Goal: Book appointment/travel/reservation

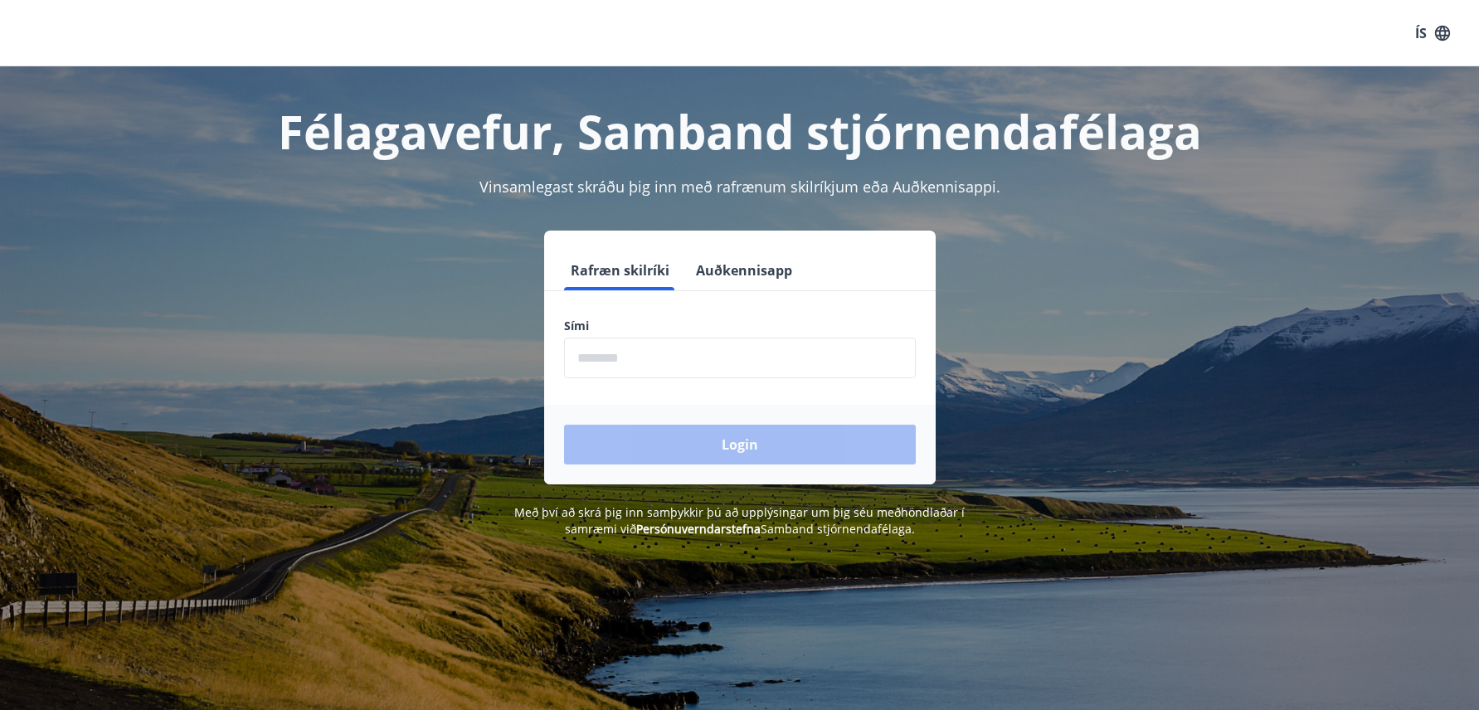
click at [671, 350] on input "phone" at bounding box center [740, 358] width 352 height 41
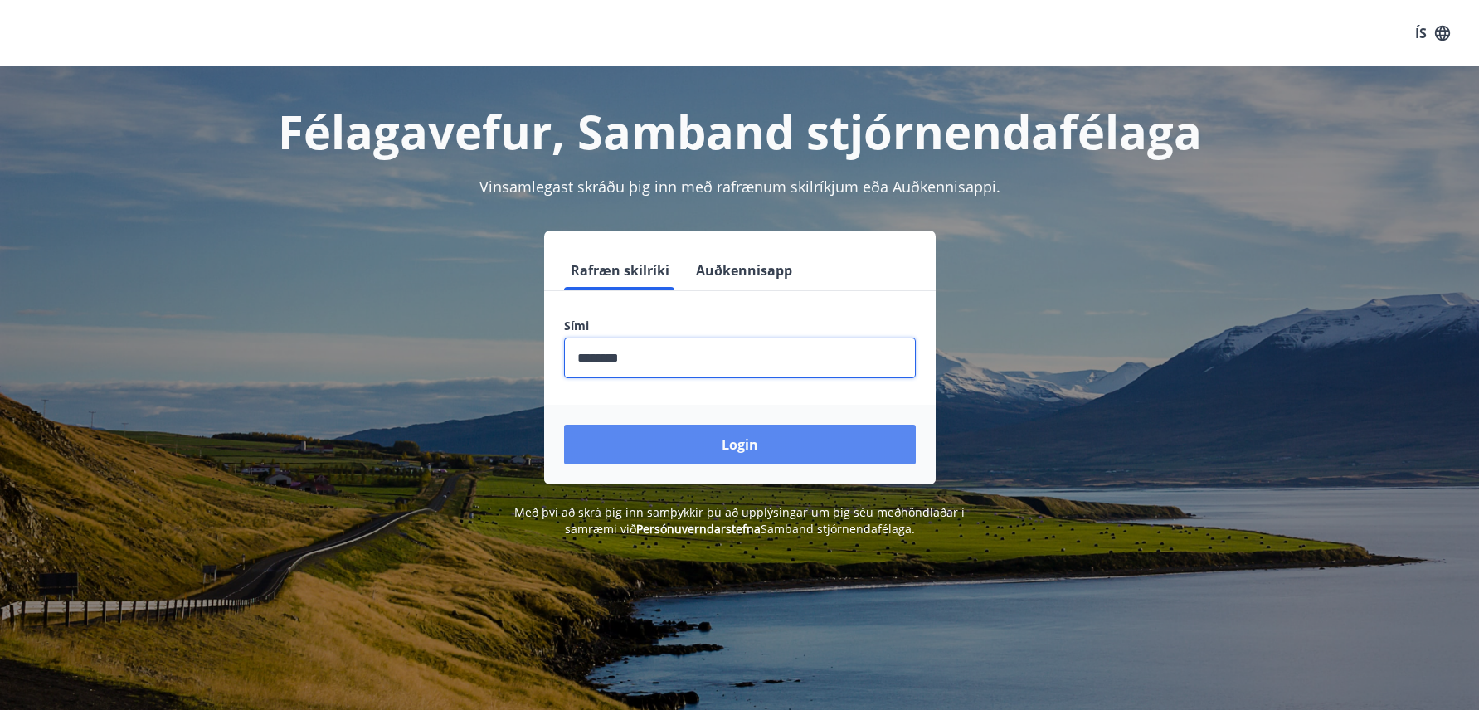
type input "********"
click at [801, 444] on button "Login" at bounding box center [740, 445] width 352 height 40
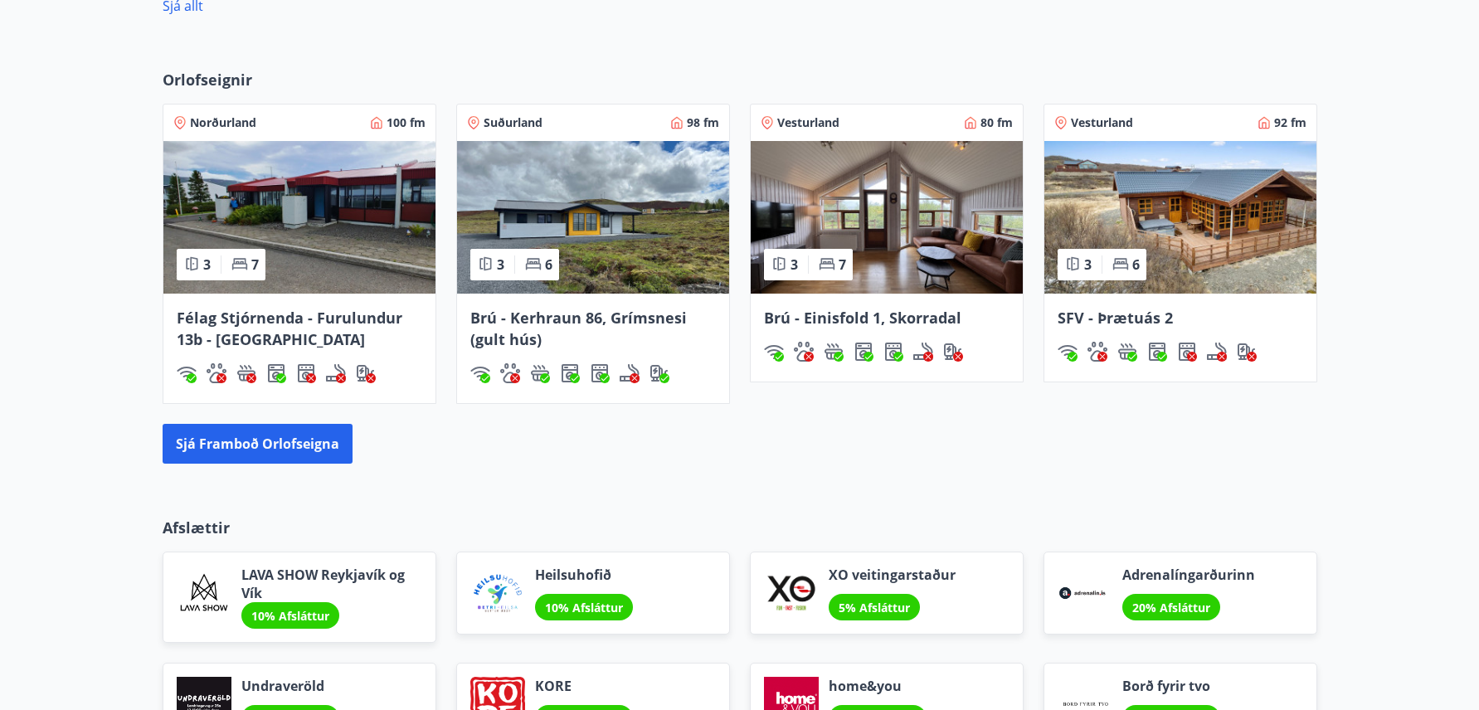
scroll to position [1245, 0]
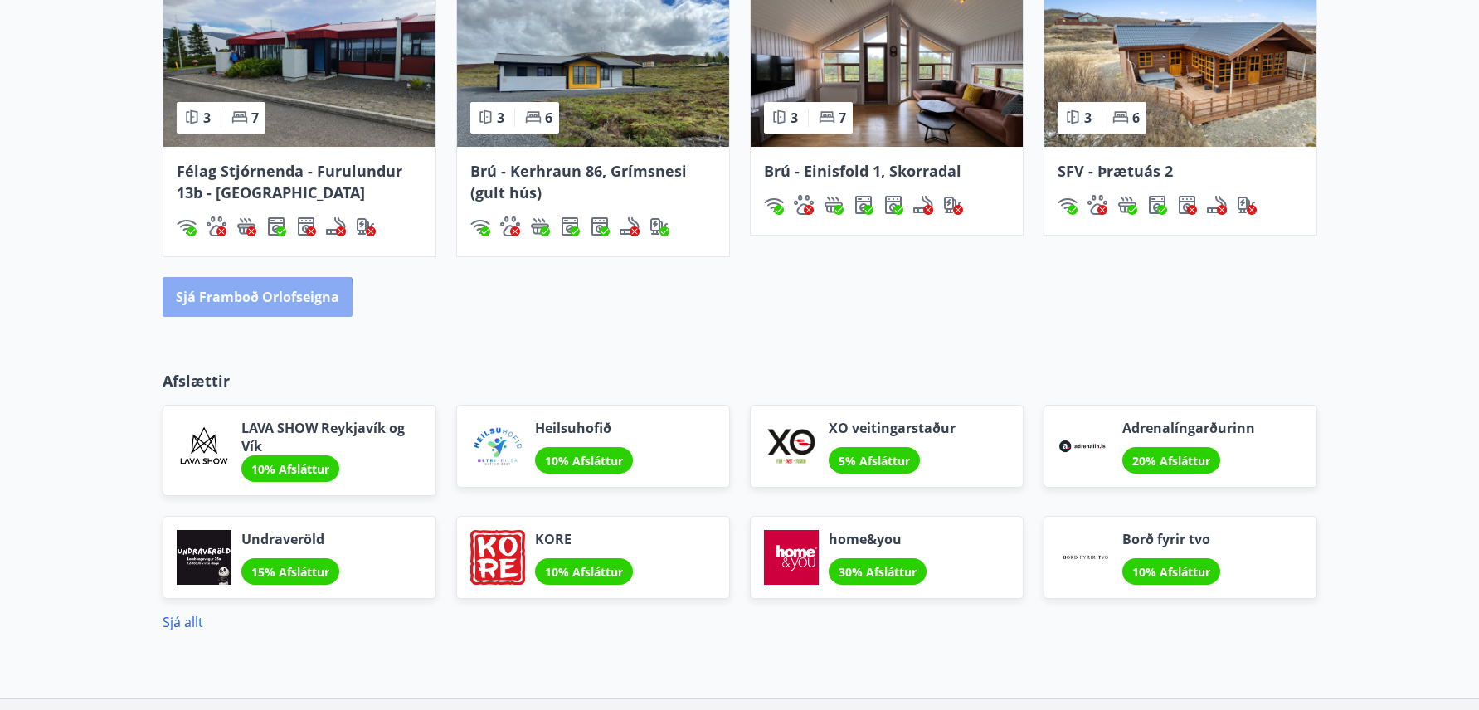
click at [223, 301] on button "Sjá framboð orlofseigna" at bounding box center [258, 297] width 190 height 40
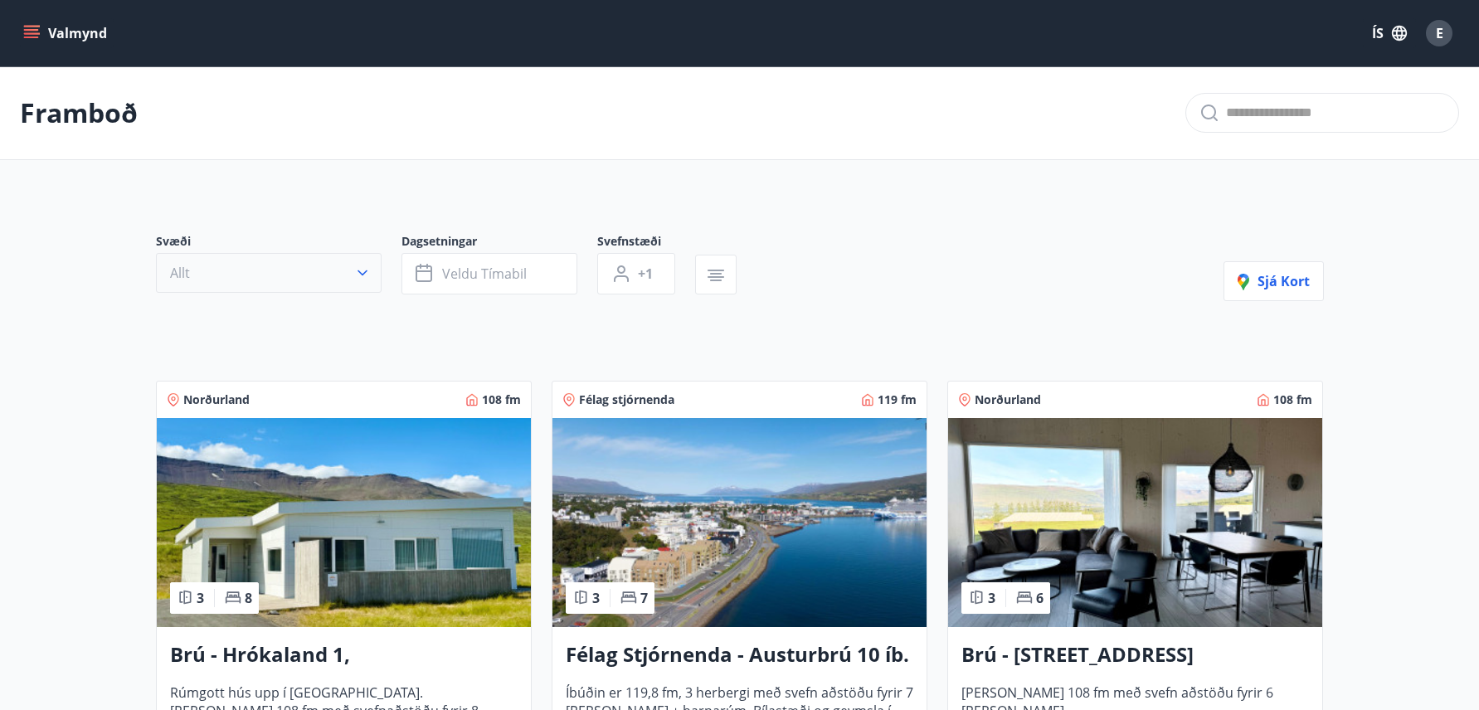
click at [358, 273] on icon "button" at bounding box center [362, 273] width 17 height 17
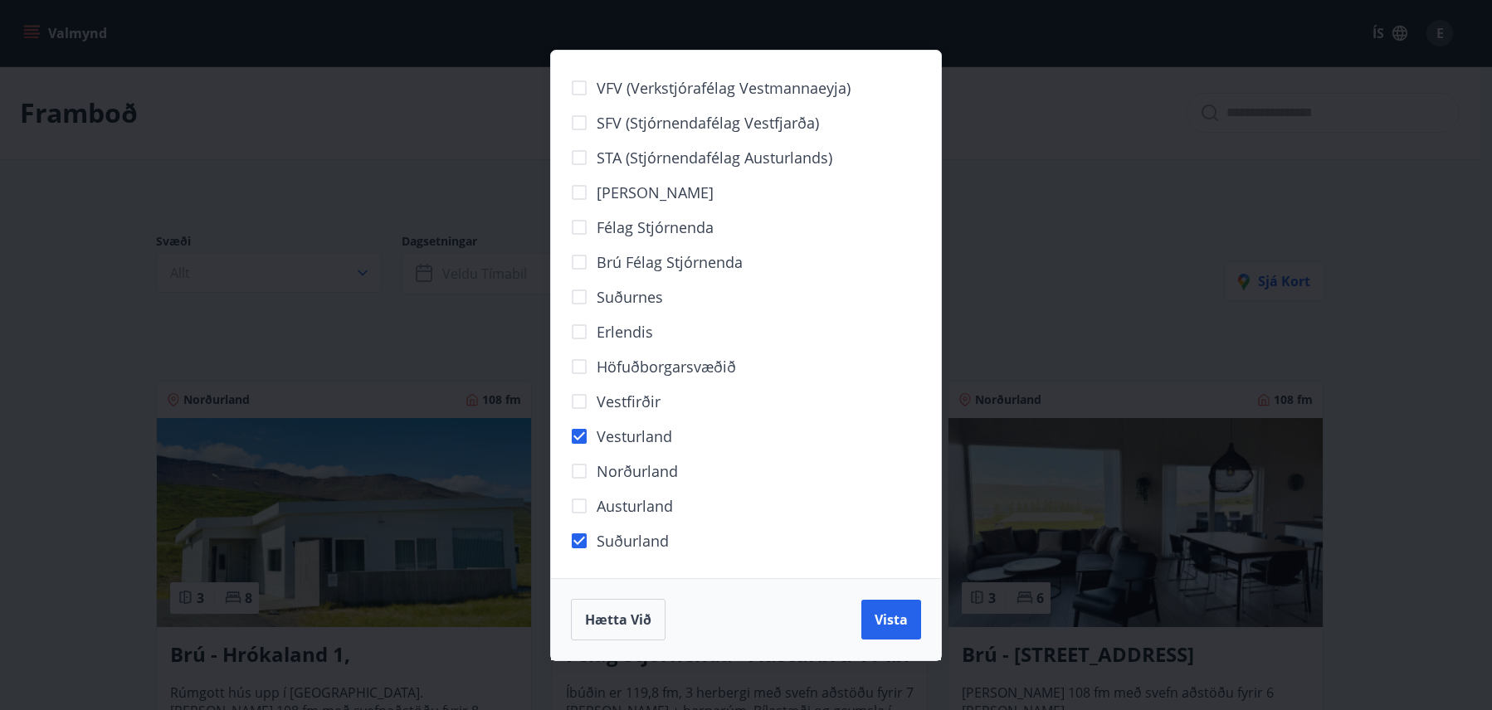
click at [1084, 240] on div "VFV (Verkstjórafélag Vestmannaeyja) SFV (Stjórnendafélag Vestfjarða) STA (Stjór…" at bounding box center [746, 355] width 1492 height 710
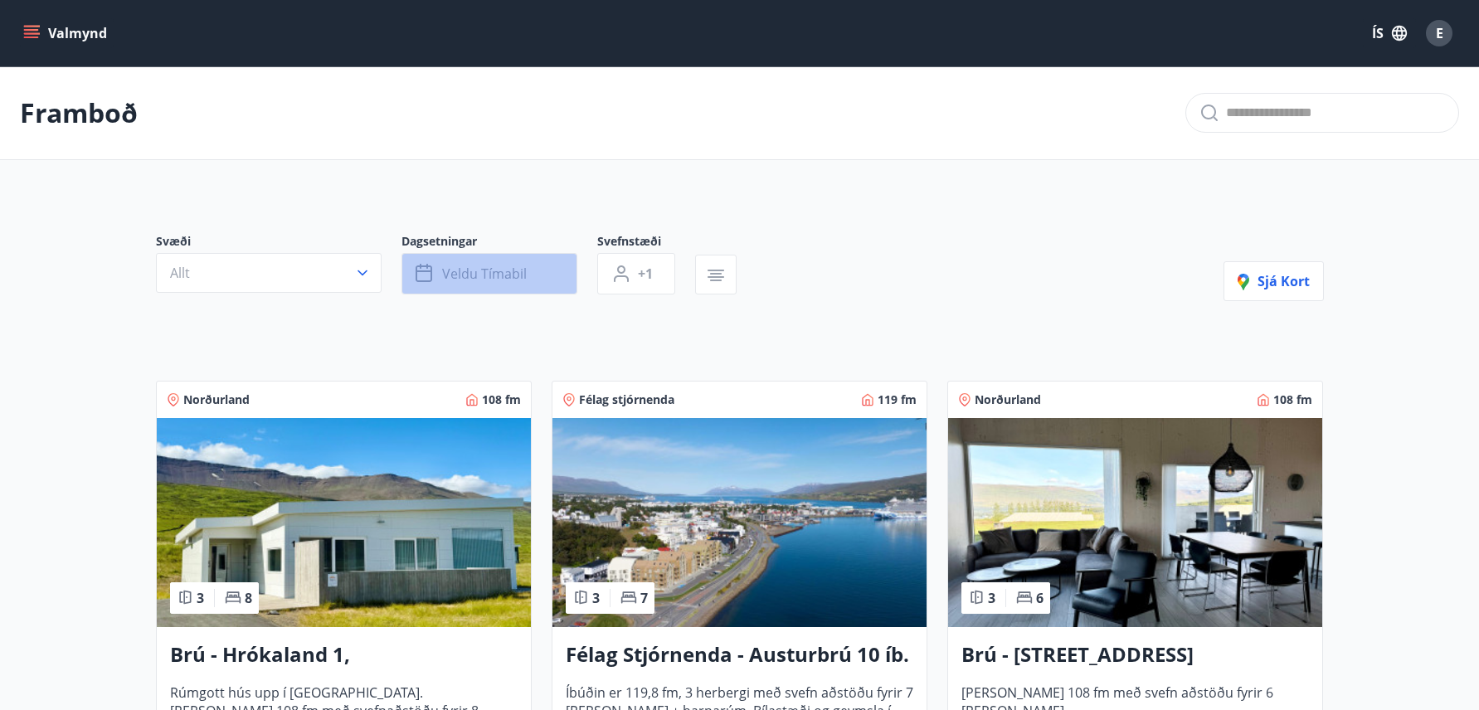
click at [524, 275] on span "Veldu tímabil" at bounding box center [484, 274] width 85 height 18
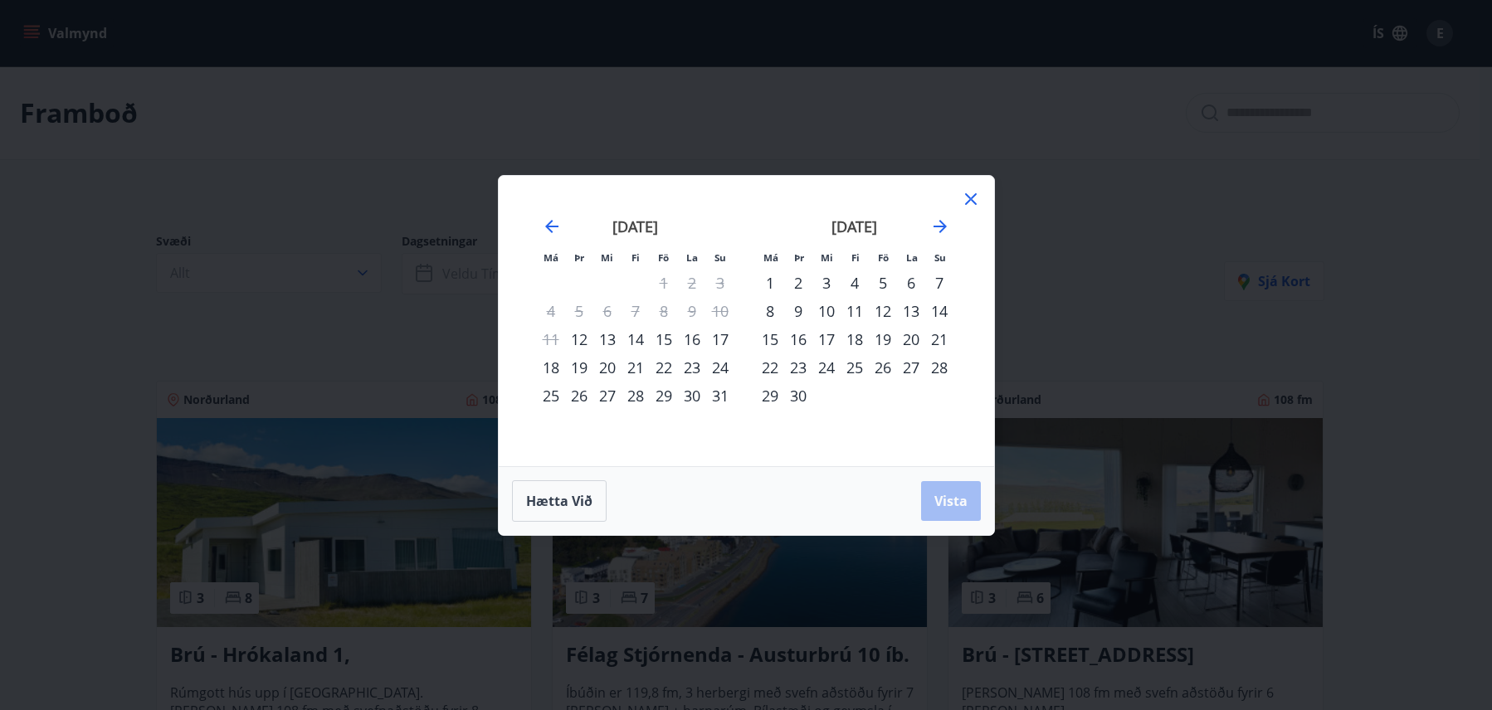
click at [665, 371] on div "22" at bounding box center [664, 367] width 28 height 28
click at [935, 496] on span "Vista" at bounding box center [950, 501] width 33 height 18
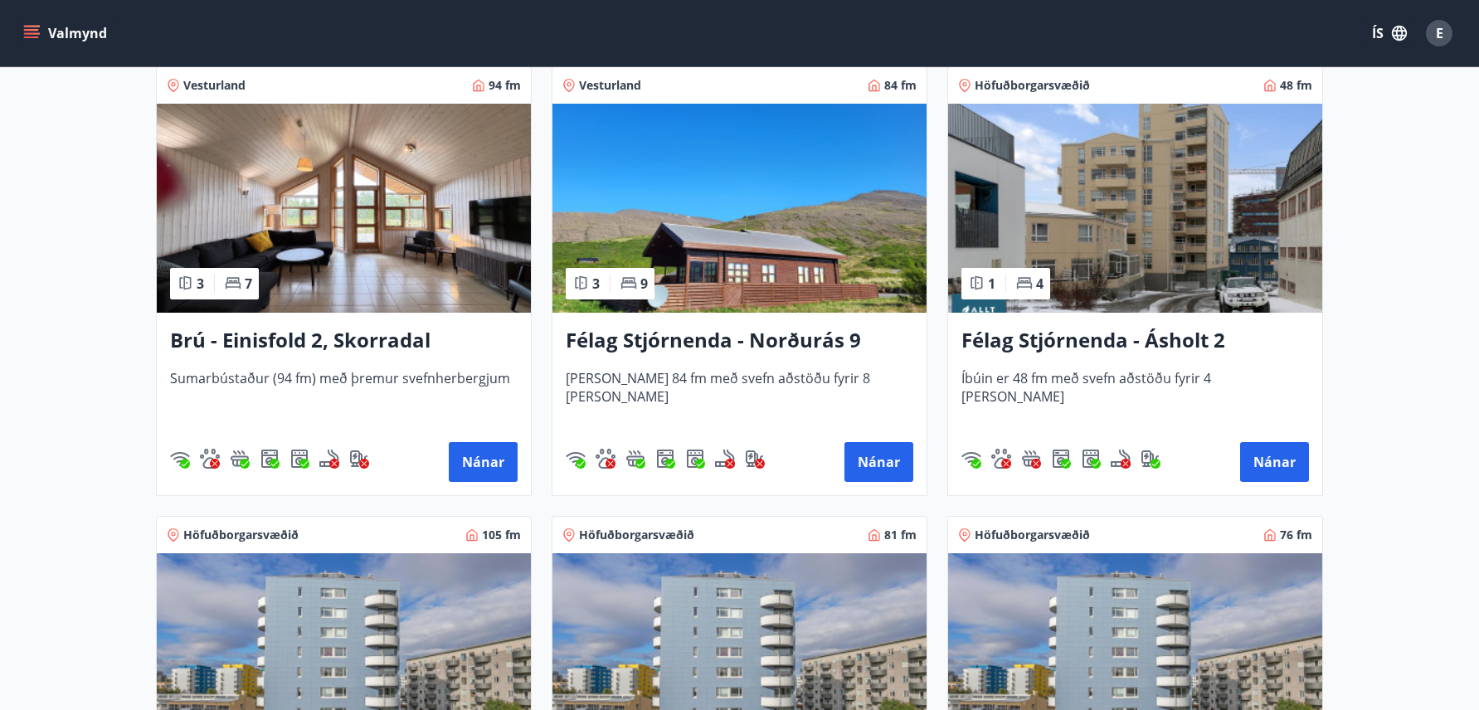
scroll to position [1245, 0]
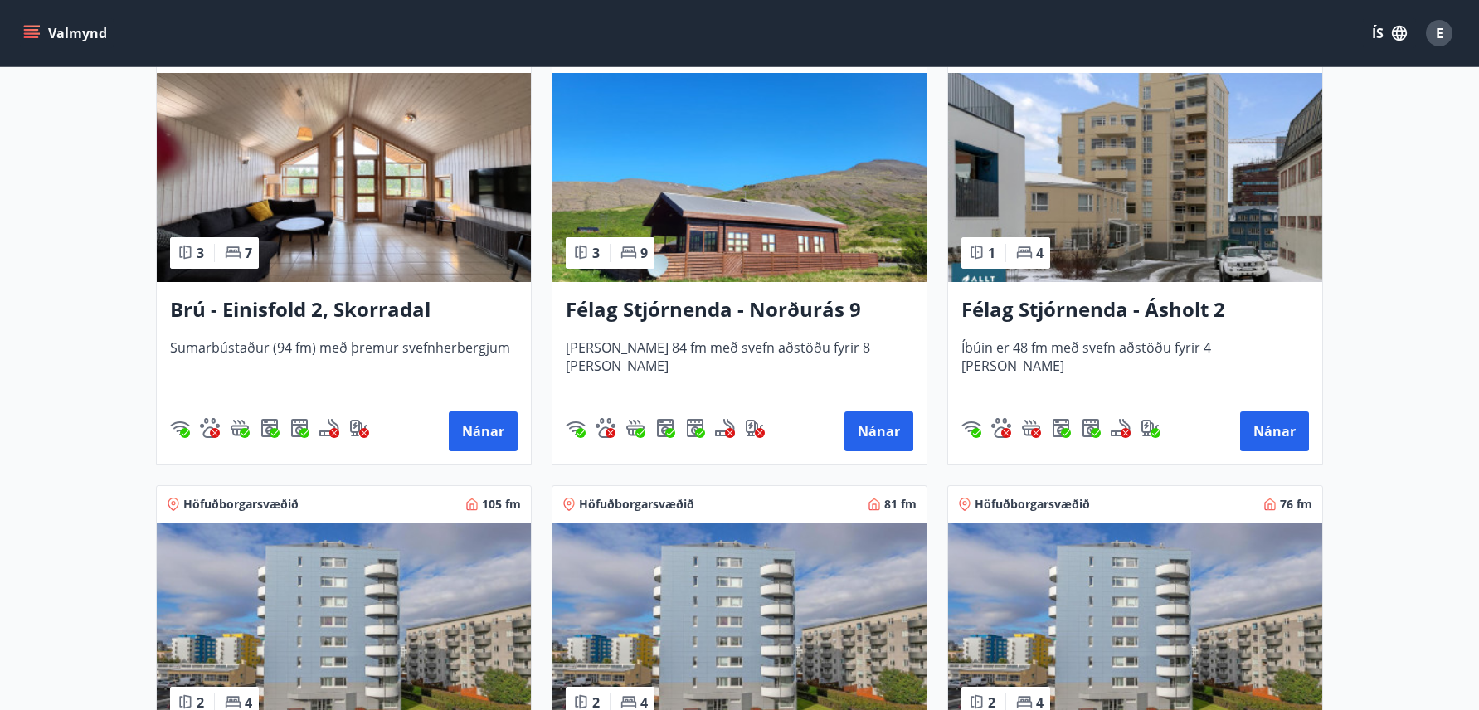
click at [708, 343] on span "[PERSON_NAME] 84 fm með svefn aðstöðu fyrir 8 [PERSON_NAME]" at bounding box center [740, 366] width 348 height 55
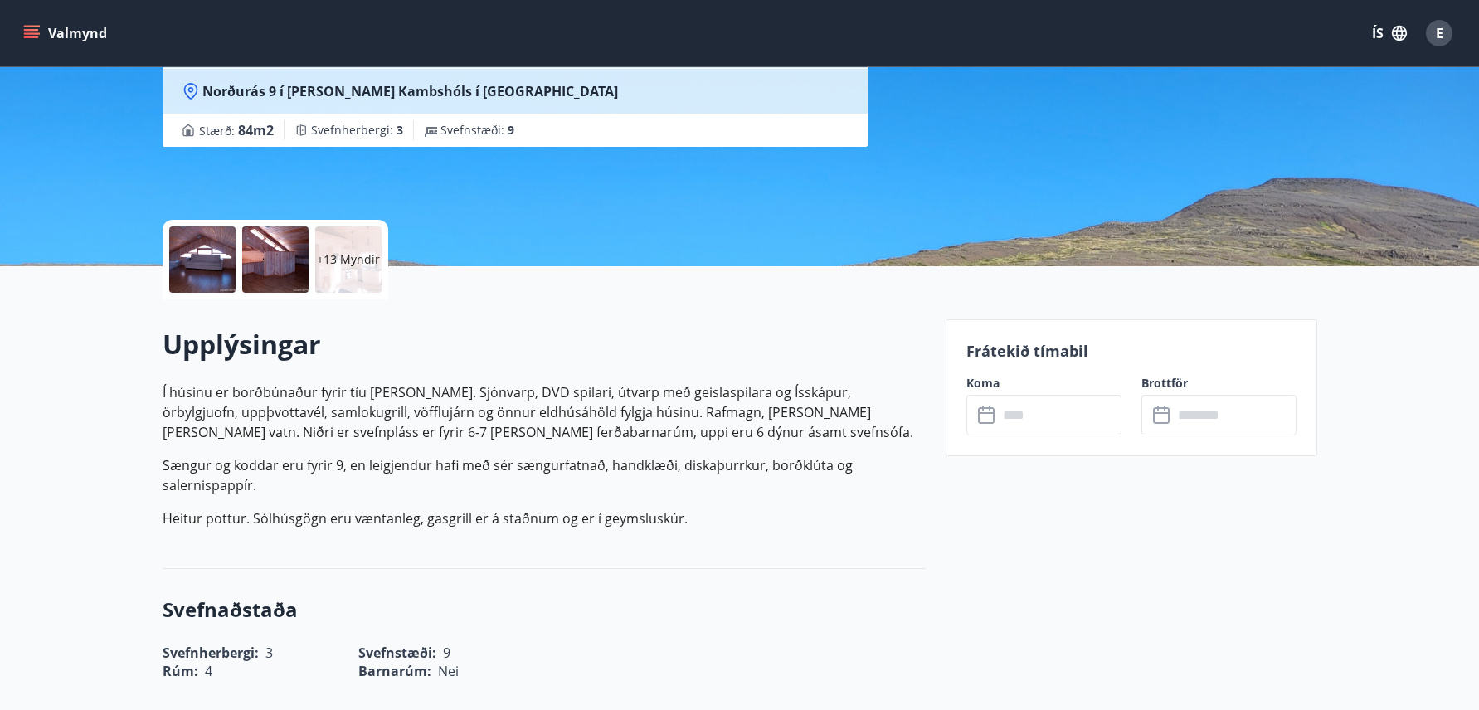
scroll to position [249, 0]
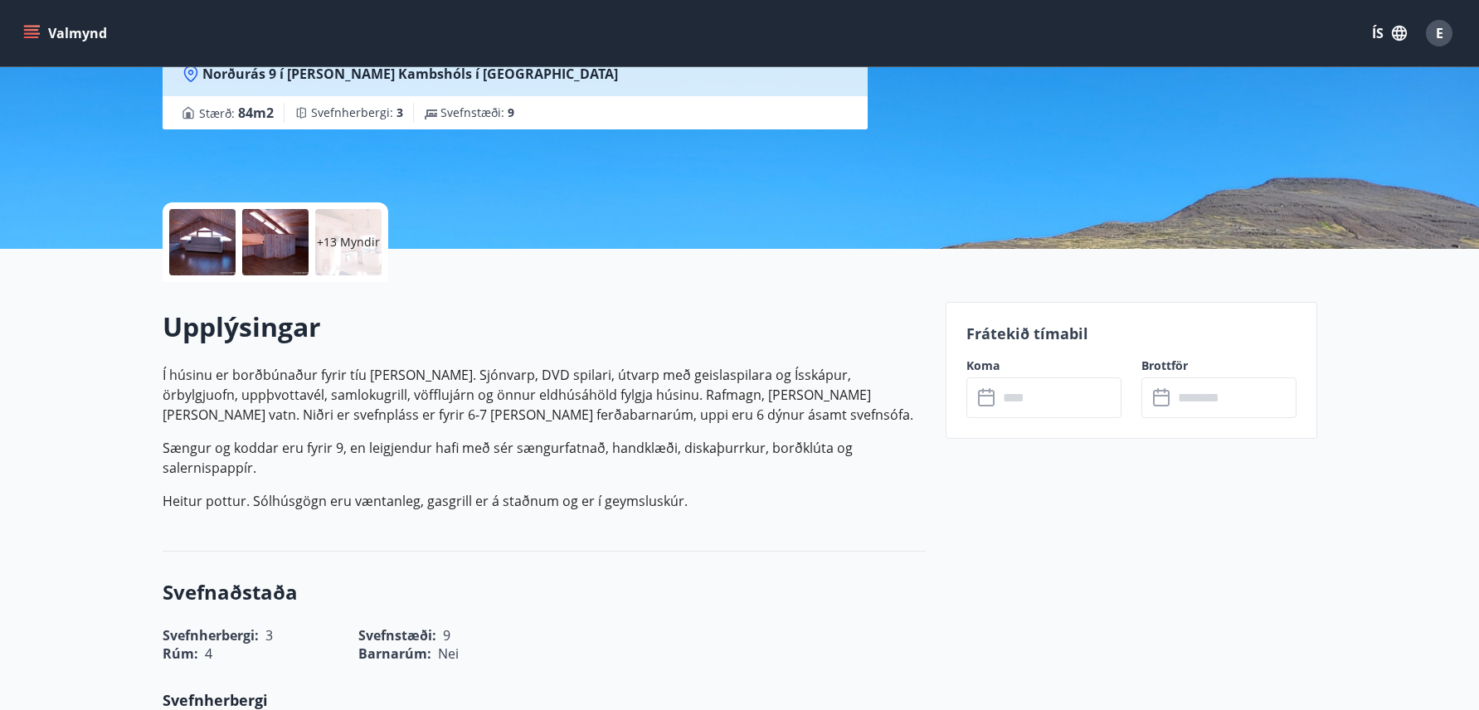
click at [1040, 398] on input "text" at bounding box center [1060, 397] width 124 height 41
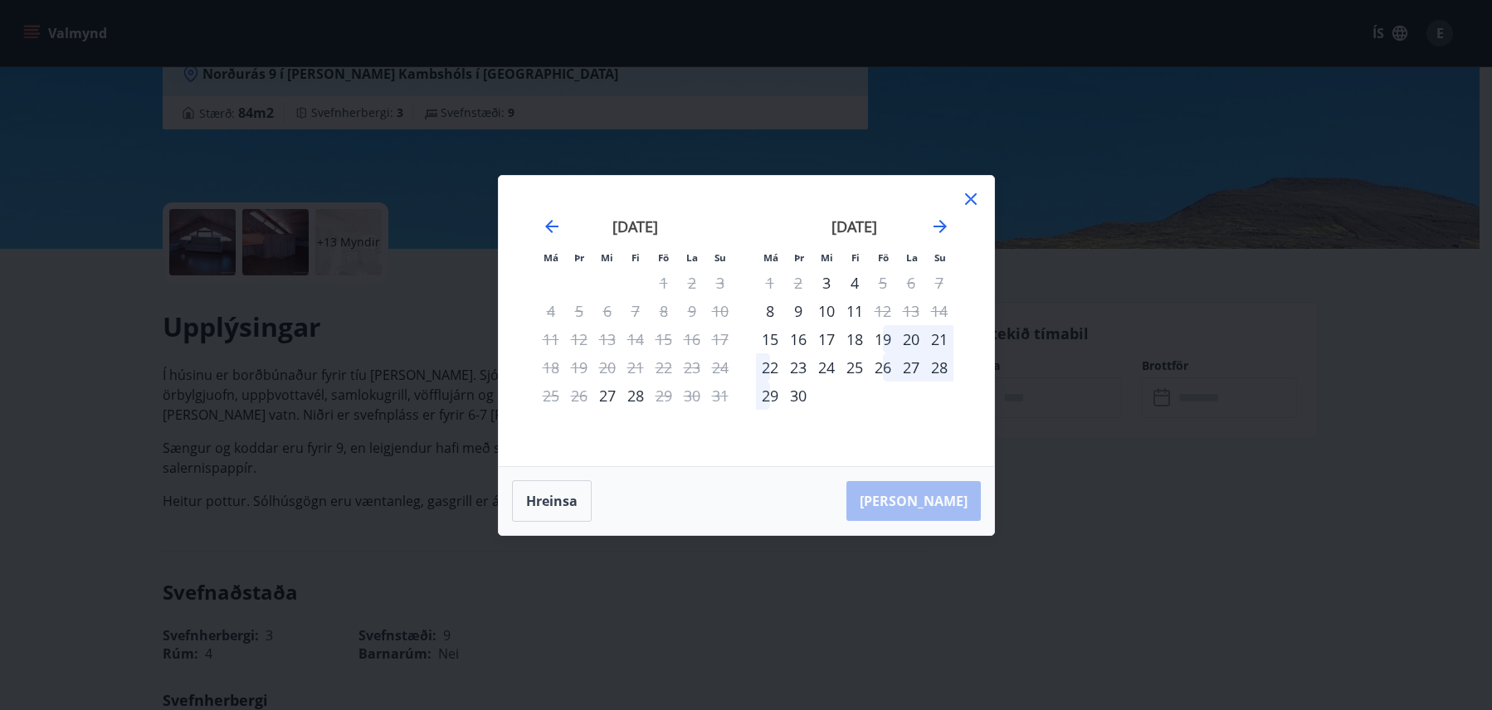
click at [884, 343] on div "19" at bounding box center [883, 339] width 28 height 28
click at [765, 368] on div "22" at bounding box center [770, 367] width 28 height 28
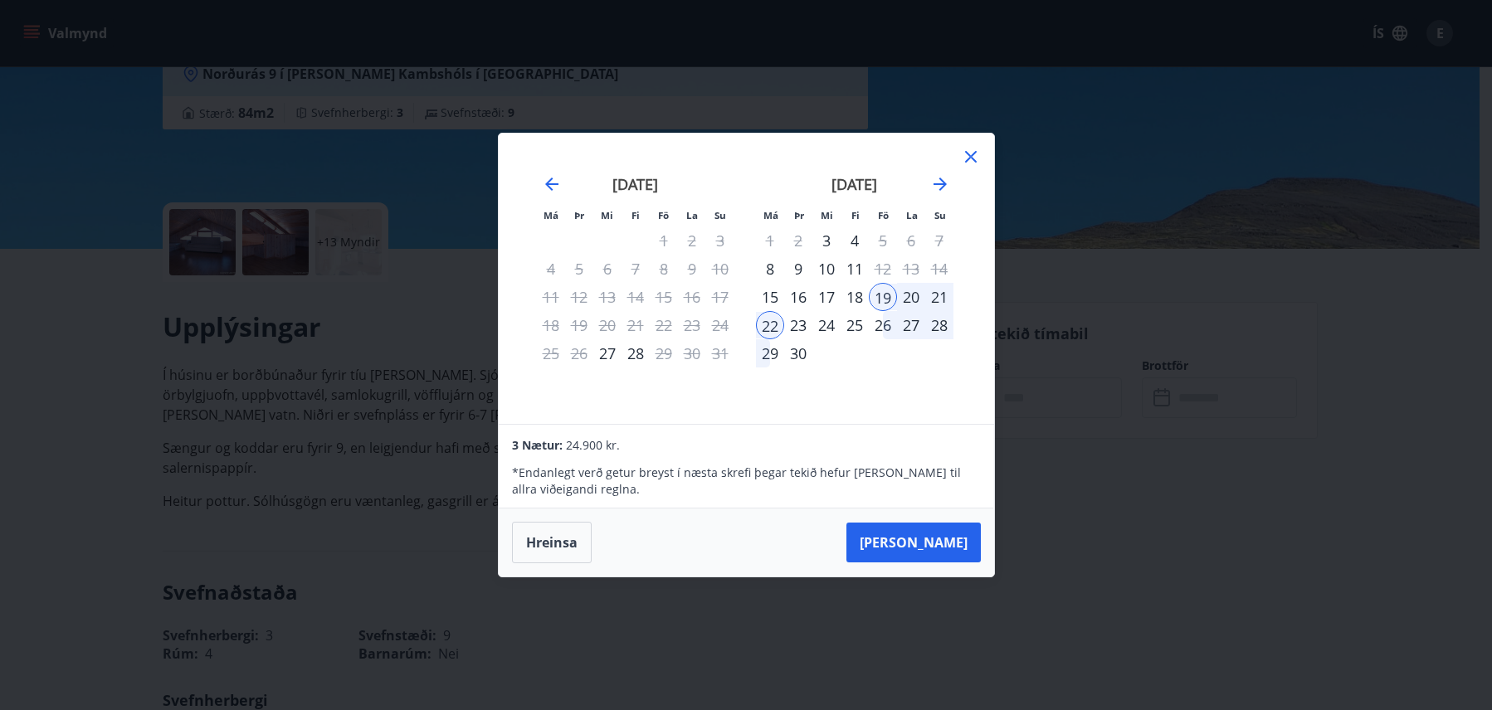
click at [970, 155] on icon at bounding box center [971, 157] width 20 height 20
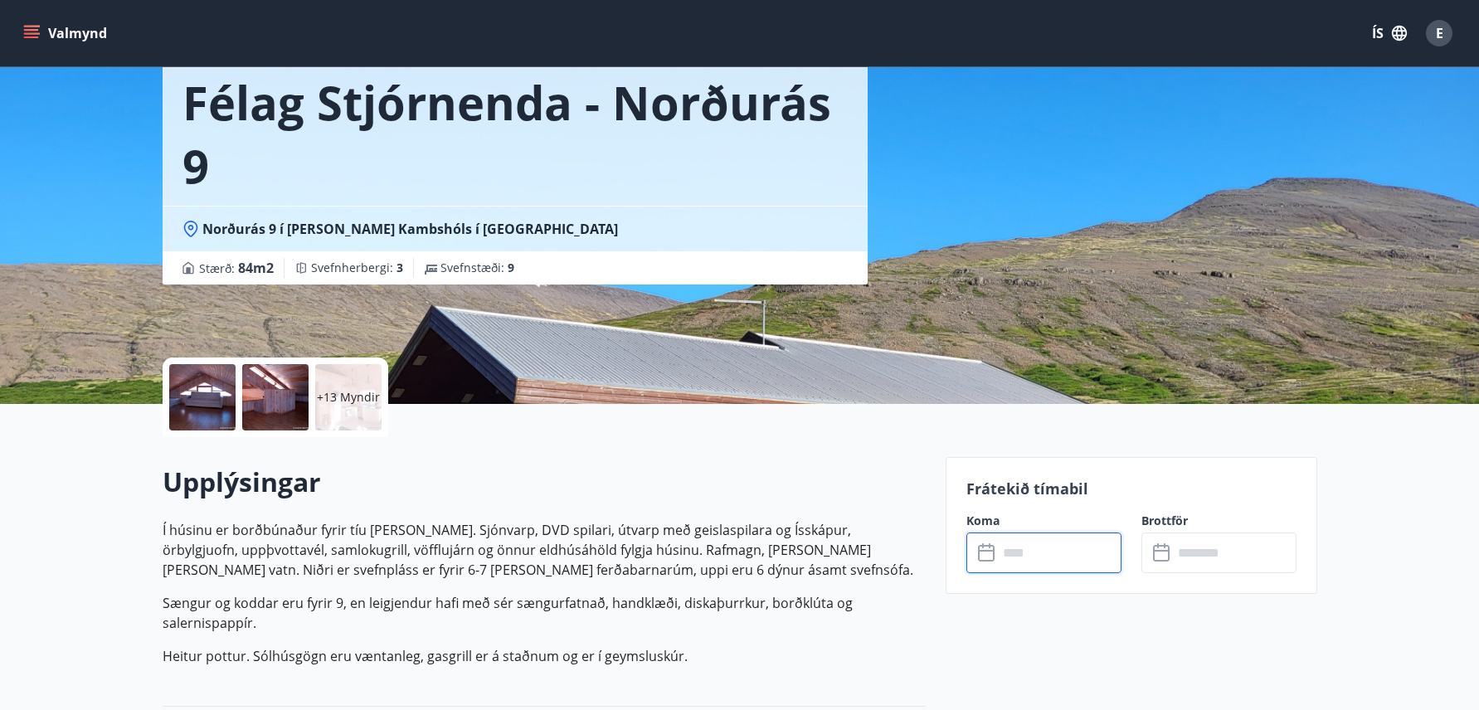
scroll to position [0, 0]
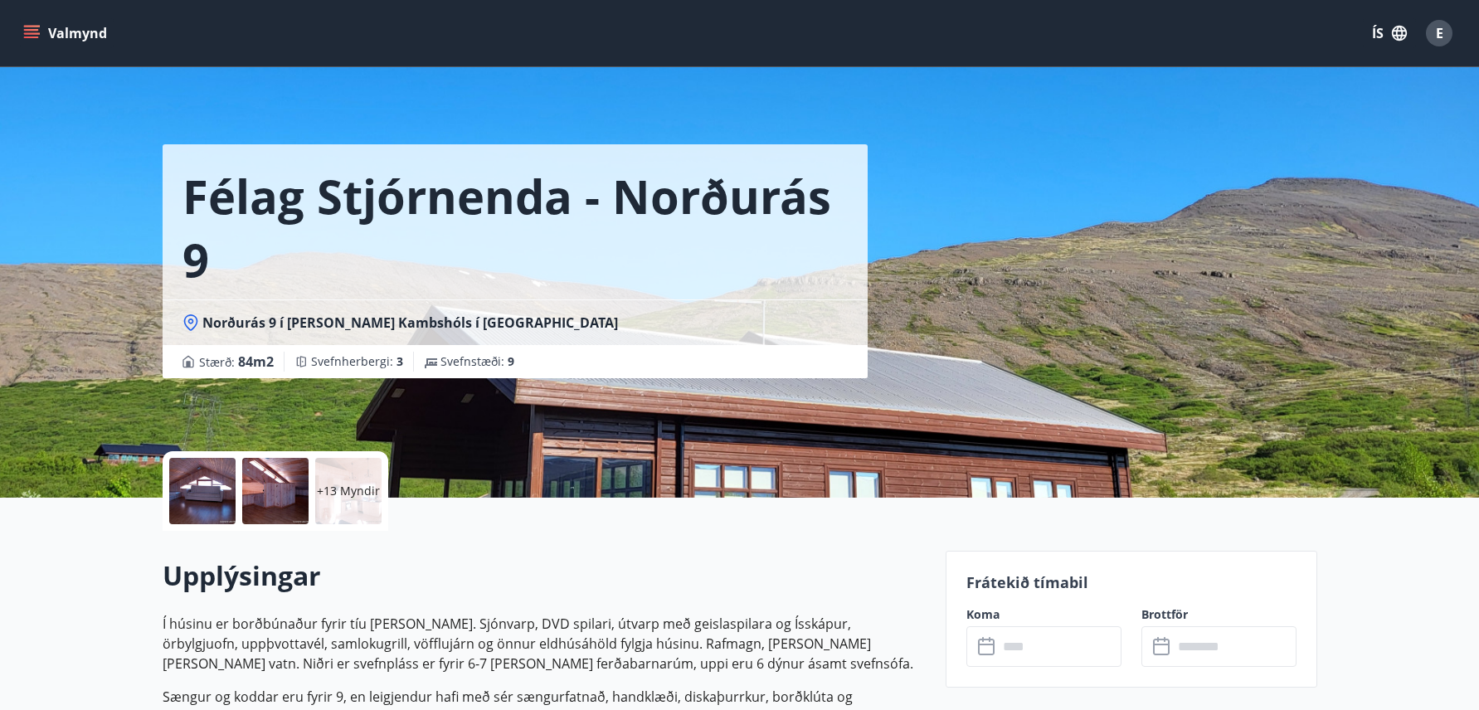
click at [26, 27] on icon "menu" at bounding box center [31, 33] width 17 height 17
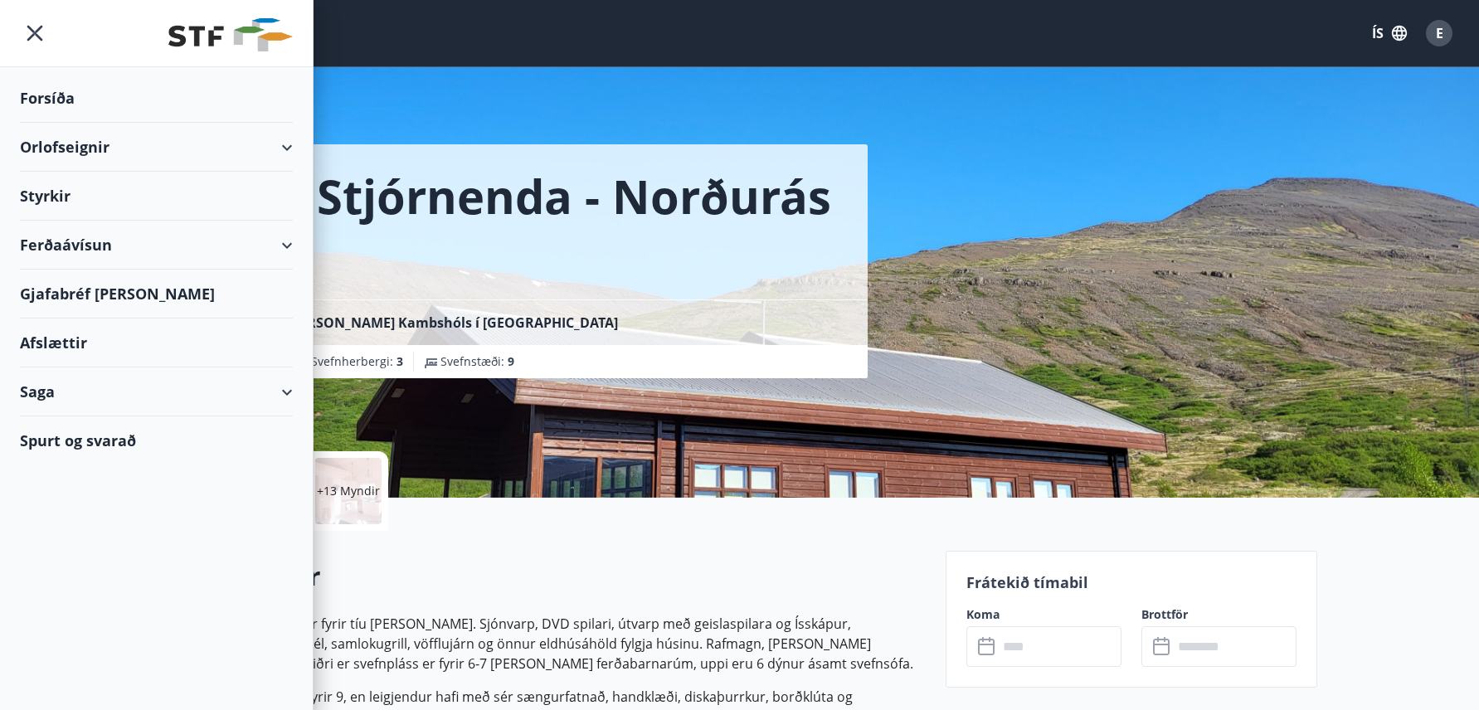
click at [188, 148] on div "Orlofseignir" at bounding box center [156, 147] width 273 height 49
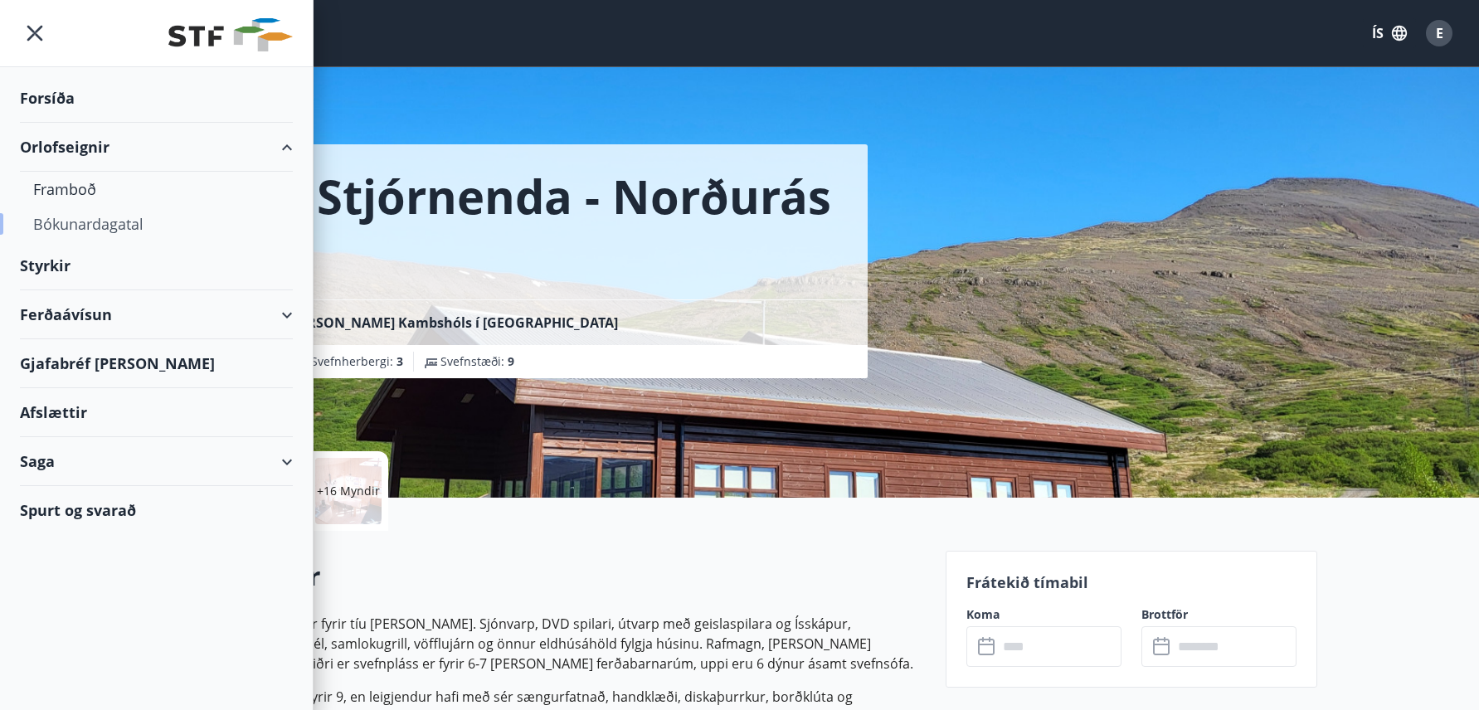
click at [100, 227] on div "Bókunardagatal" at bounding box center [156, 224] width 246 height 35
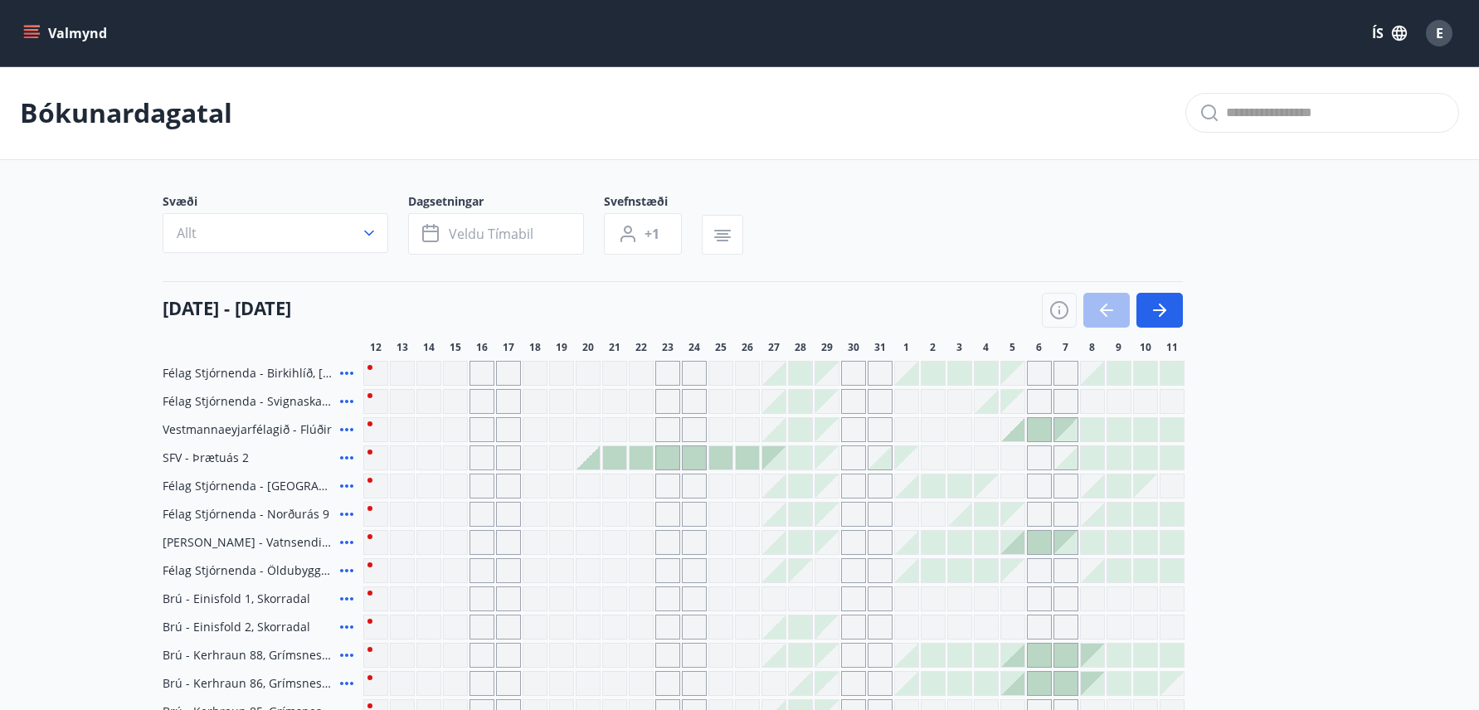
scroll to position [83, 0]
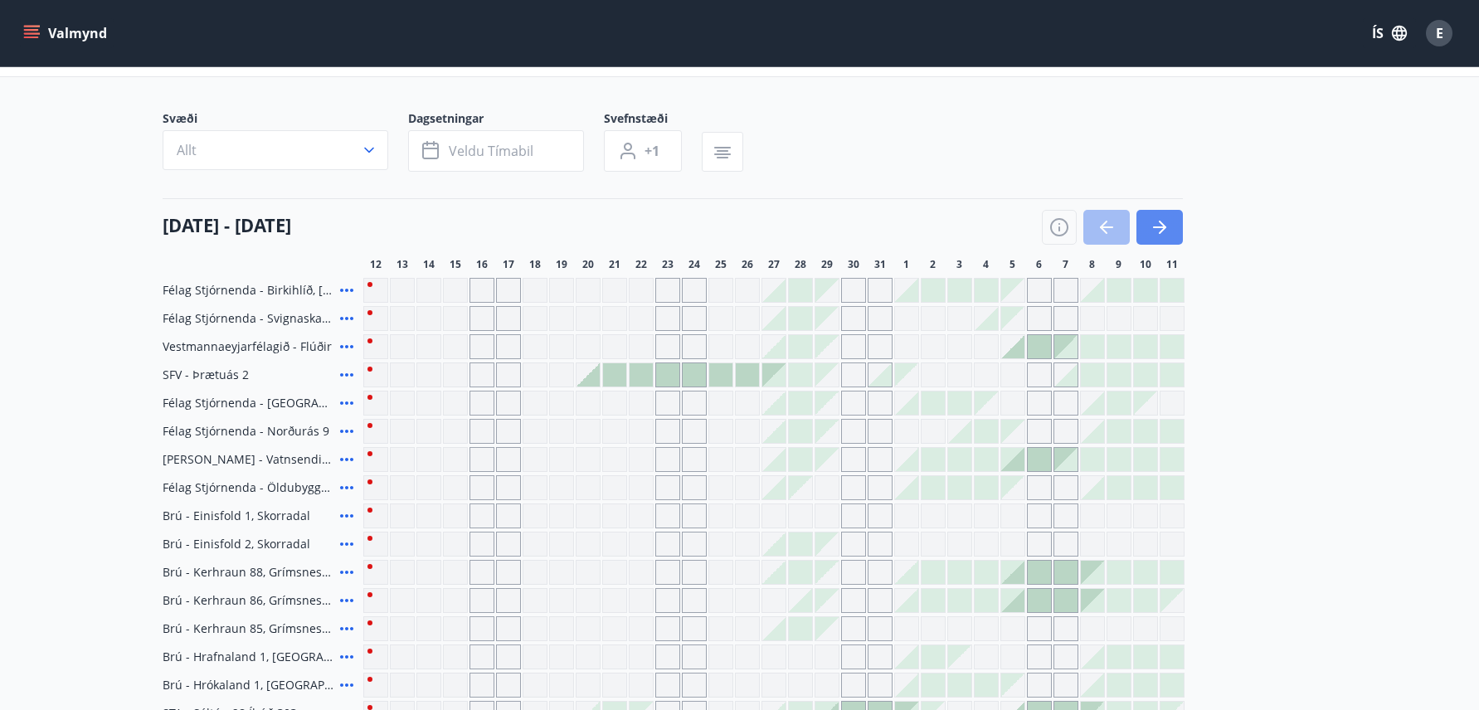
click at [1162, 226] on icon "button" at bounding box center [1160, 227] width 20 height 20
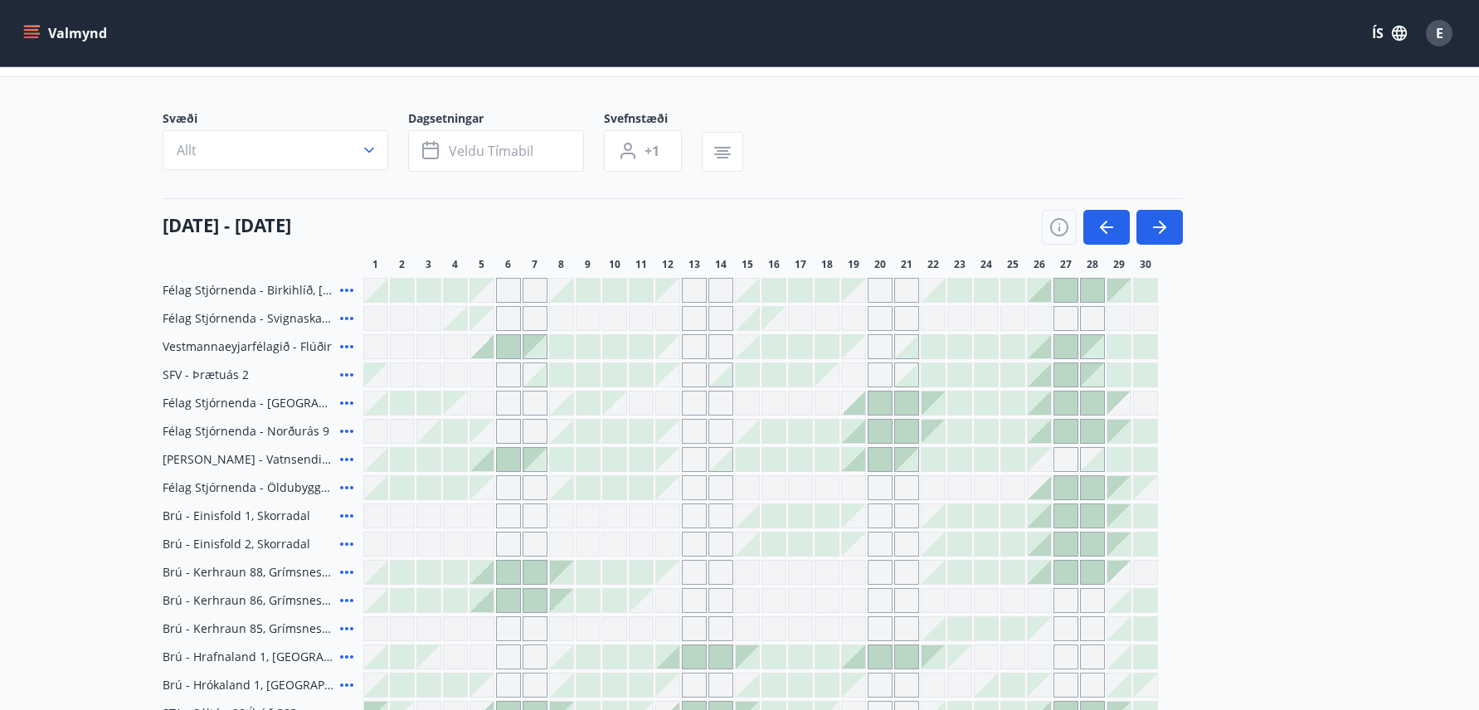
scroll to position [166, 0]
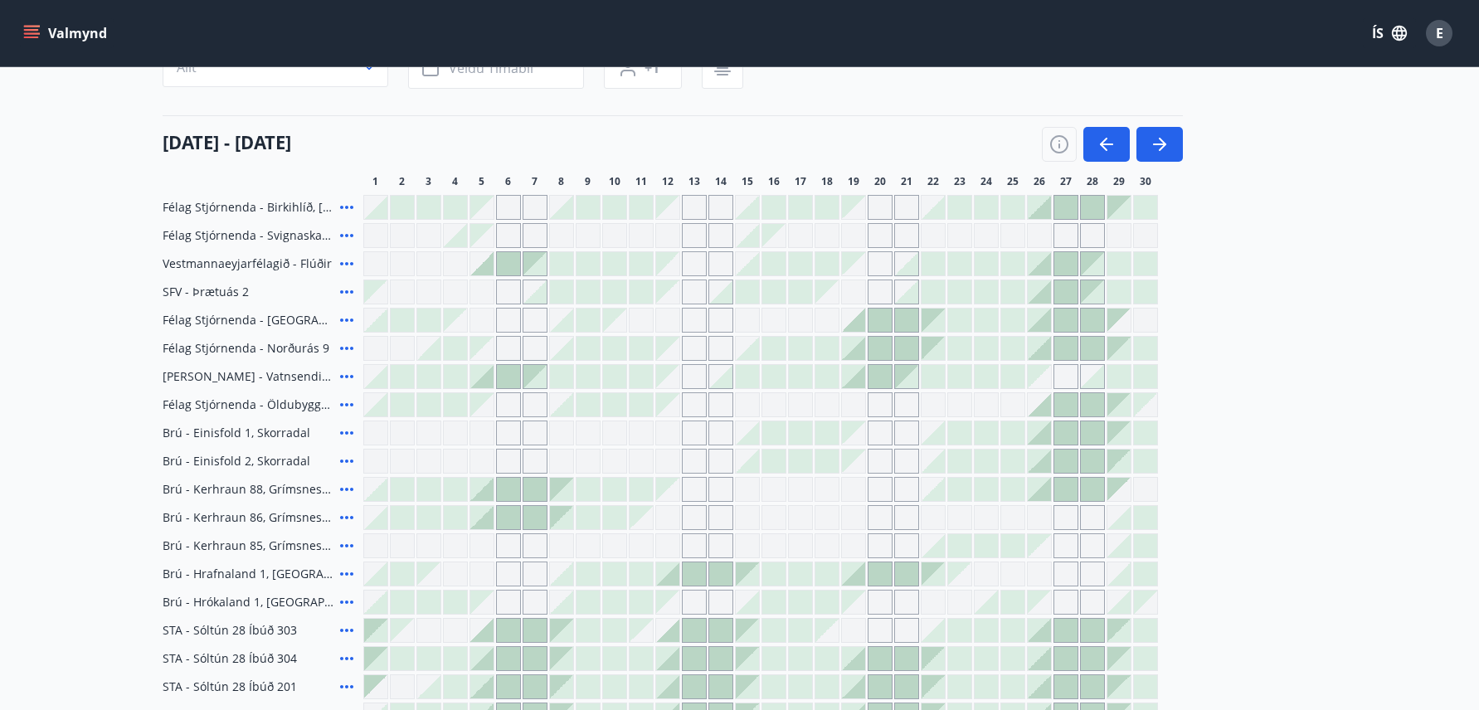
click at [482, 516] on div at bounding box center [481, 517] width 23 height 23
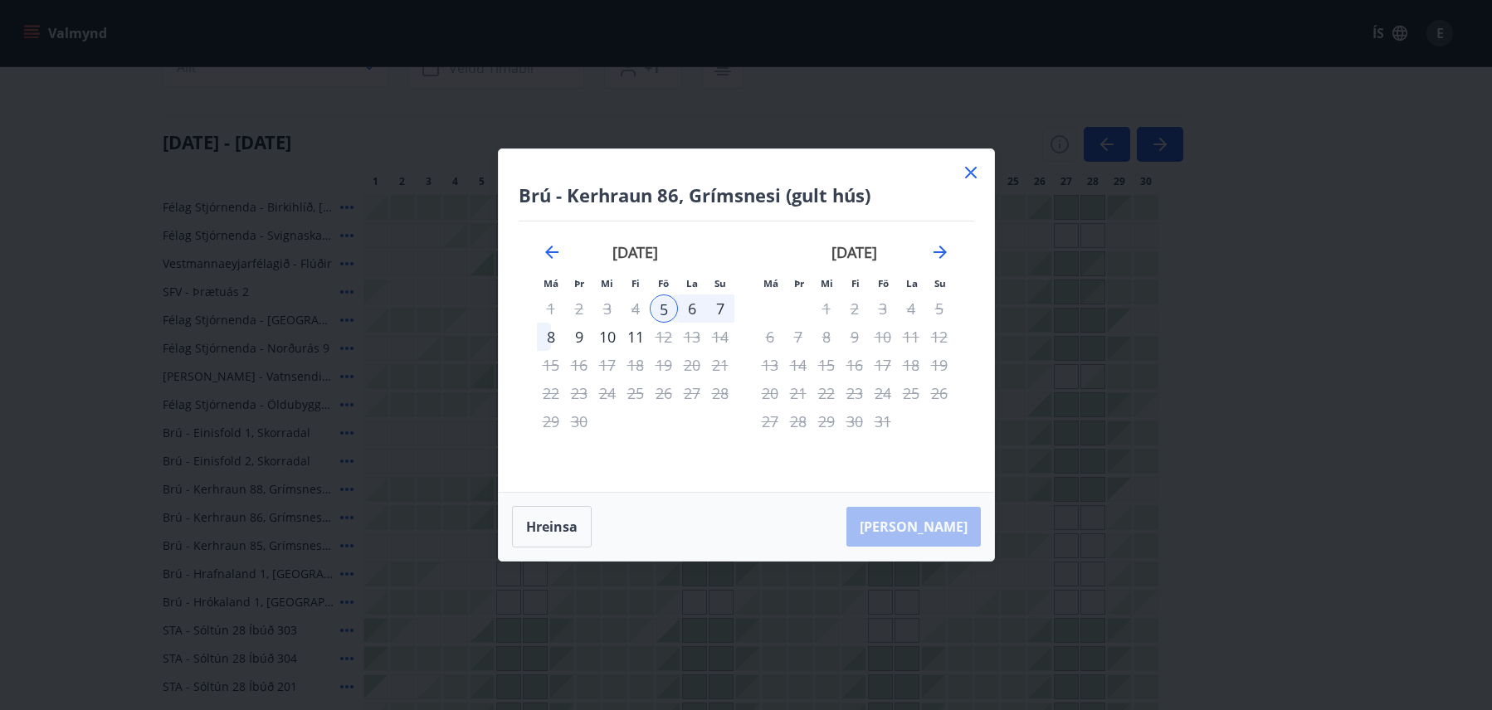
click at [972, 172] on icon at bounding box center [971, 173] width 12 height 12
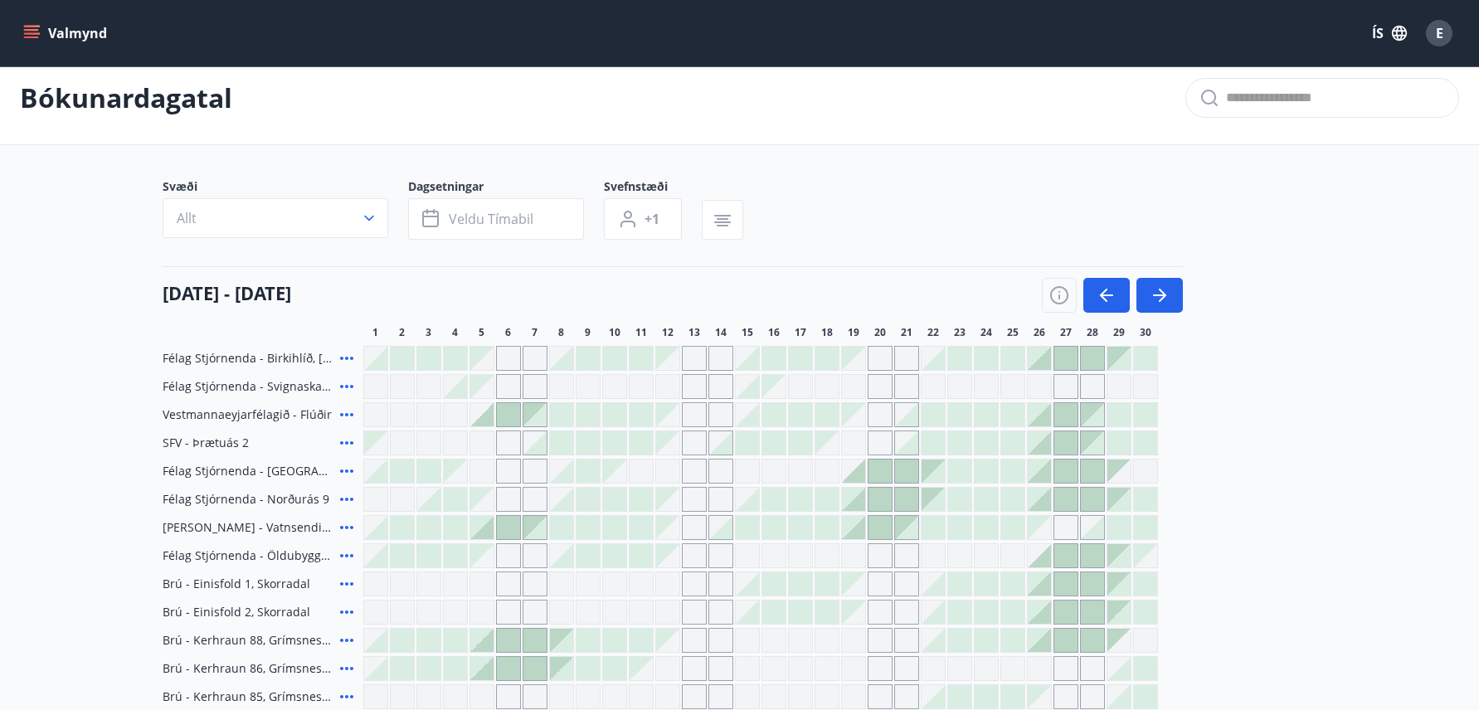
scroll to position [0, 0]
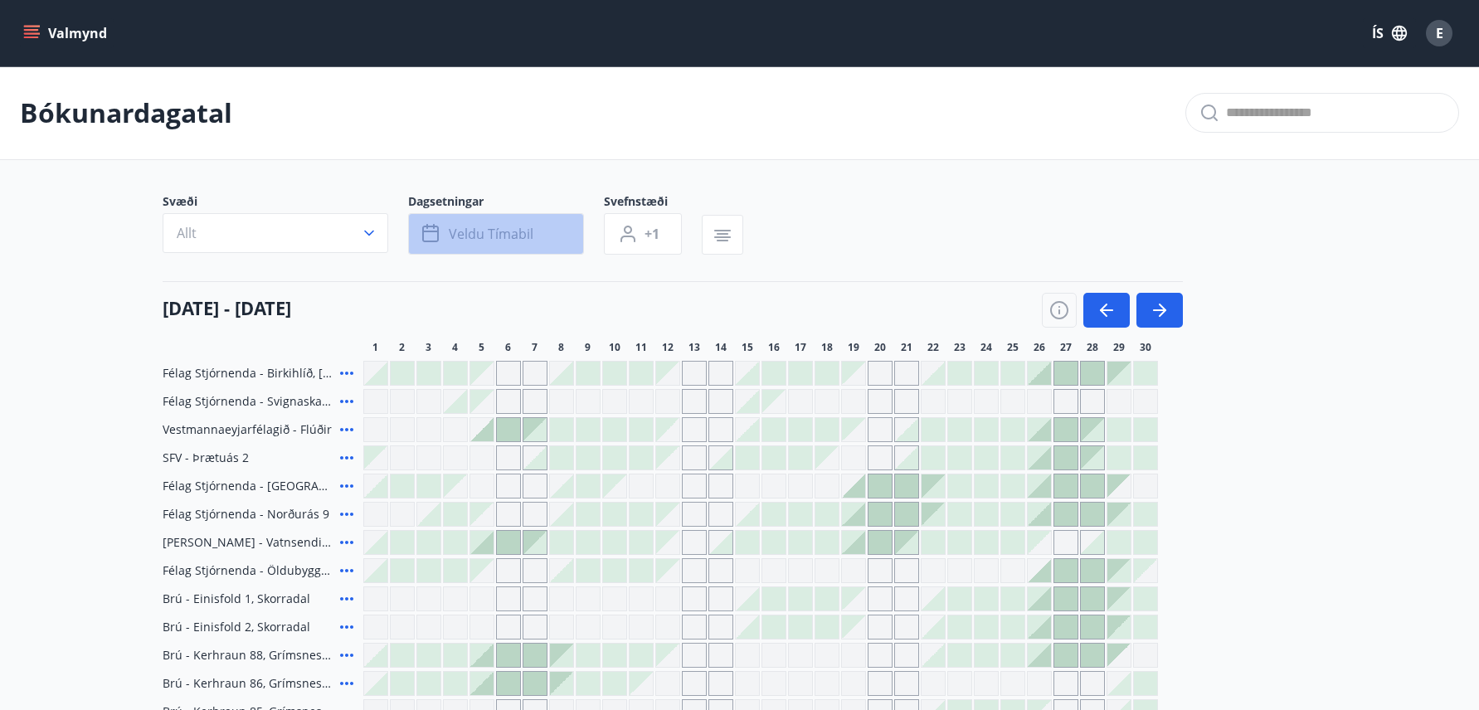
click at [515, 226] on span "Veldu tímabil" at bounding box center [491, 234] width 85 height 18
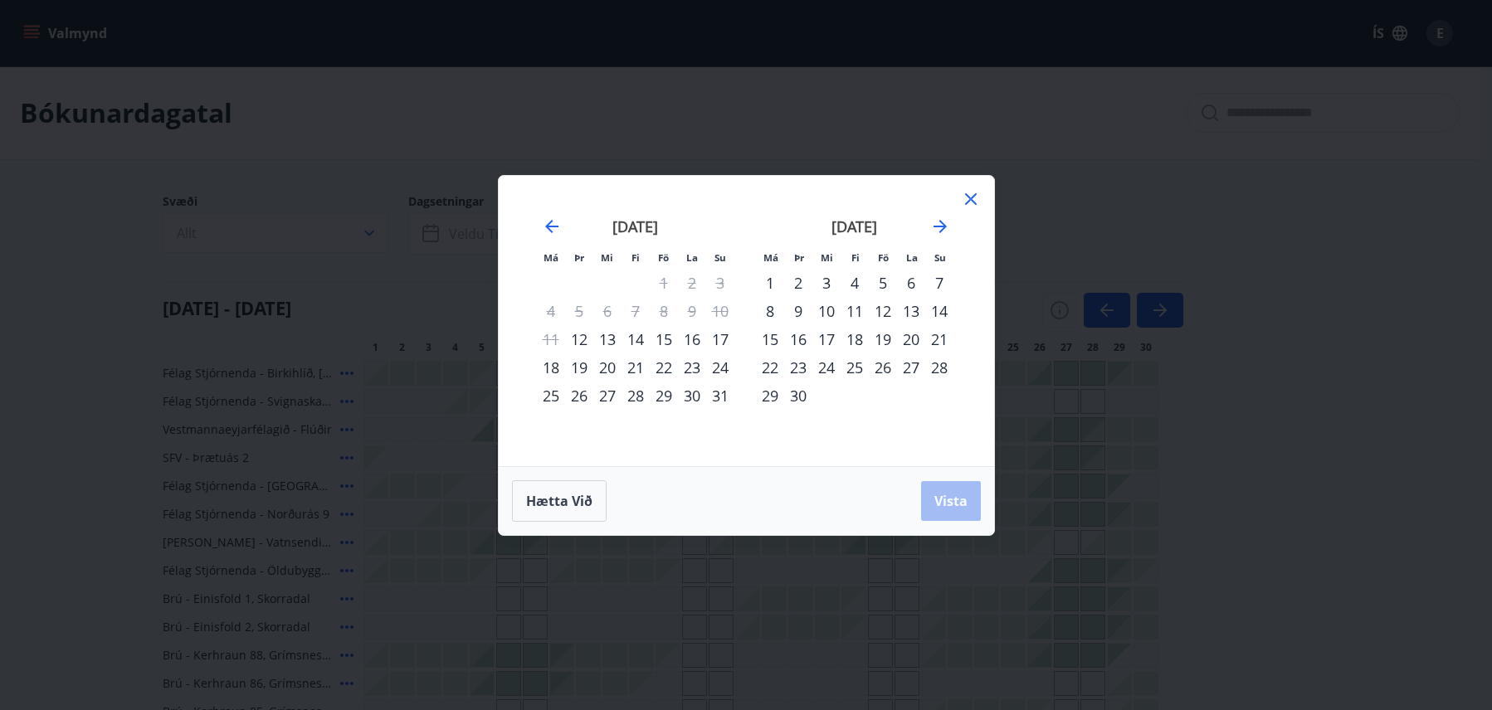
click at [886, 340] on div "19" at bounding box center [883, 339] width 28 height 28
click at [953, 509] on span "Vista" at bounding box center [950, 501] width 33 height 18
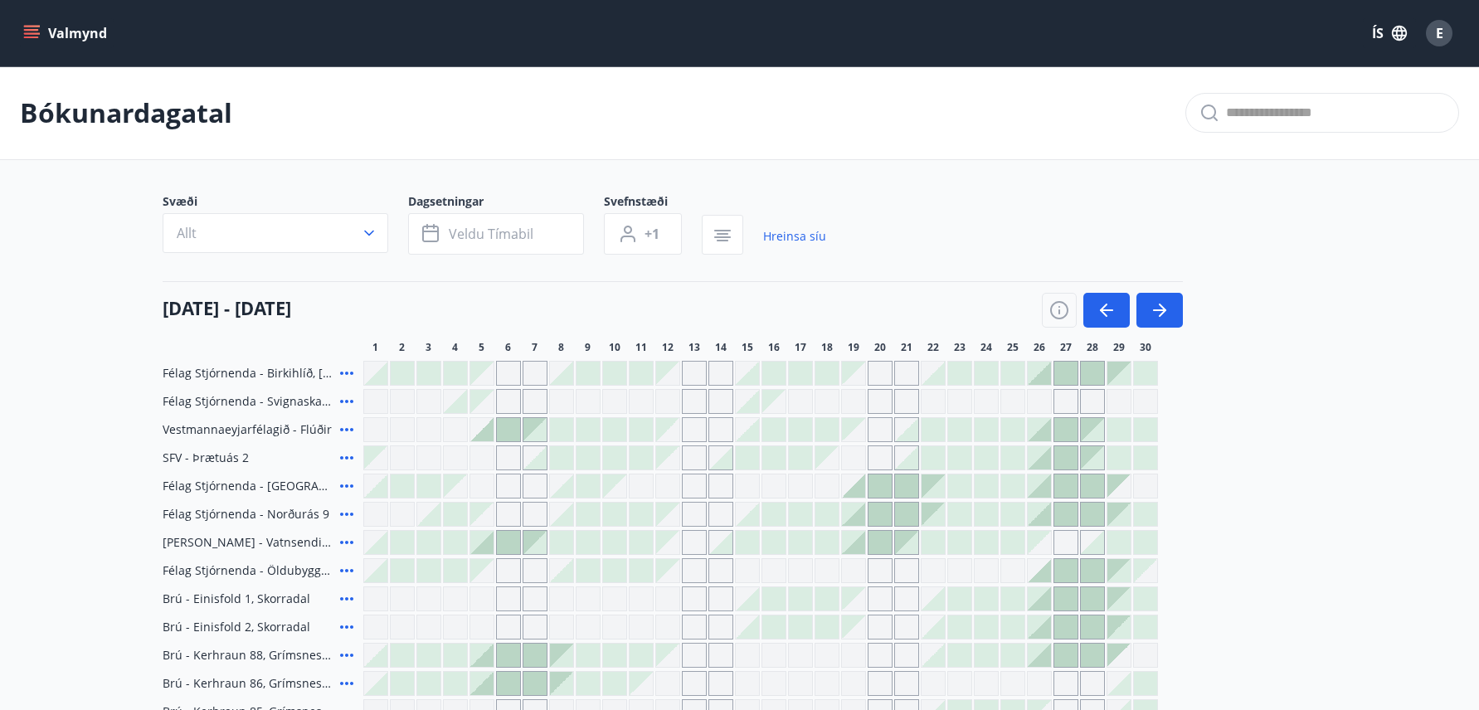
click at [35, 32] on icon "menu" at bounding box center [31, 33] width 17 height 17
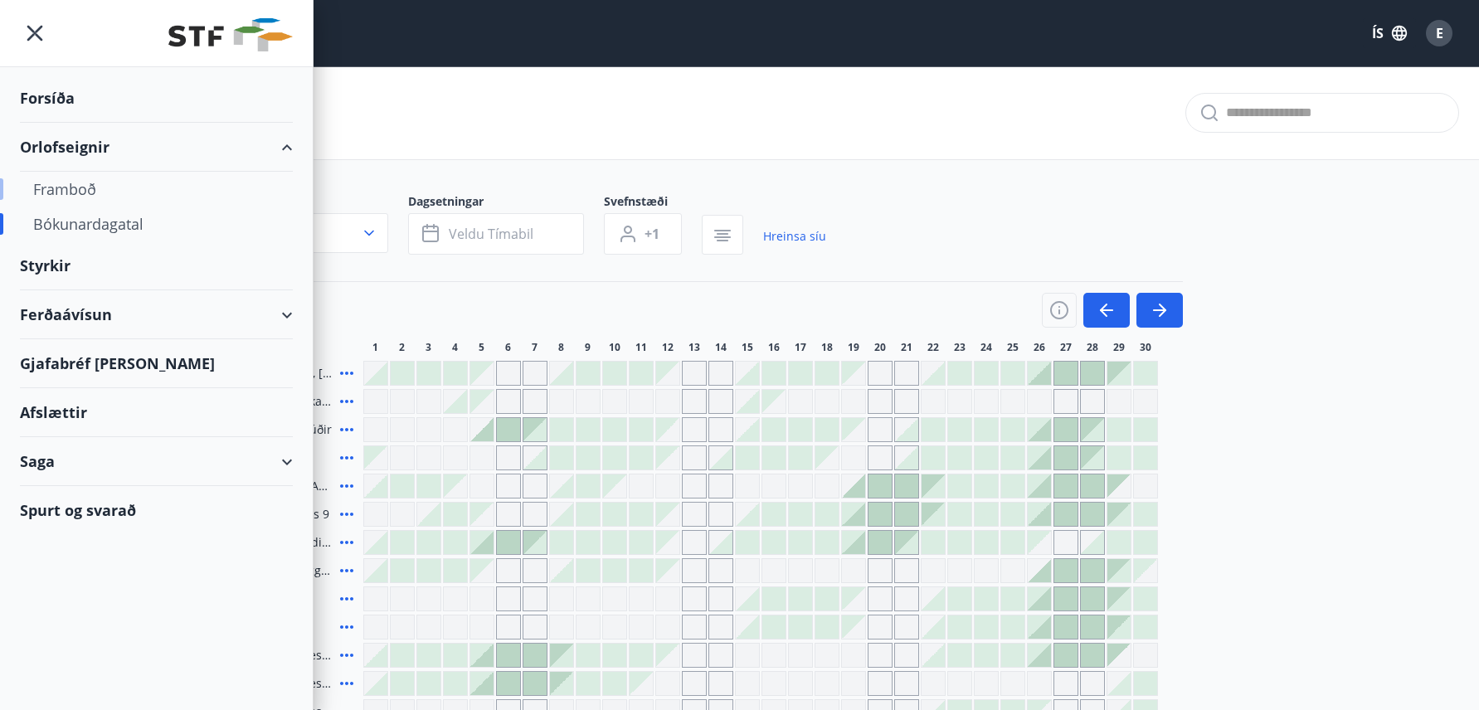
click at [79, 190] on div "Framboð" at bounding box center [156, 189] width 246 height 35
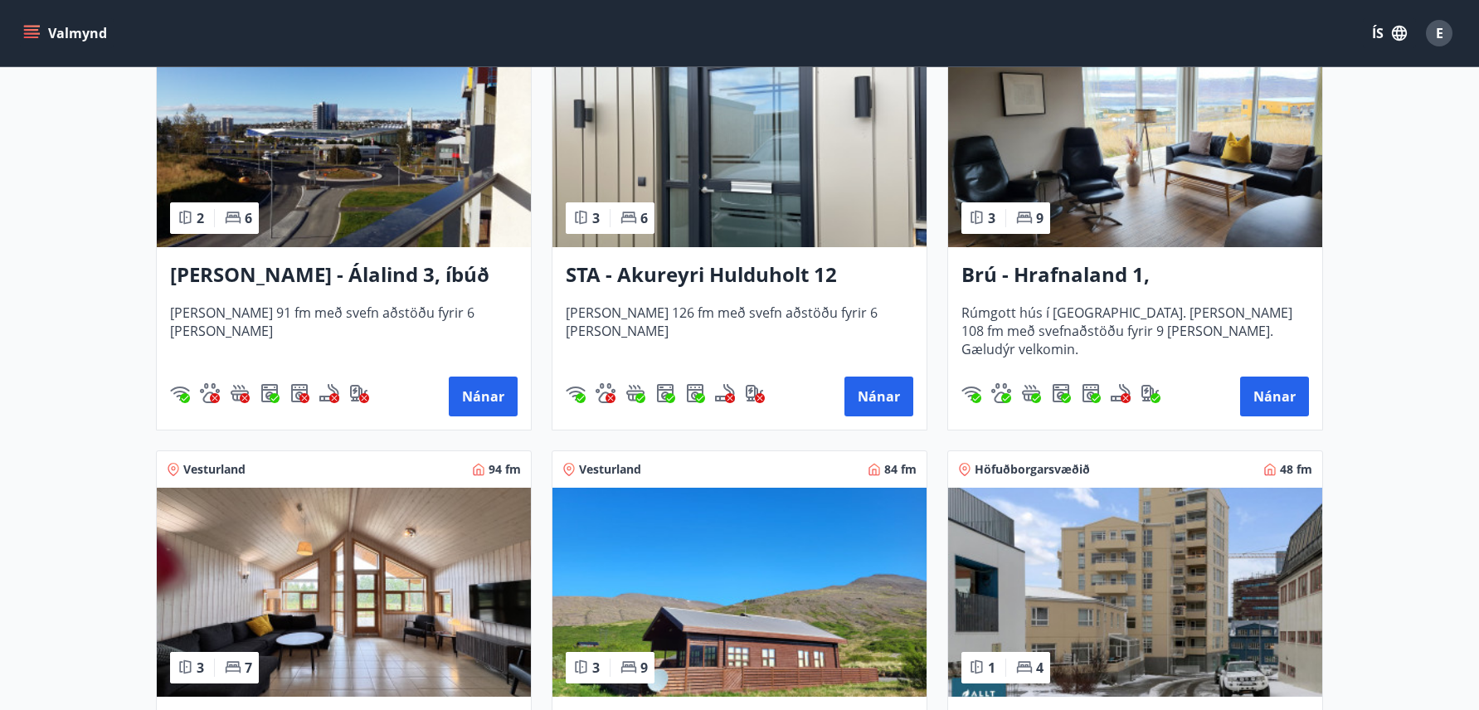
scroll to position [1079, 0]
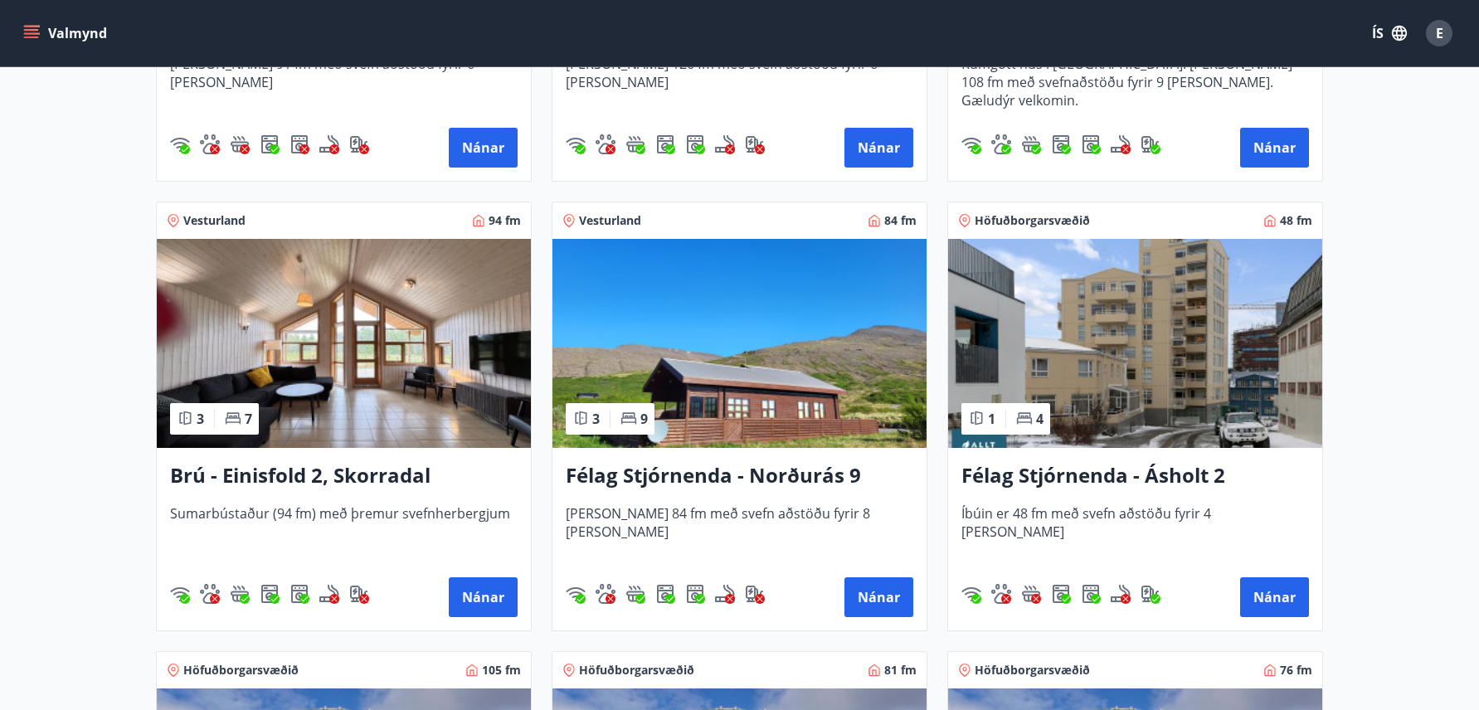
click at [726, 483] on h3 "Félag Stjórnenda - Norðurás 9" at bounding box center [740, 476] width 348 height 30
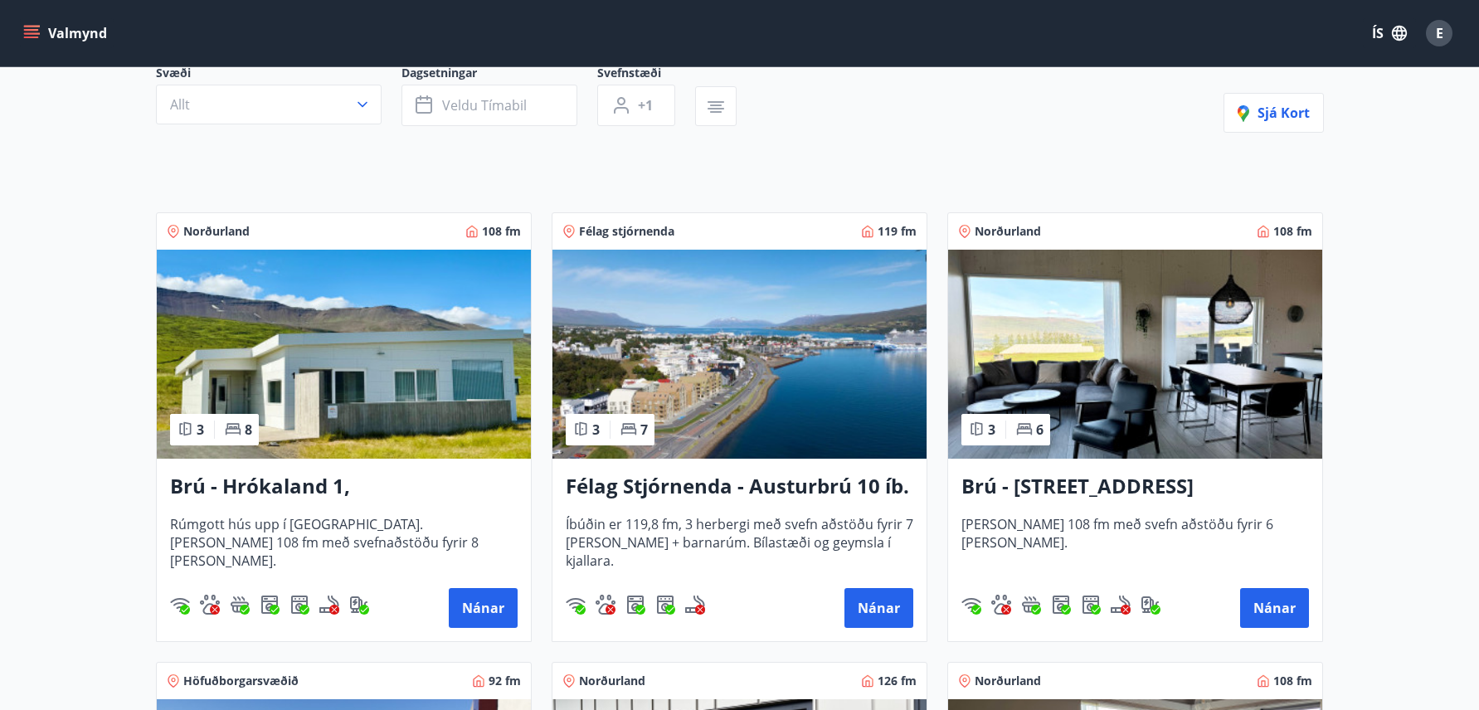
scroll to position [166, 0]
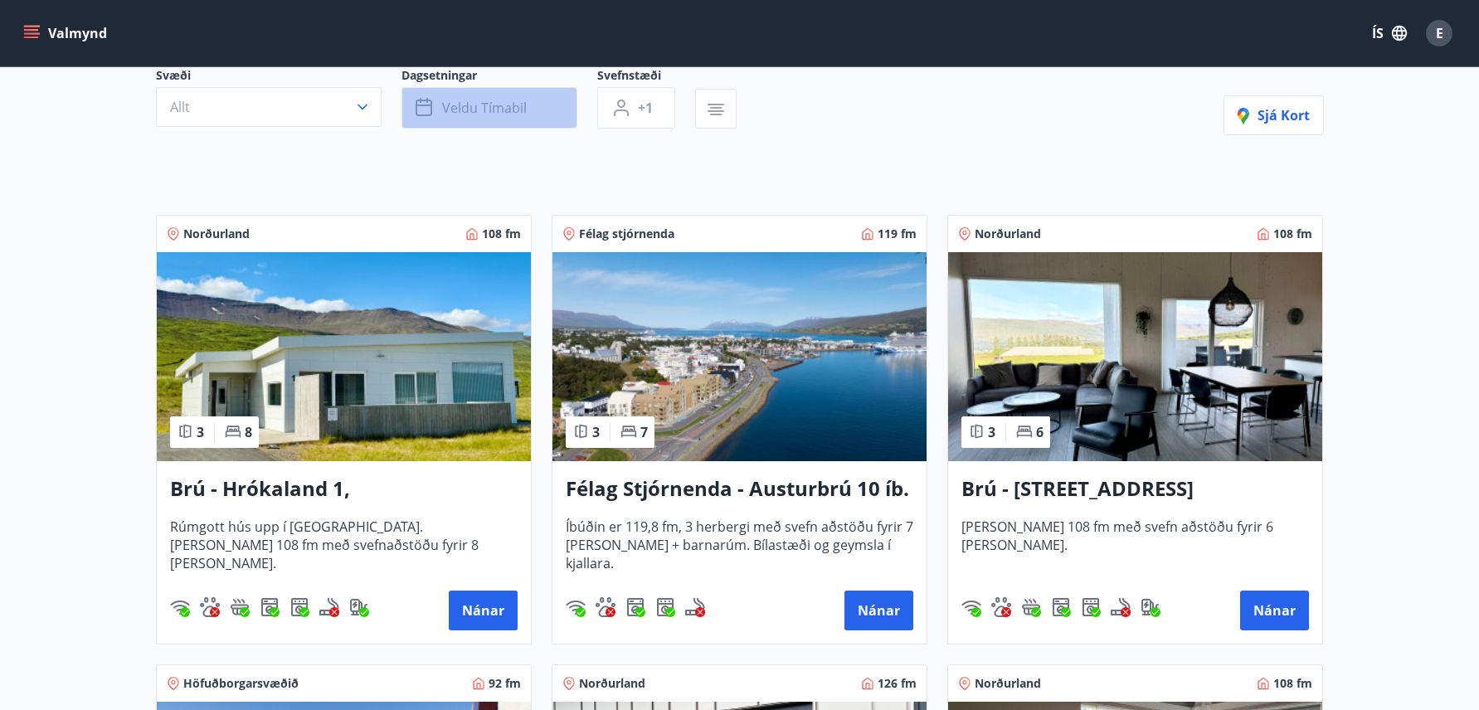
click at [514, 105] on span "Veldu tímabil" at bounding box center [484, 108] width 85 height 18
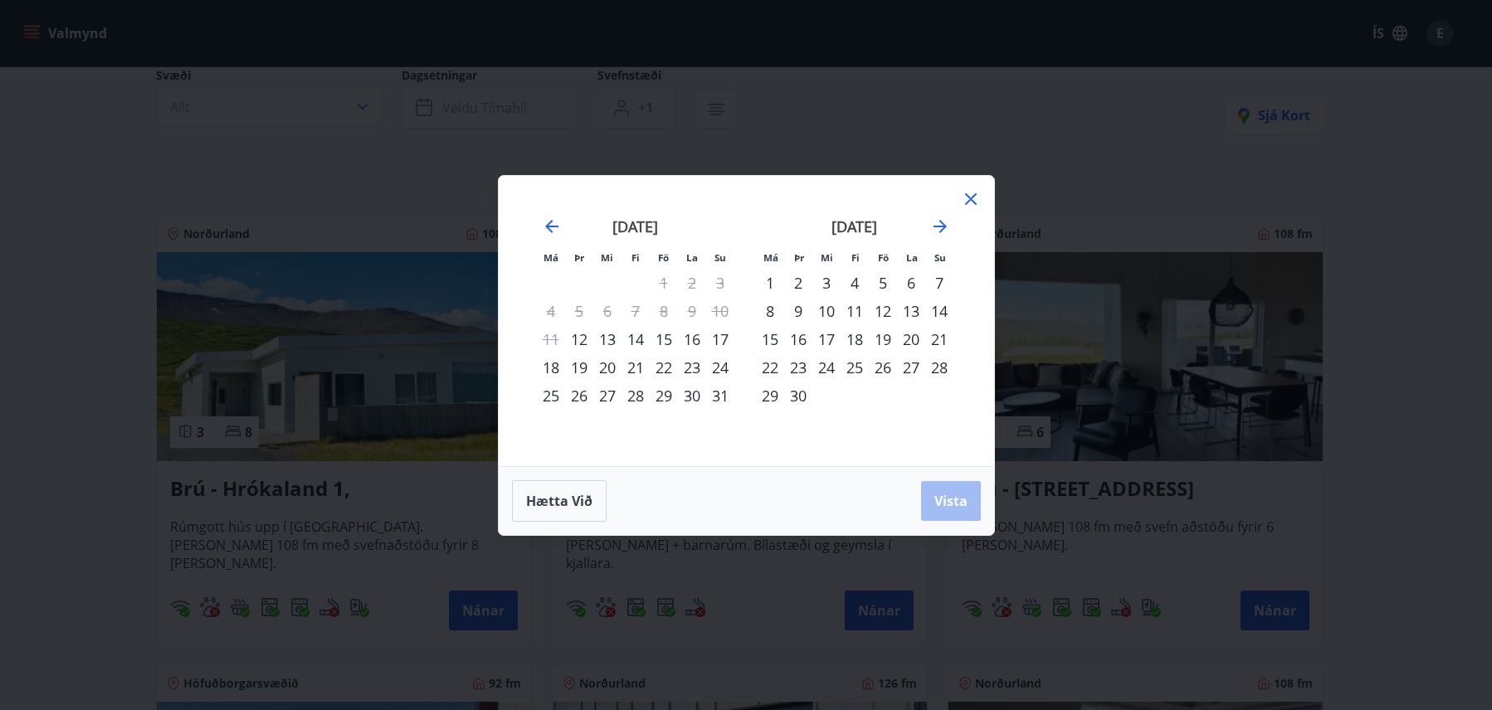
click at [884, 337] on div "19" at bounding box center [883, 339] width 28 height 28
click at [957, 503] on span "Vista" at bounding box center [950, 501] width 33 height 18
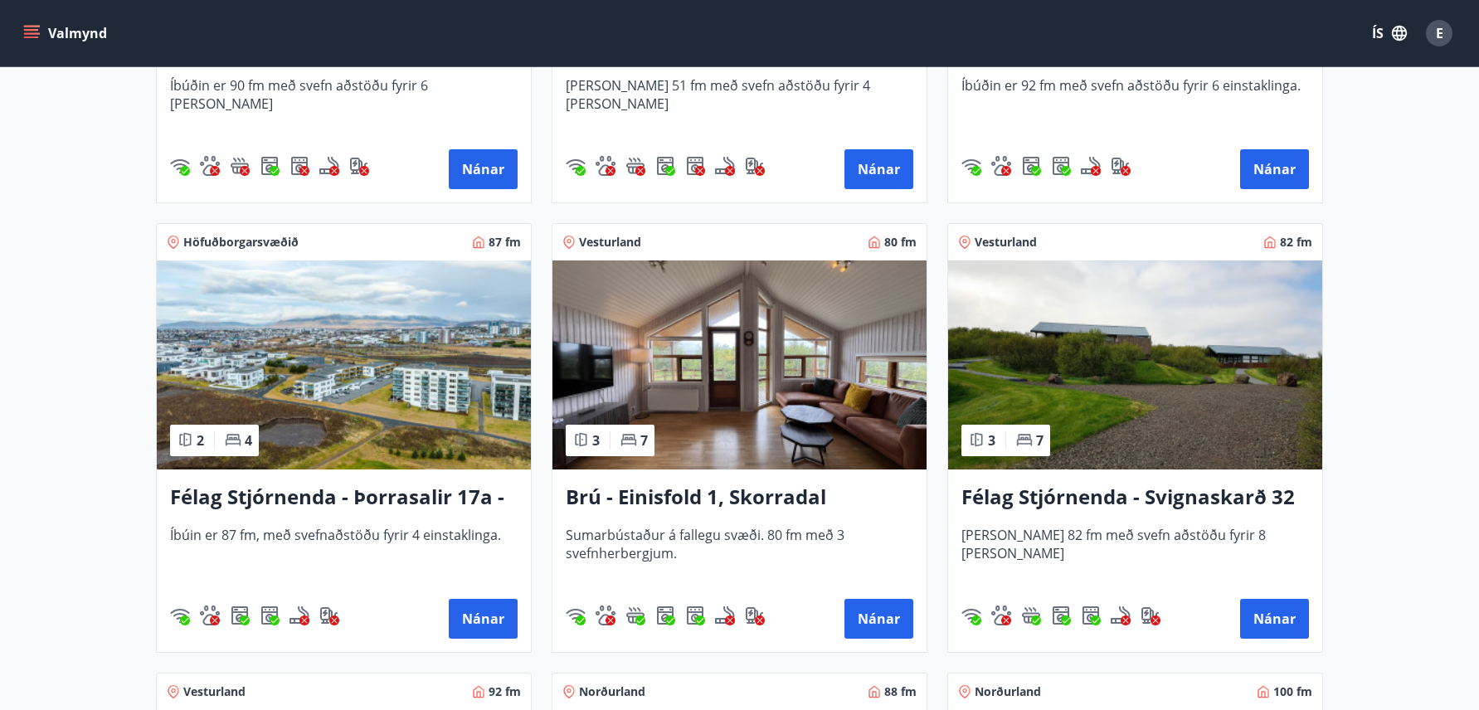
scroll to position [2489, 0]
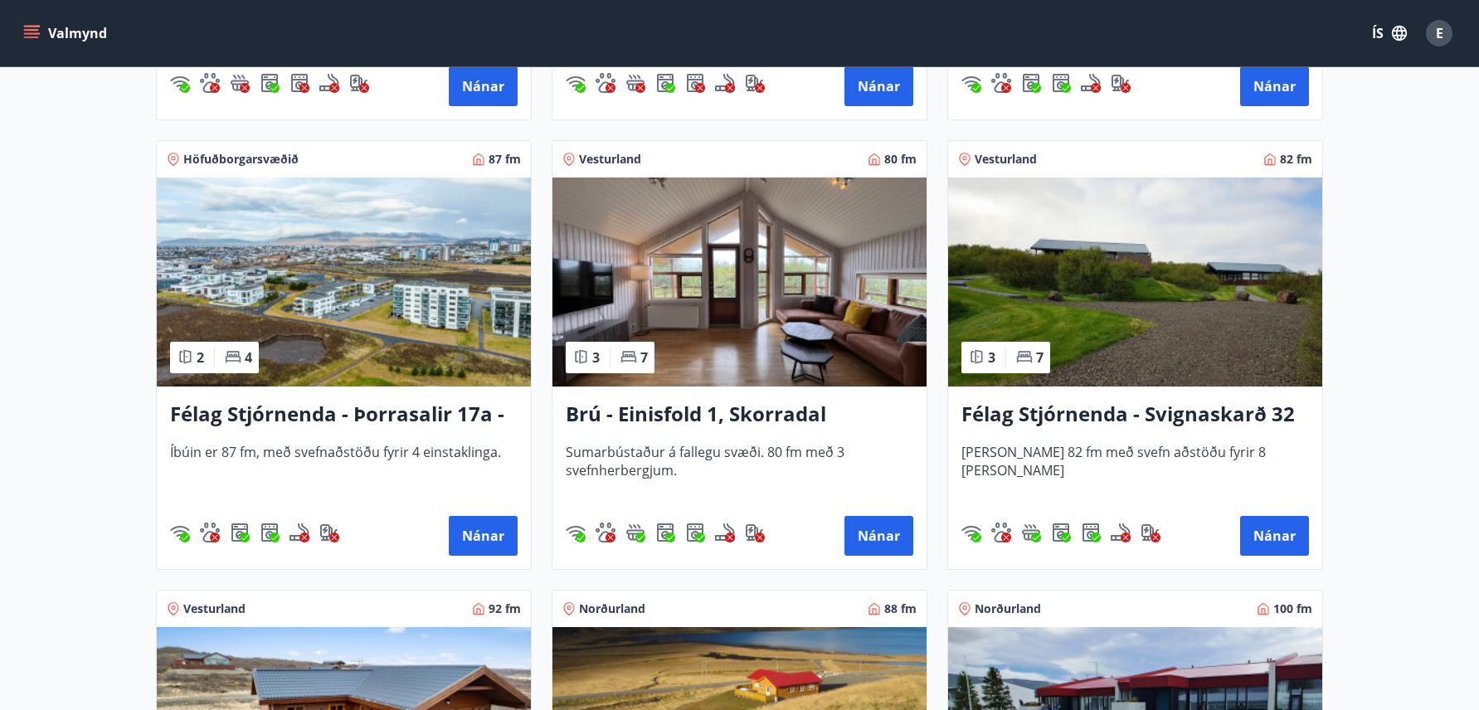
click at [1111, 430] on div "Félag Stjórnenda - Svignaskarð 32 [PERSON_NAME] 82 fm með svefn aðstöðu fyrir 8…" at bounding box center [1135, 478] width 374 height 183
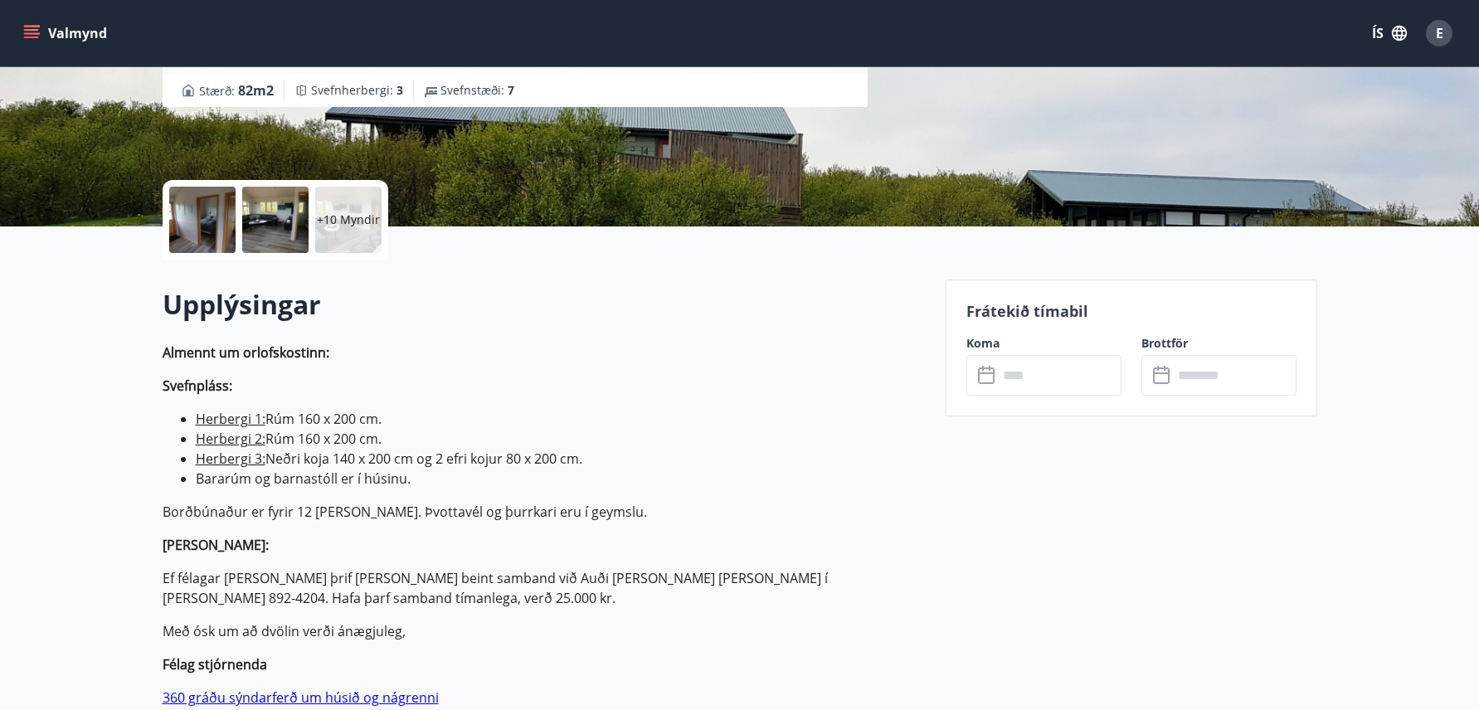
scroll to position [249, 0]
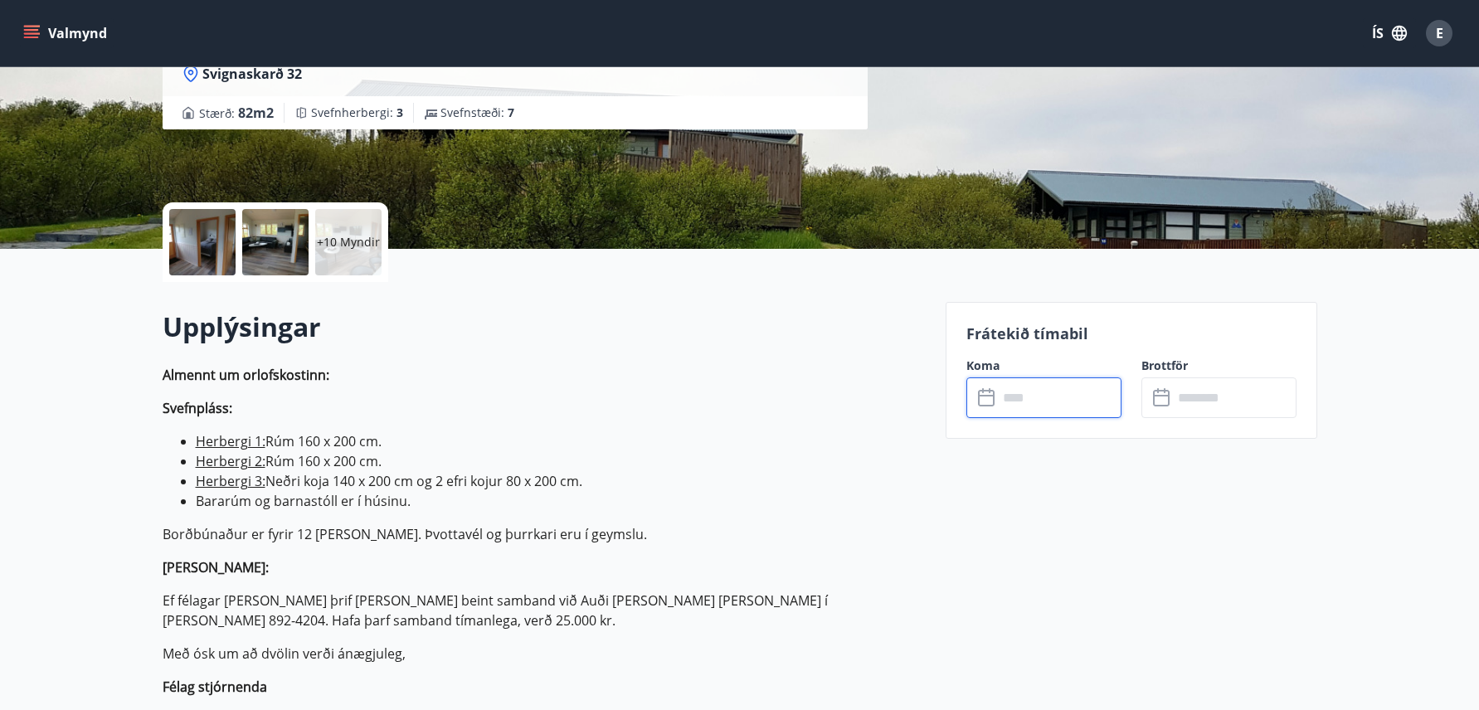
click at [1044, 401] on input "text" at bounding box center [1060, 397] width 124 height 41
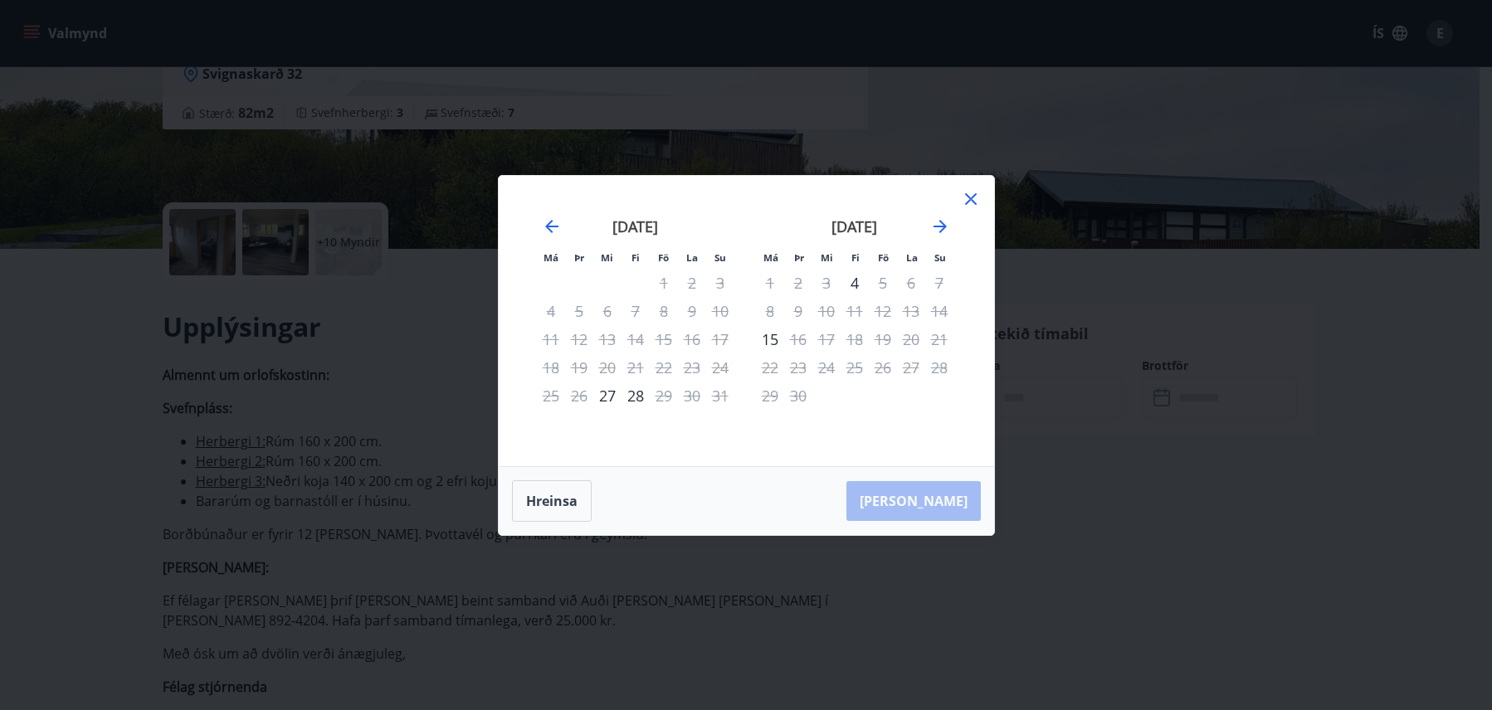
click at [967, 201] on icon at bounding box center [971, 199] width 20 height 20
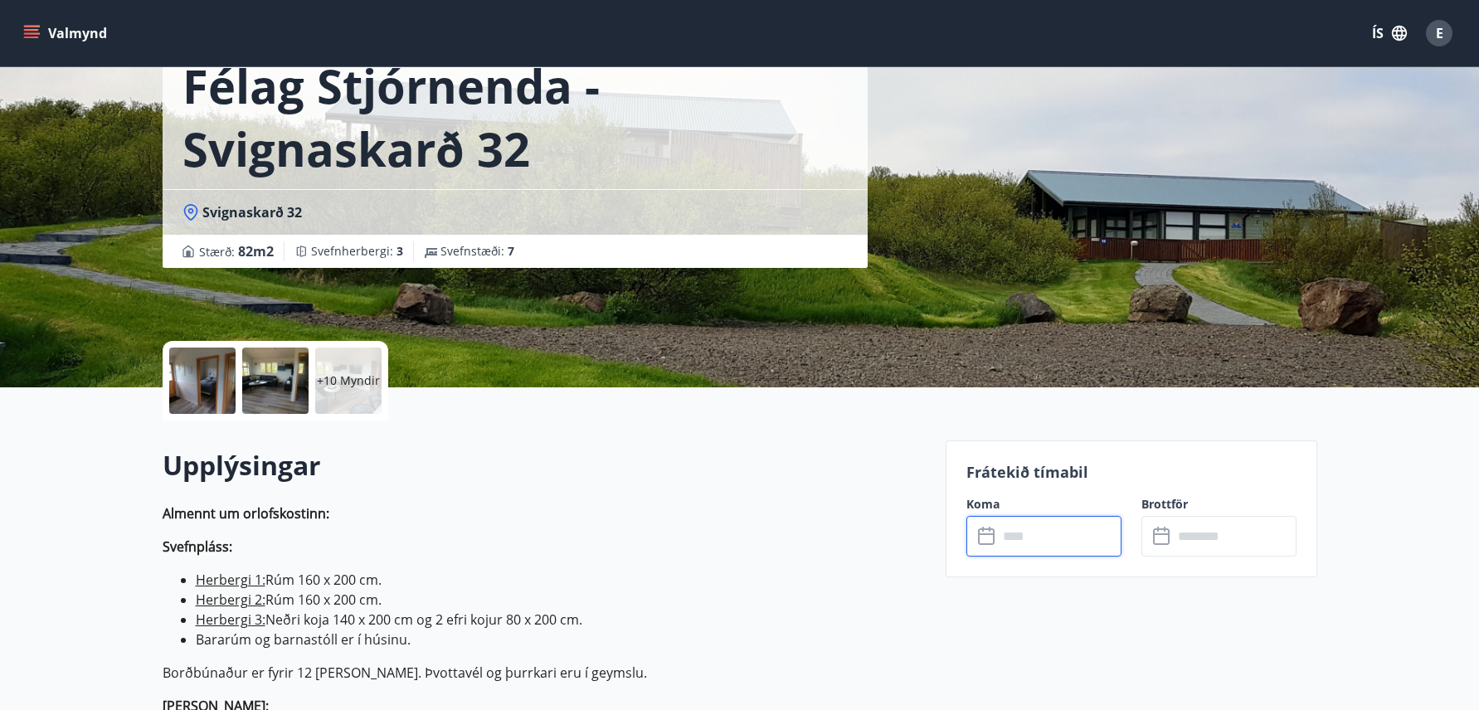
scroll to position [0, 0]
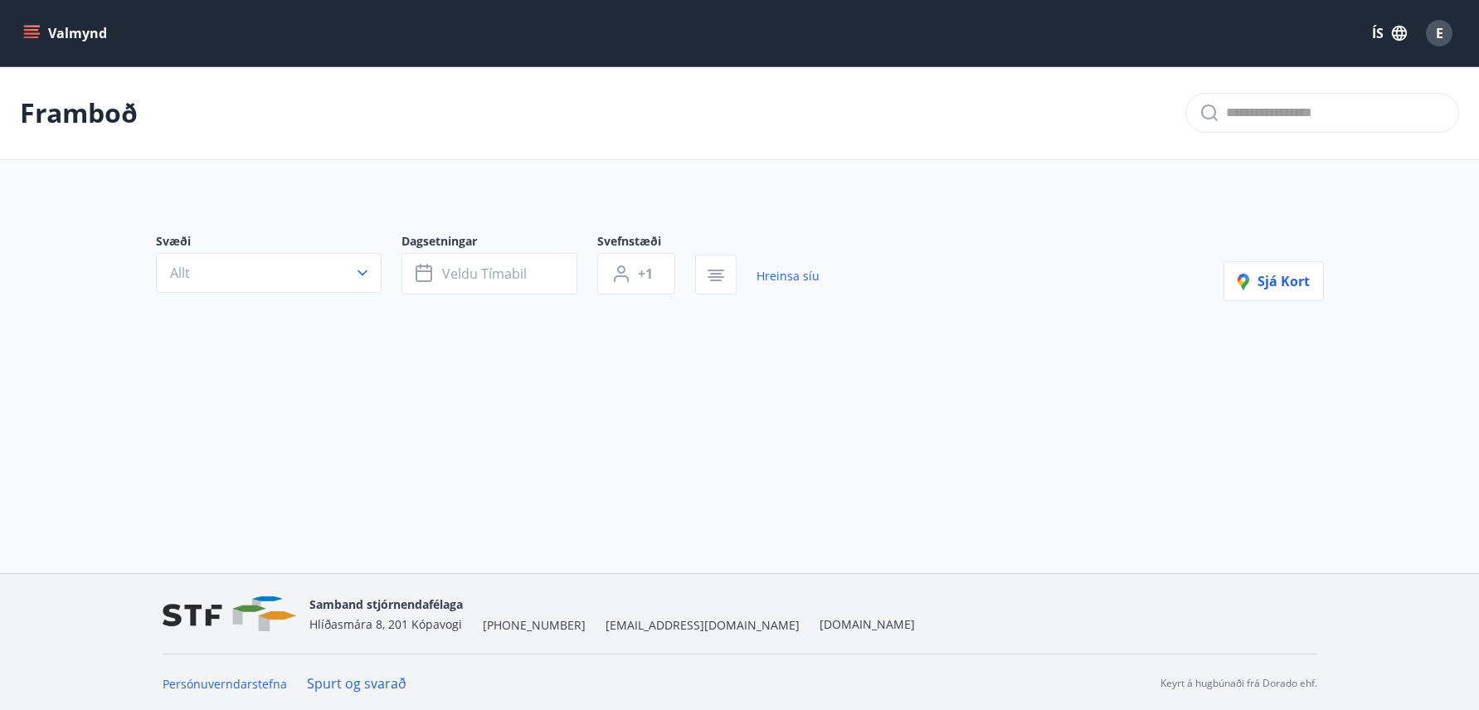
click at [24, 33] on icon "menu" at bounding box center [33, 33] width 18 height 2
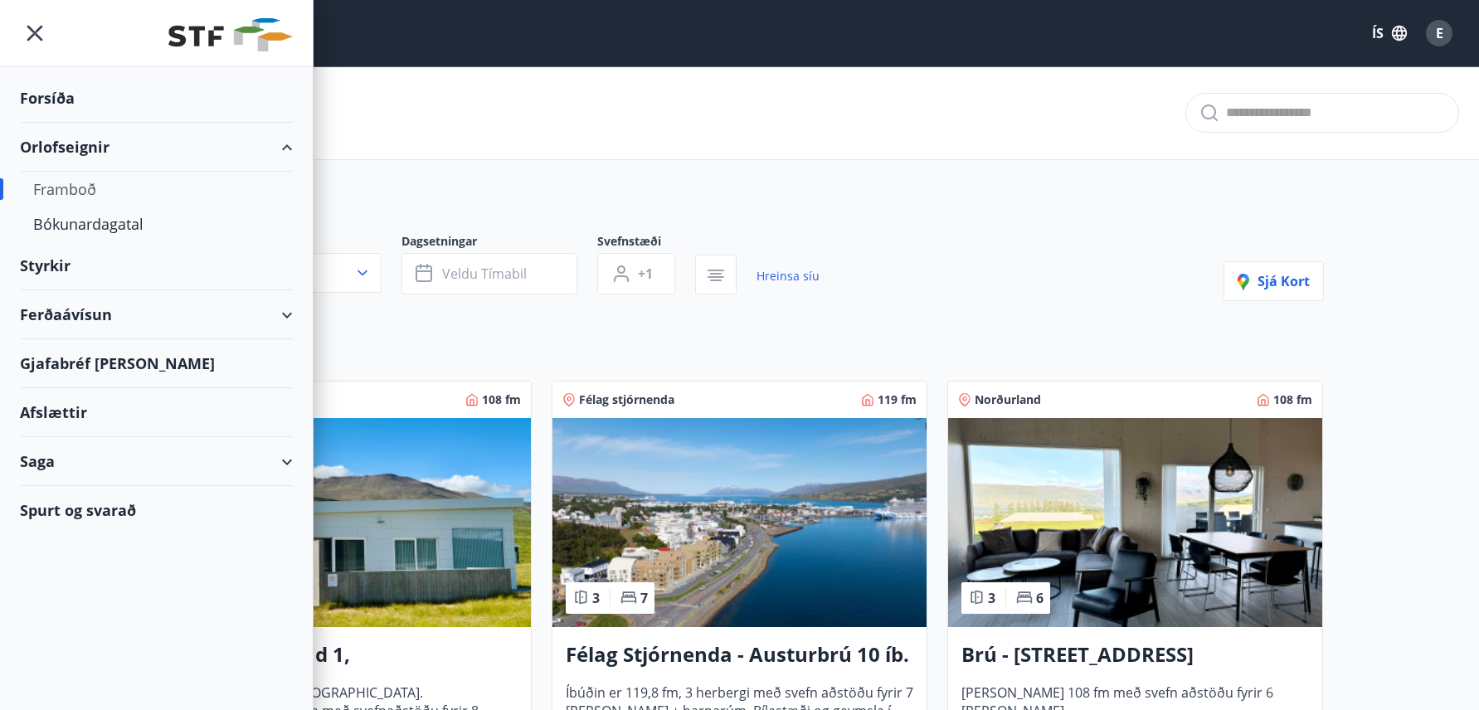
click at [80, 186] on div "Framboð" at bounding box center [156, 189] width 246 height 35
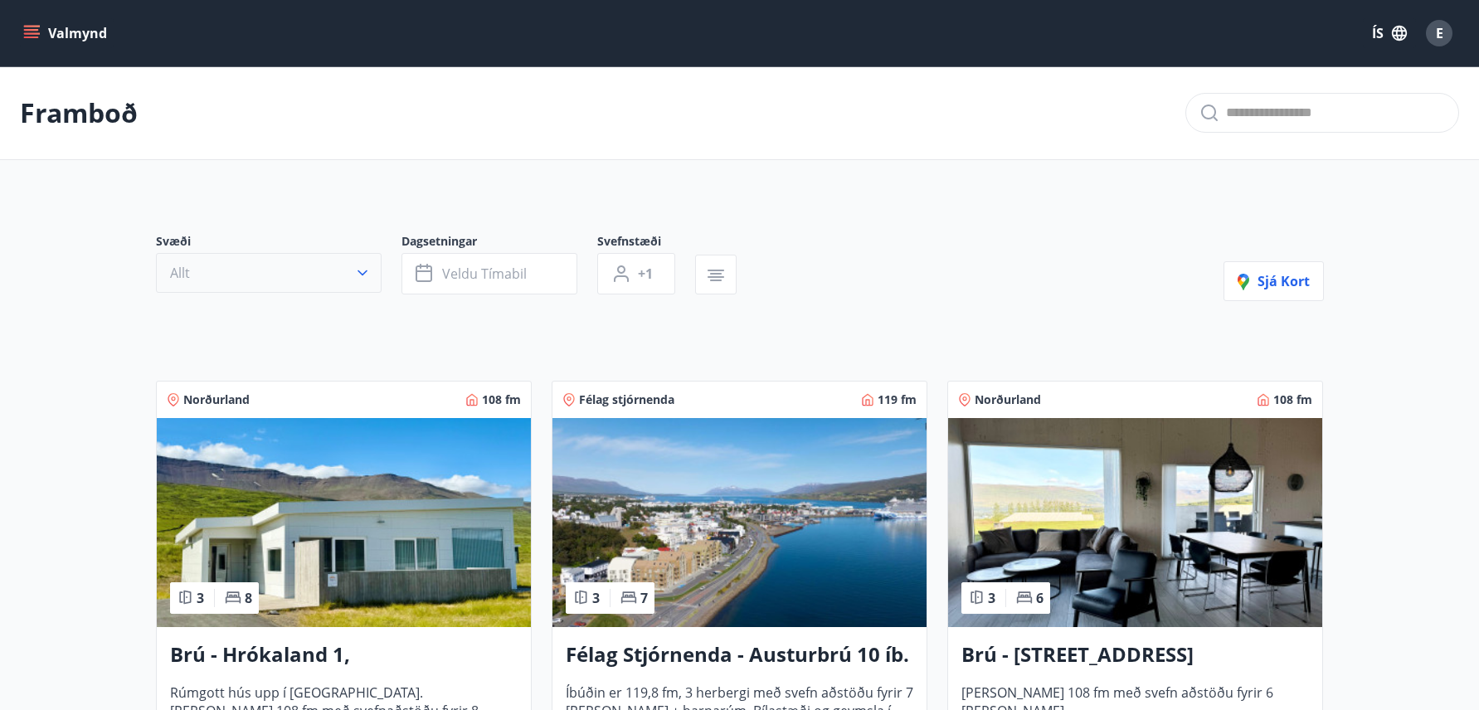
click at [355, 270] on icon "button" at bounding box center [362, 273] width 17 height 17
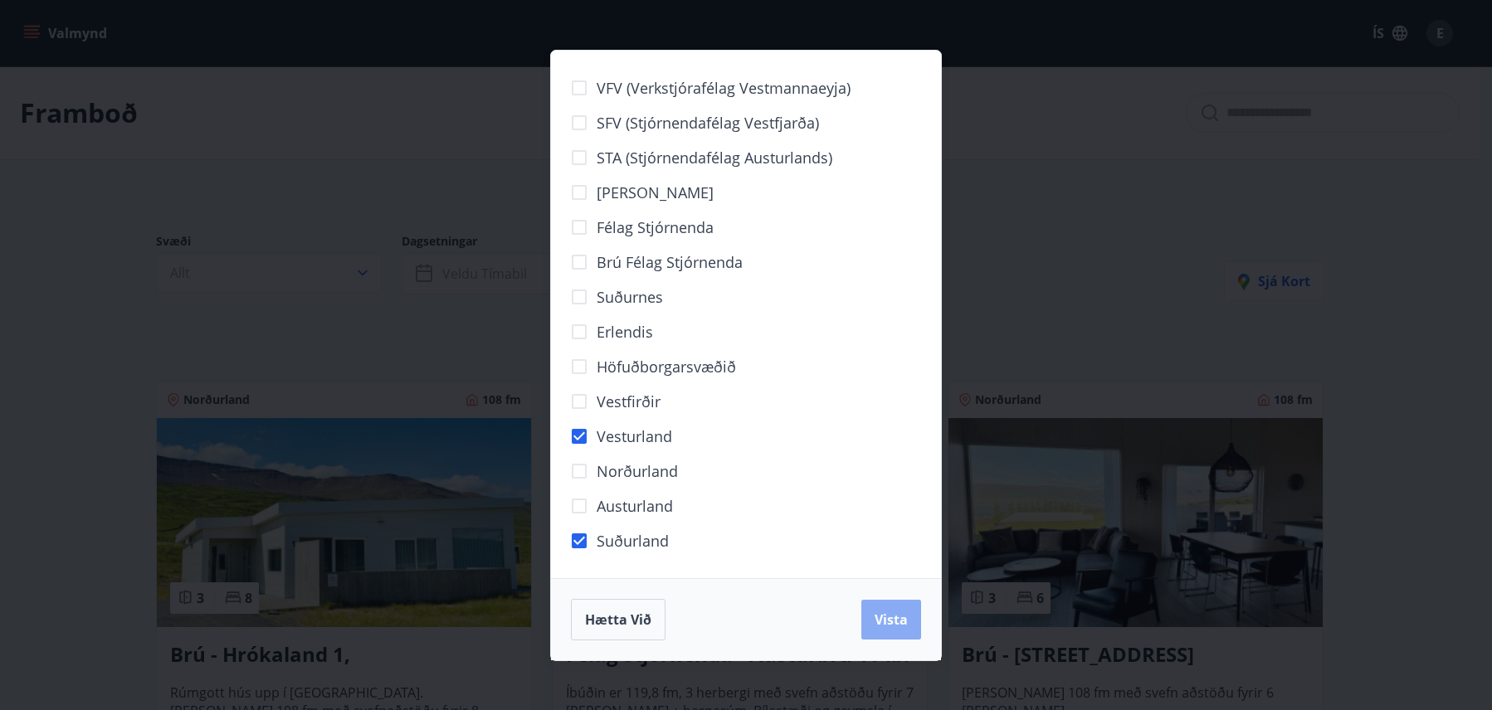
click at [884, 624] on span "Vista" at bounding box center [890, 620] width 33 height 18
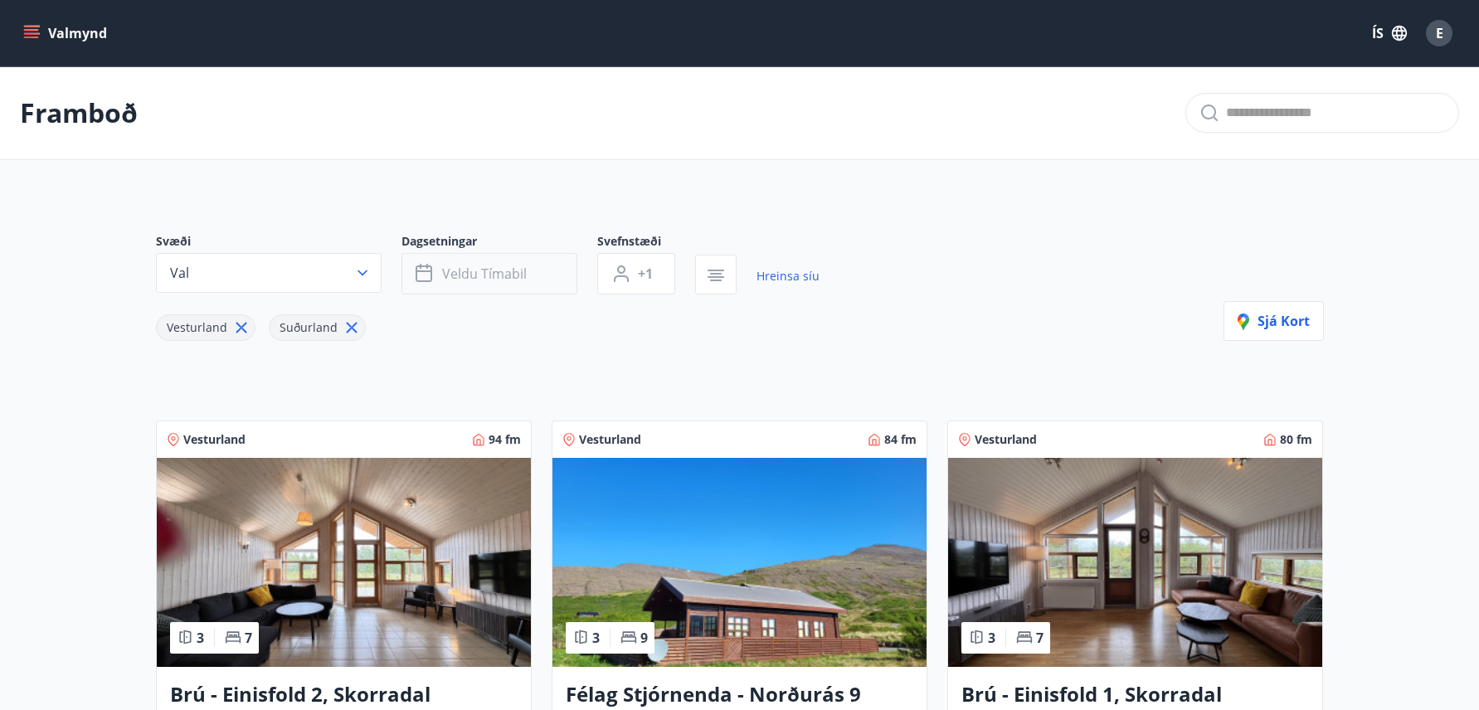
click at [521, 275] on span "Veldu tímabil" at bounding box center [484, 274] width 85 height 18
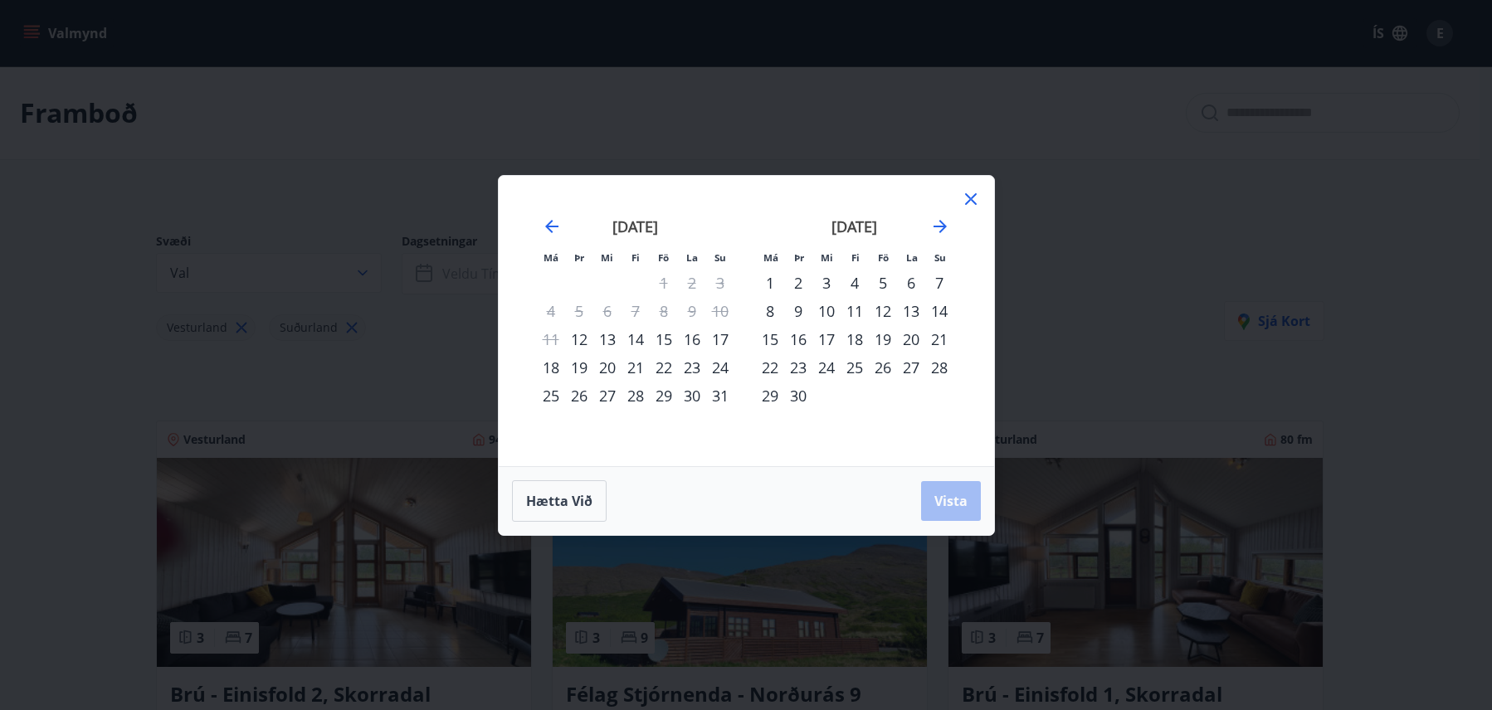
click at [882, 334] on div "19" at bounding box center [883, 339] width 28 height 28
click at [957, 507] on span "Vista" at bounding box center [950, 501] width 33 height 18
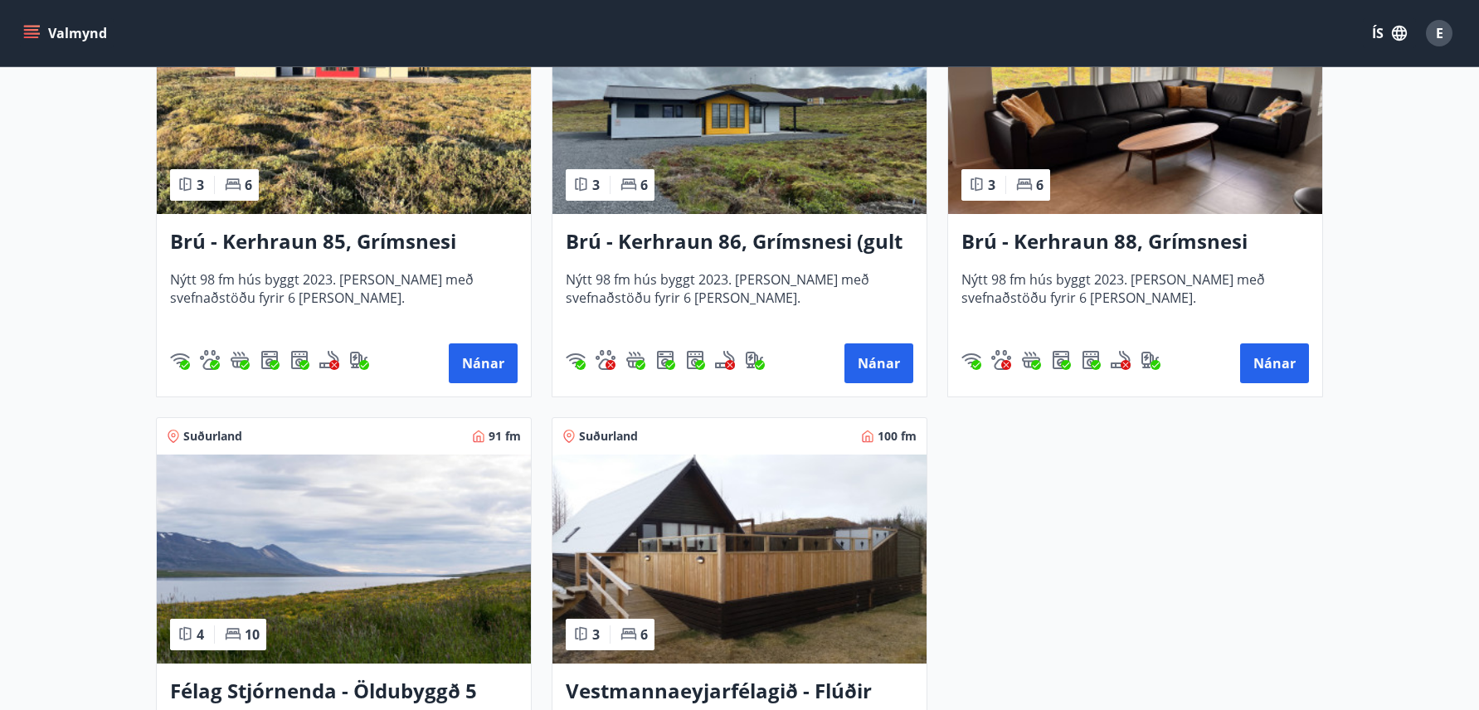
scroll to position [1245, 0]
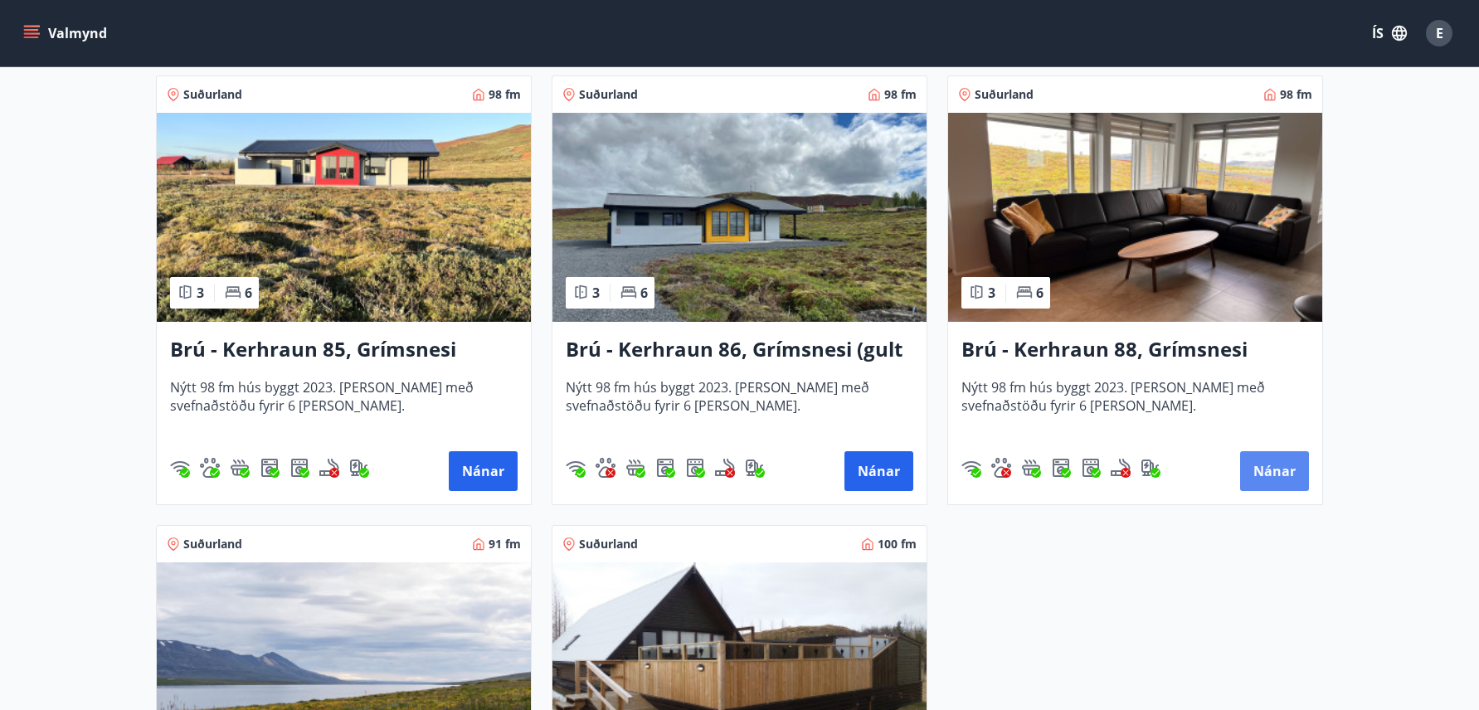
click at [1274, 473] on button "Nánar" at bounding box center [1274, 471] width 69 height 40
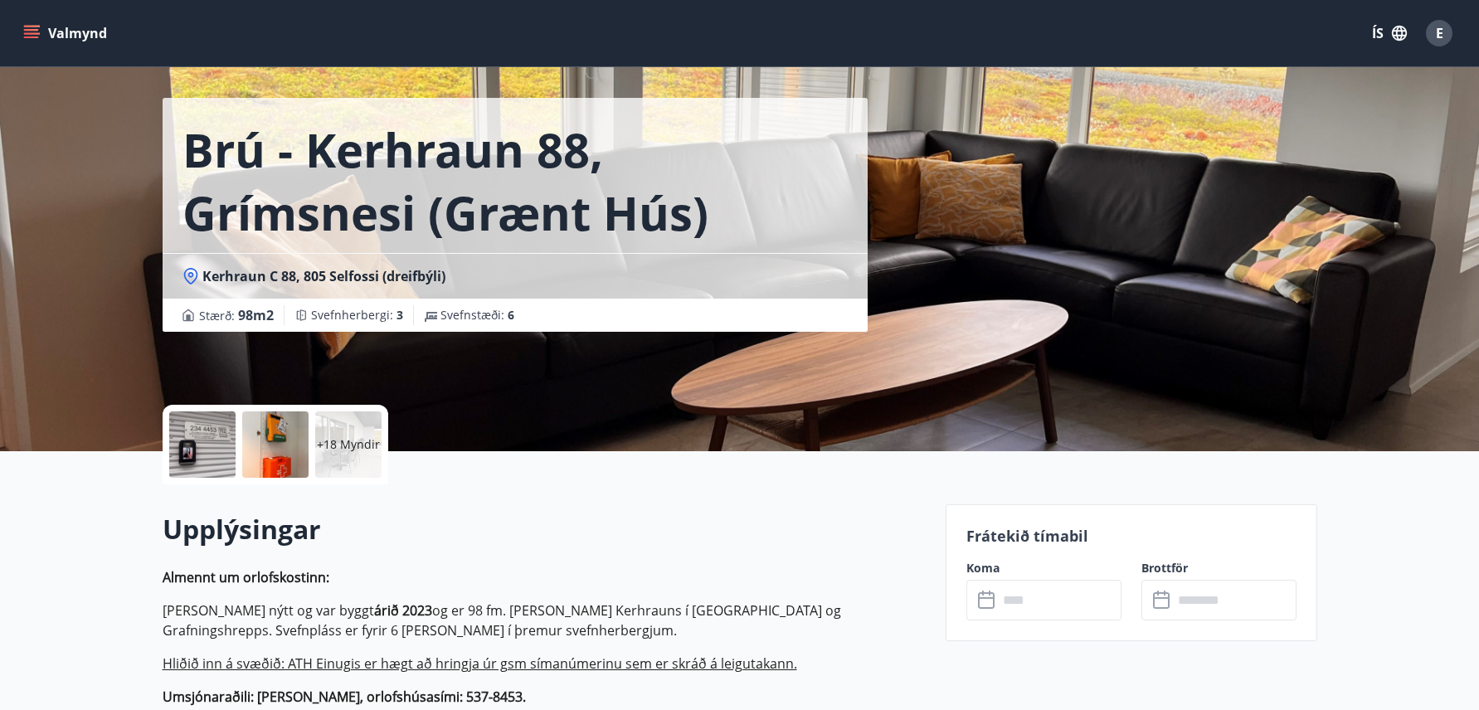
scroll to position [166, 0]
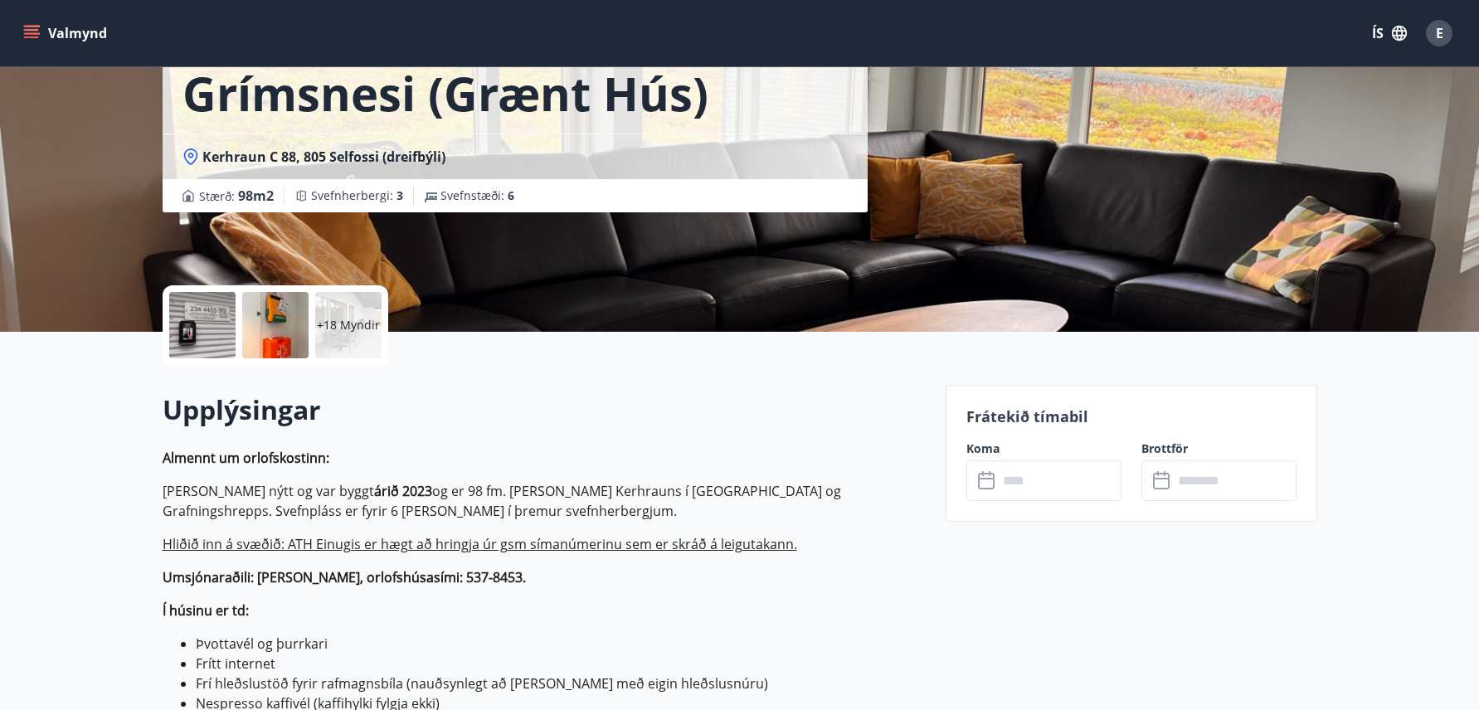
click at [1055, 486] on input "text" at bounding box center [1060, 480] width 124 height 41
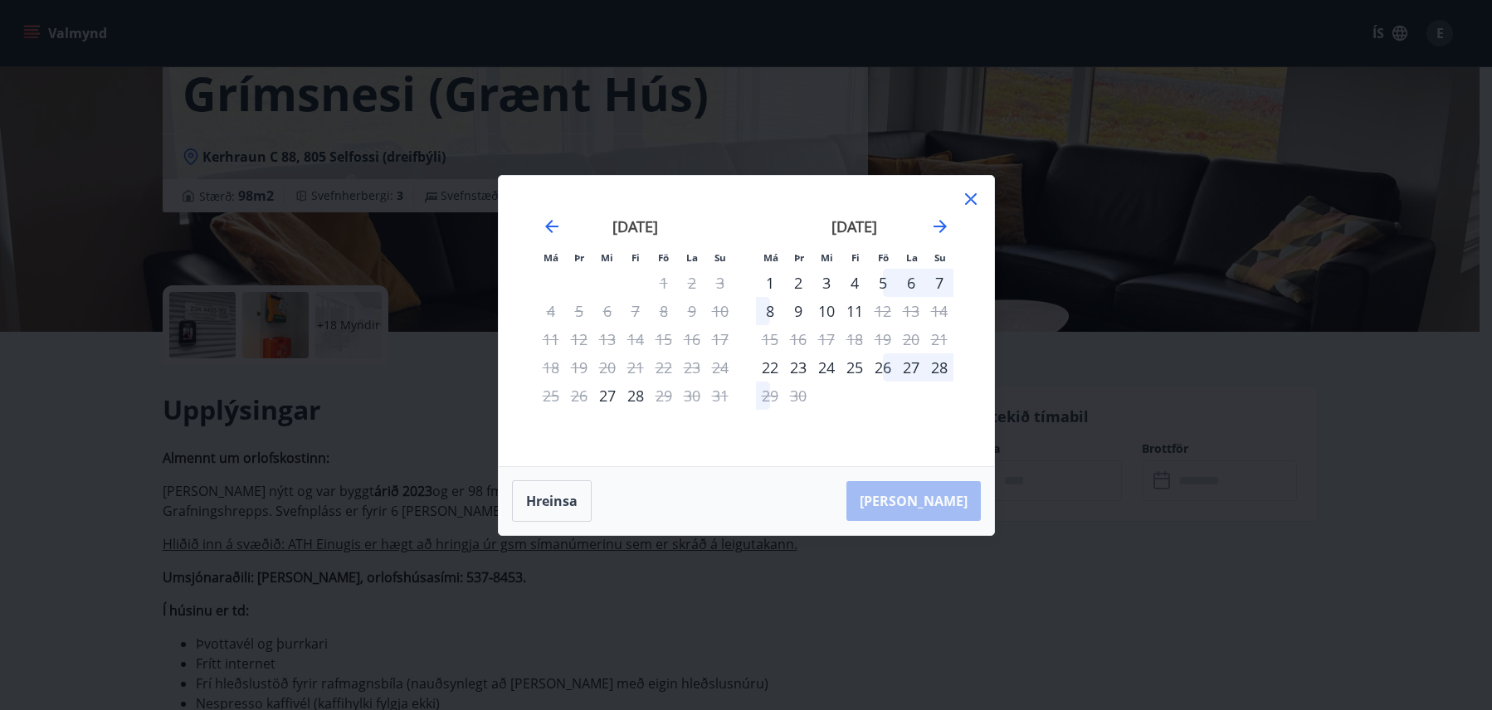
click at [883, 368] on div "26" at bounding box center [883, 367] width 28 height 28
click at [845, 503] on div "[PERSON_NAME]" at bounding box center [746, 501] width 495 height 68
click at [931, 499] on div "[PERSON_NAME]" at bounding box center [746, 501] width 495 height 68
click at [931, 496] on div "[PERSON_NAME]" at bounding box center [746, 501] width 495 height 68
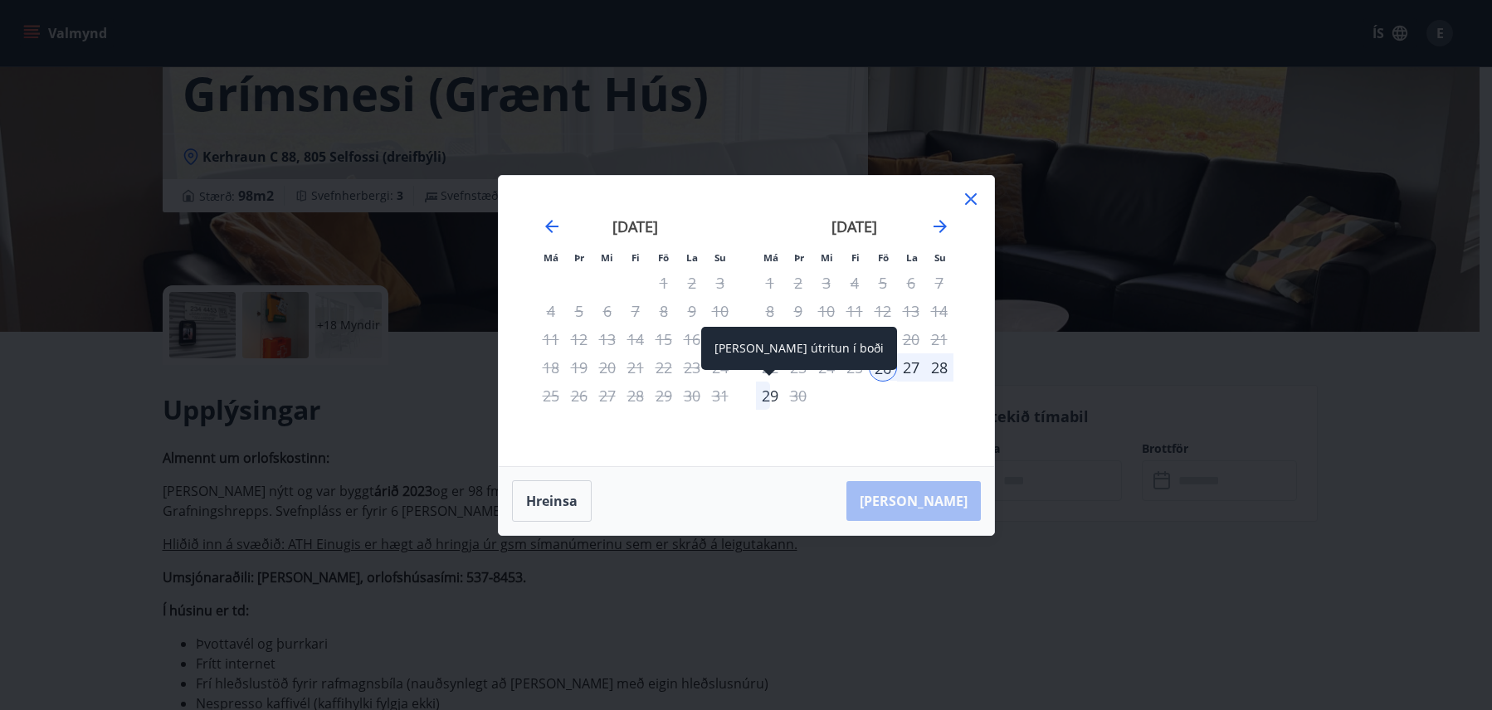
click at [767, 399] on div "29" at bounding box center [770, 396] width 28 height 28
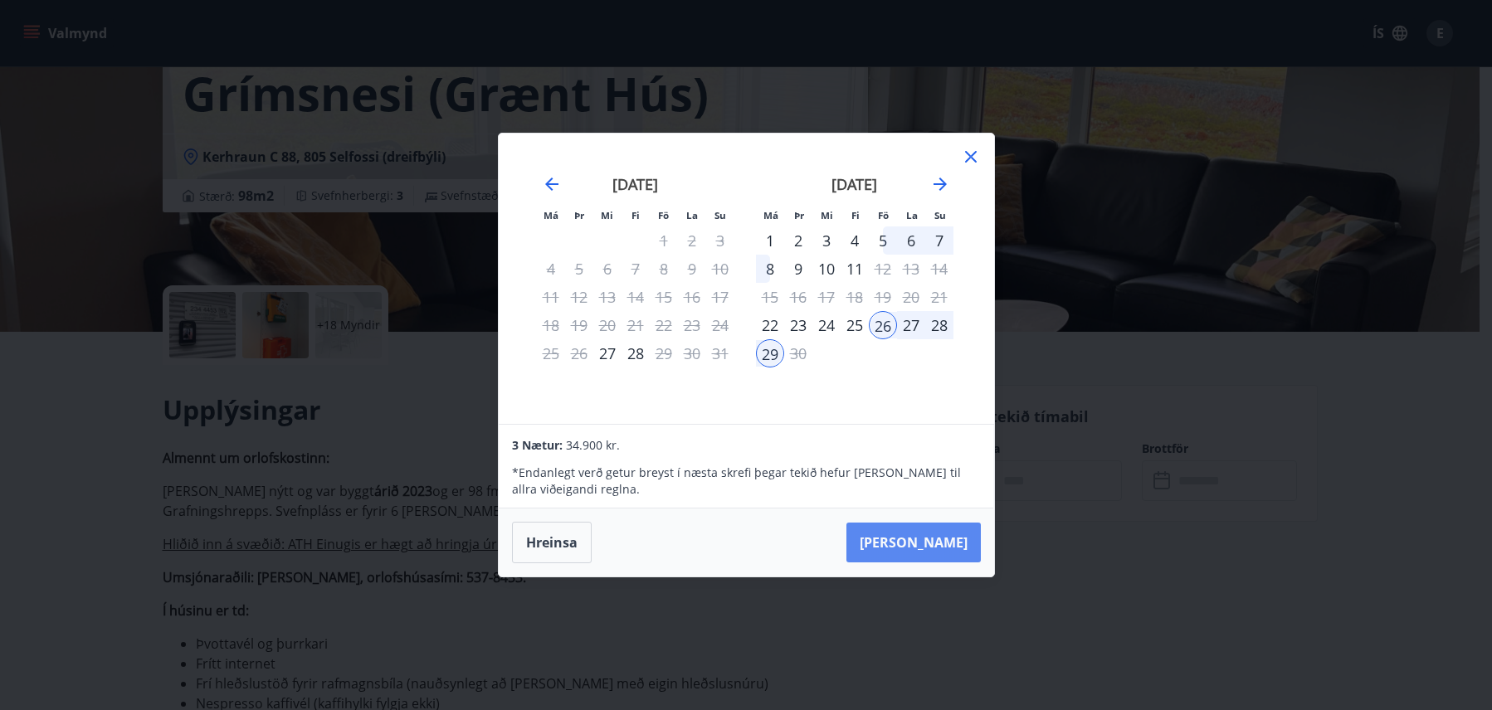
click at [942, 537] on button "[PERSON_NAME]" at bounding box center [913, 543] width 134 height 40
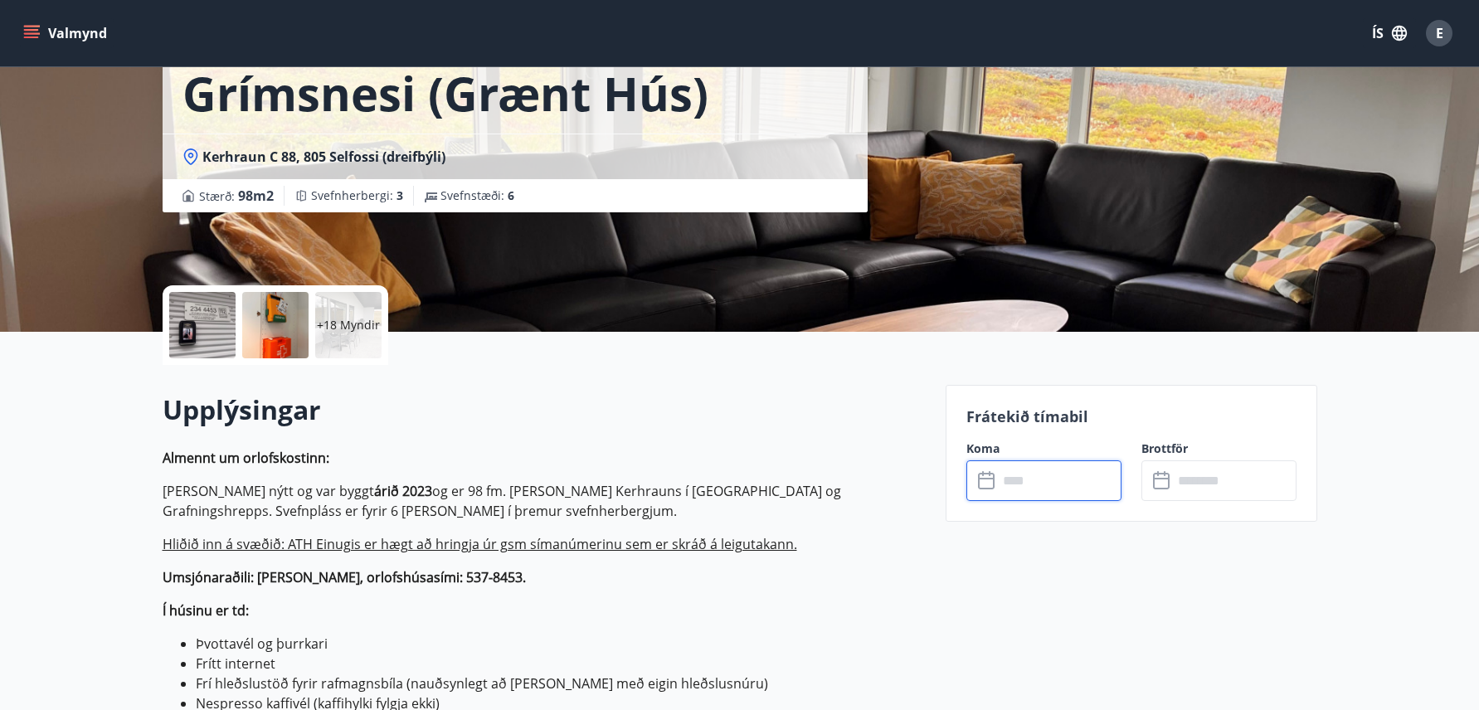
type input "******"
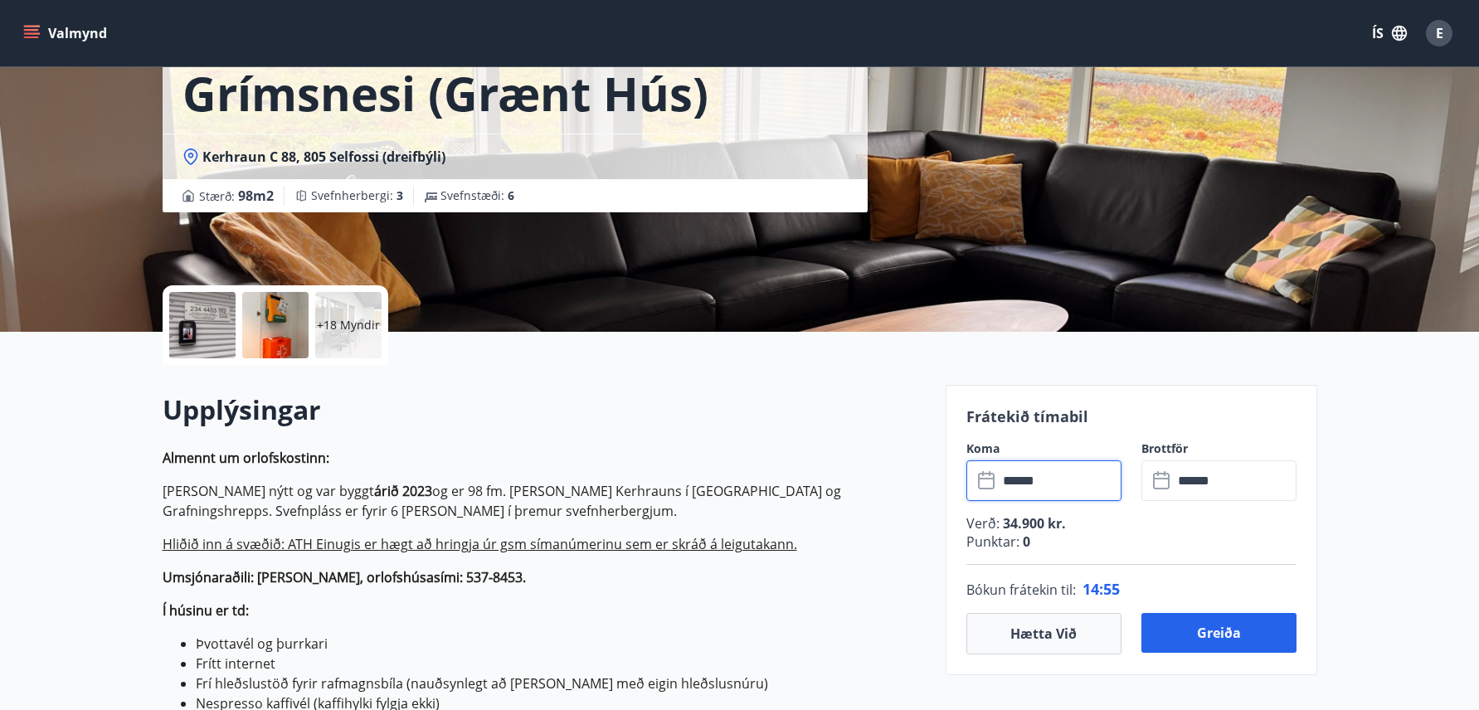
click at [26, 25] on icon "menu" at bounding box center [31, 33] width 17 height 17
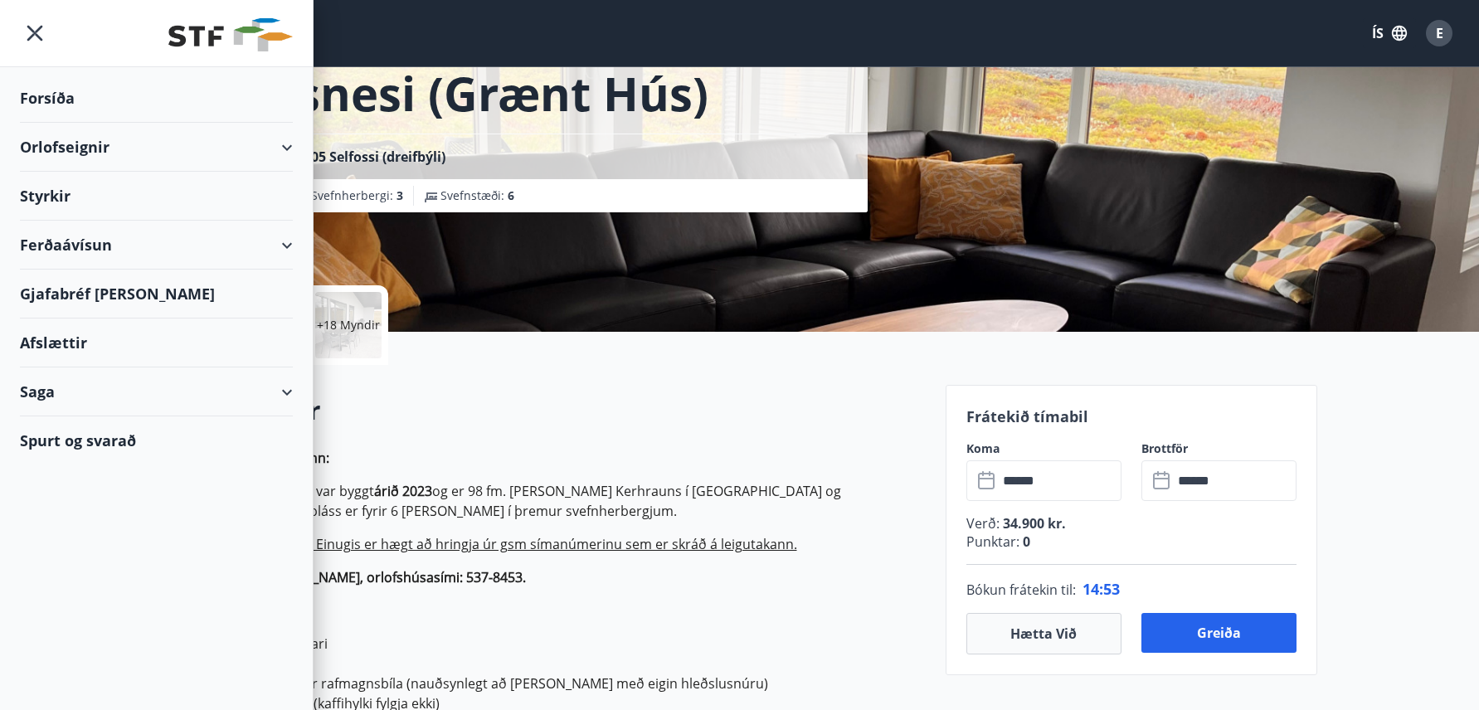
click at [141, 149] on div "Orlofseignir" at bounding box center [156, 147] width 273 height 49
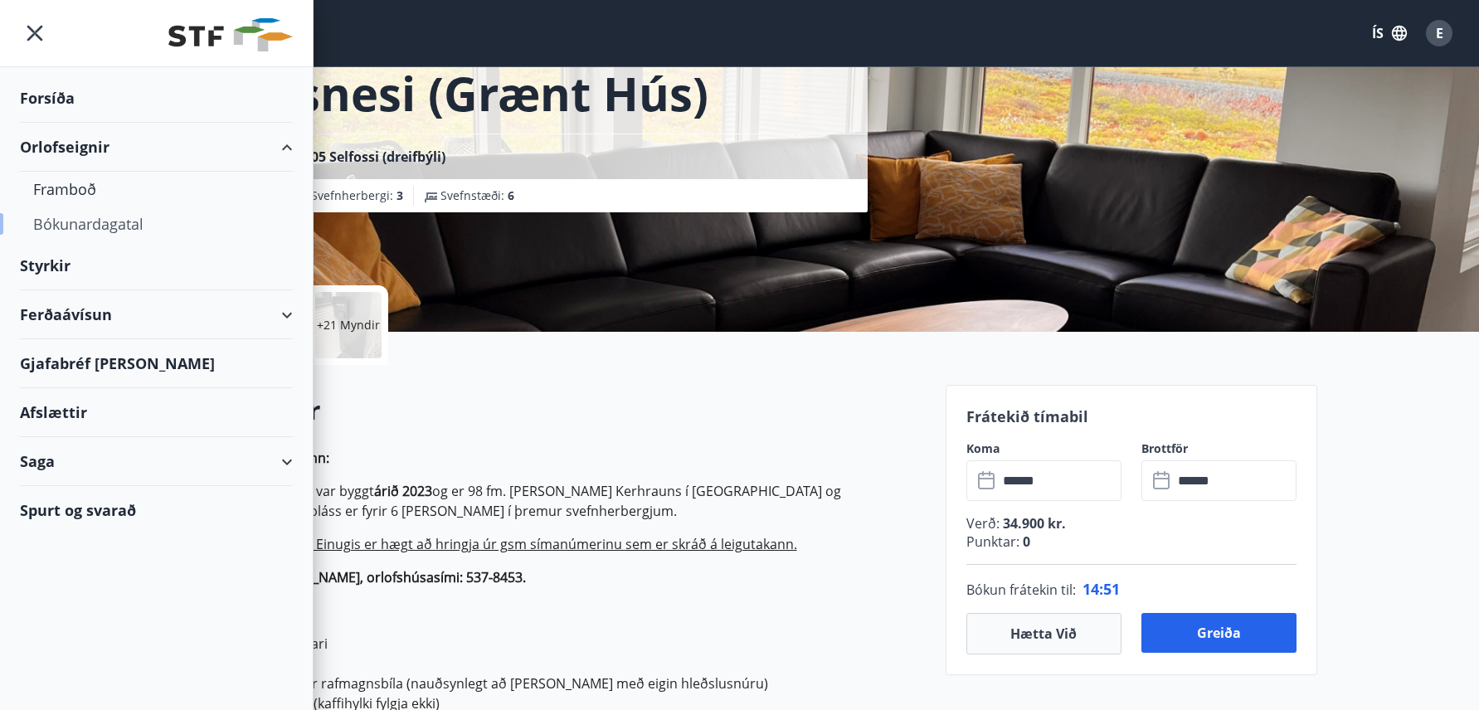
click at [117, 226] on div "Bókunardagatal" at bounding box center [156, 224] width 246 height 35
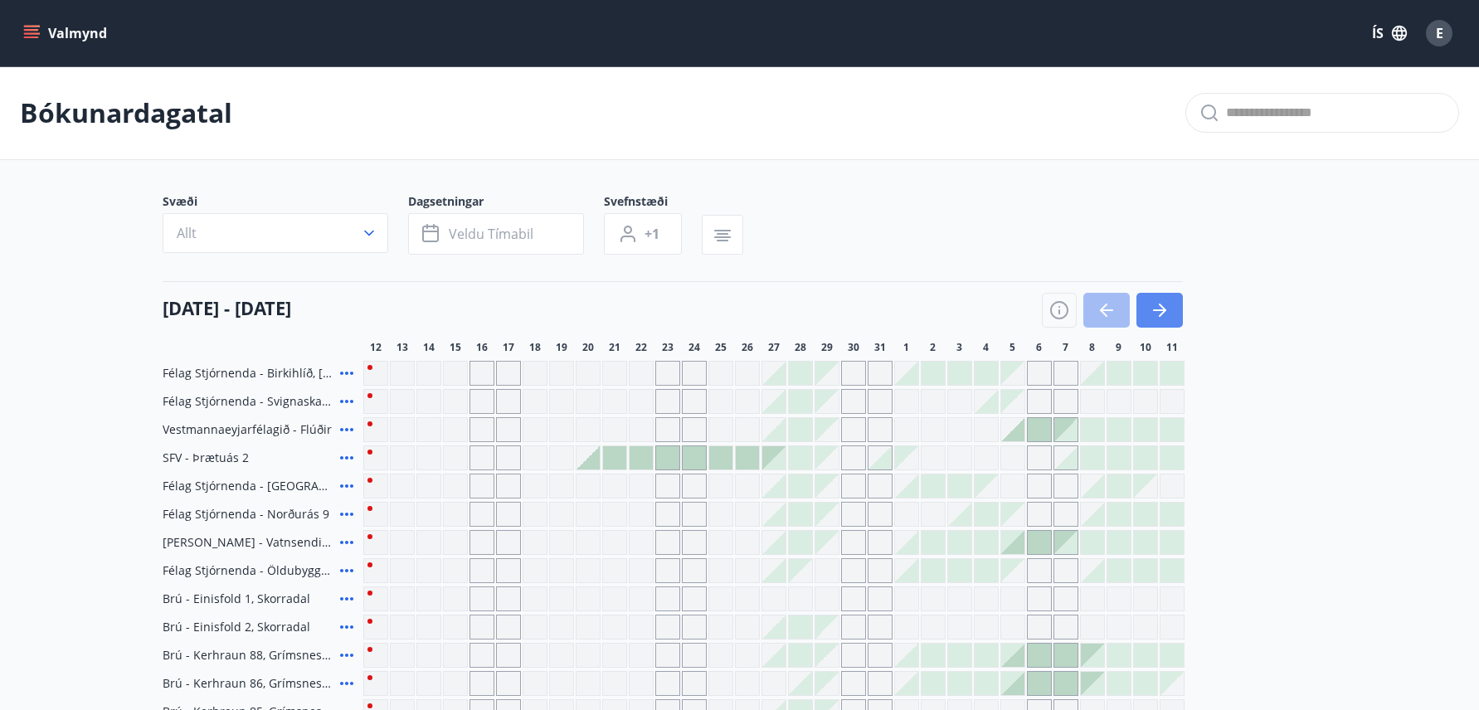
click at [1152, 309] on icon "button" at bounding box center [1160, 310] width 20 height 20
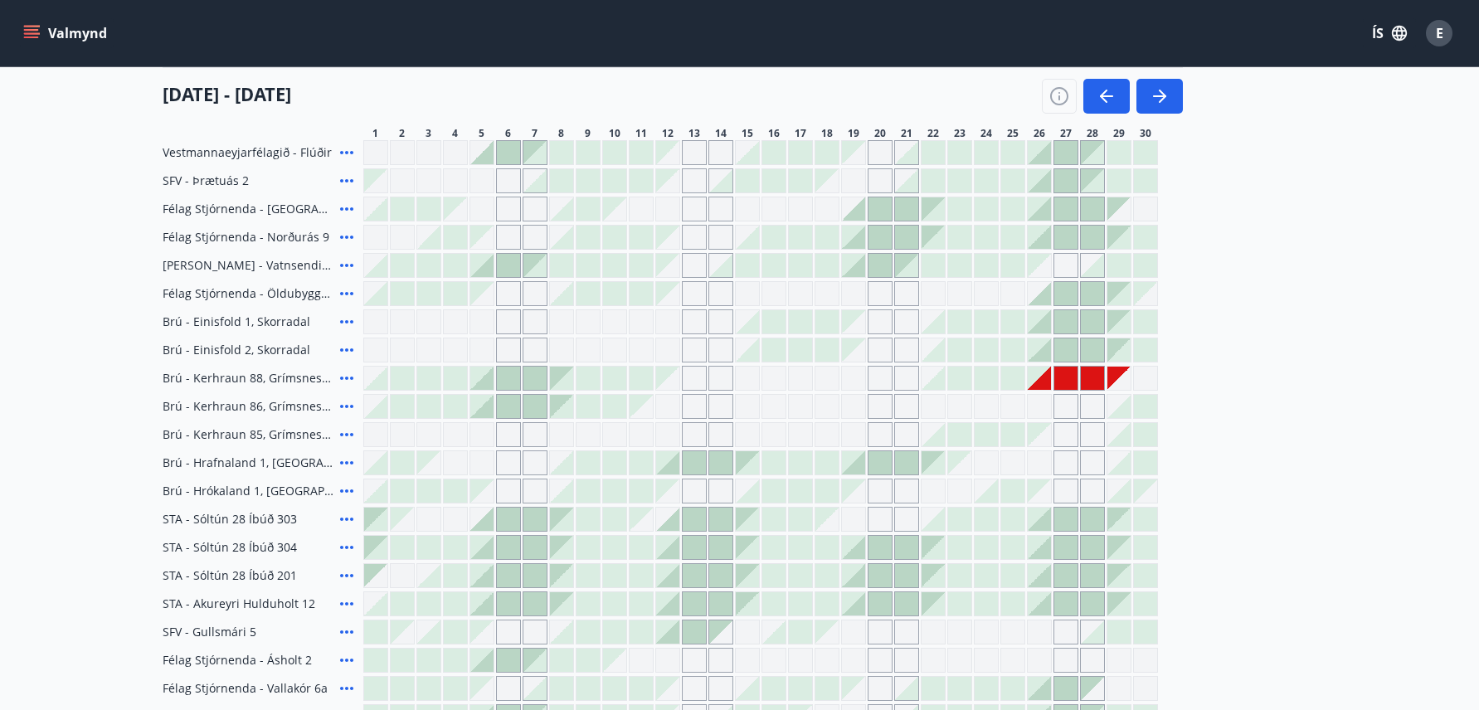
scroll to position [228, 0]
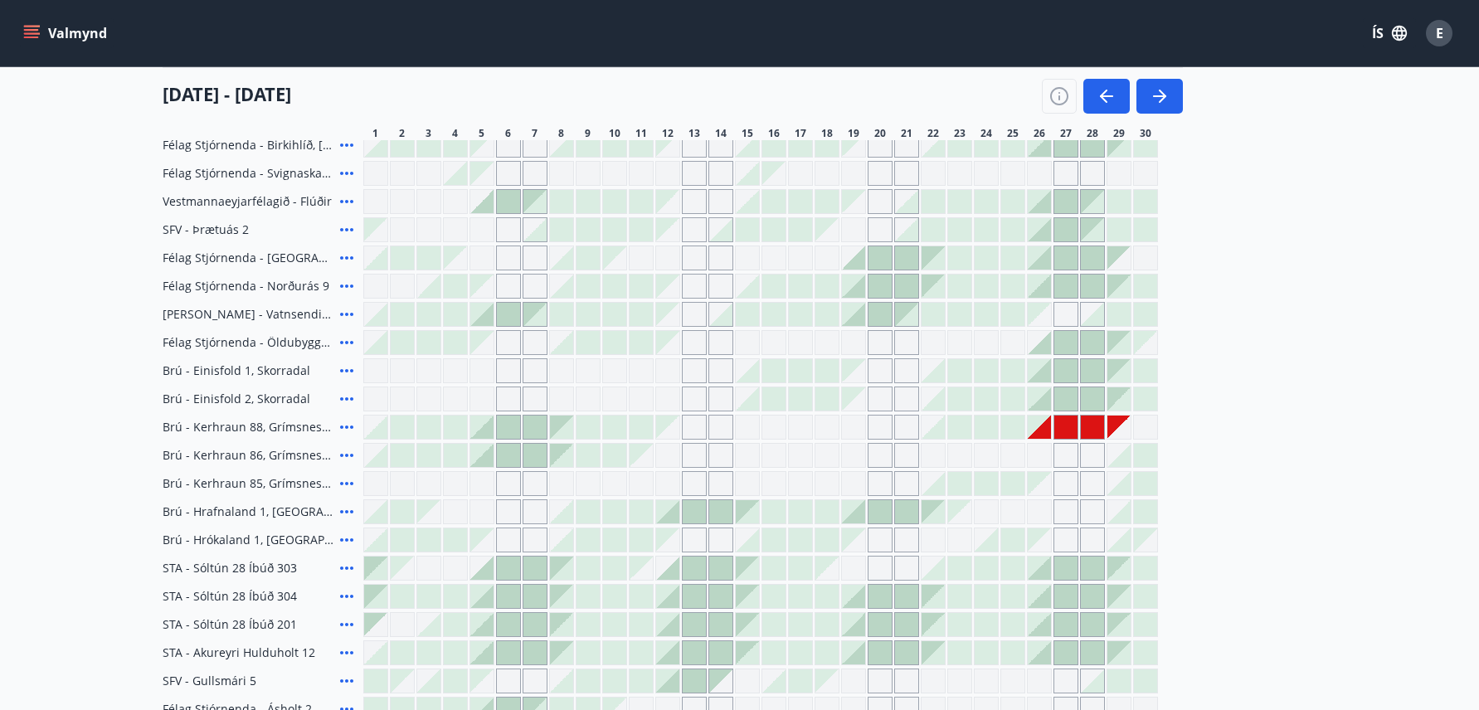
click at [1041, 403] on div at bounding box center [1039, 398] width 23 height 23
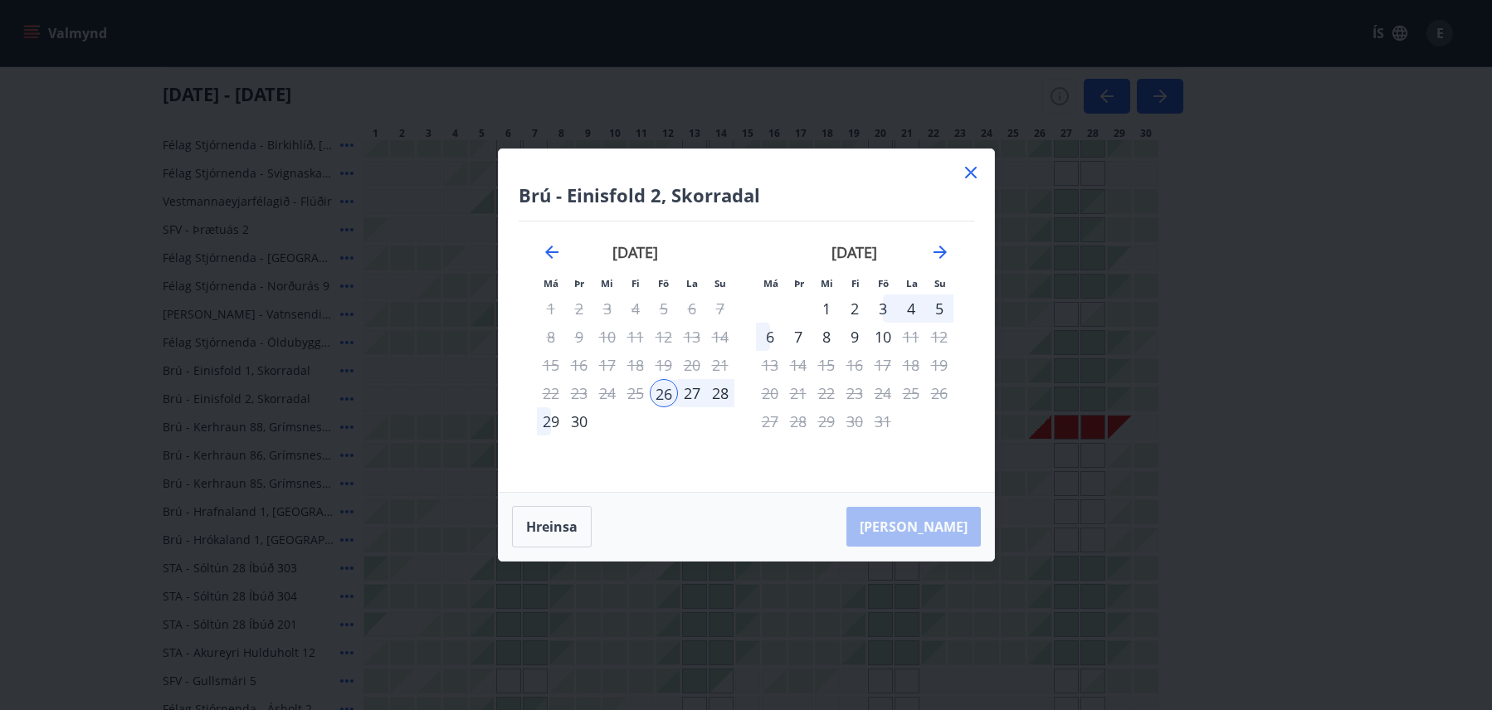
click at [546, 422] on div "29" at bounding box center [551, 421] width 28 height 28
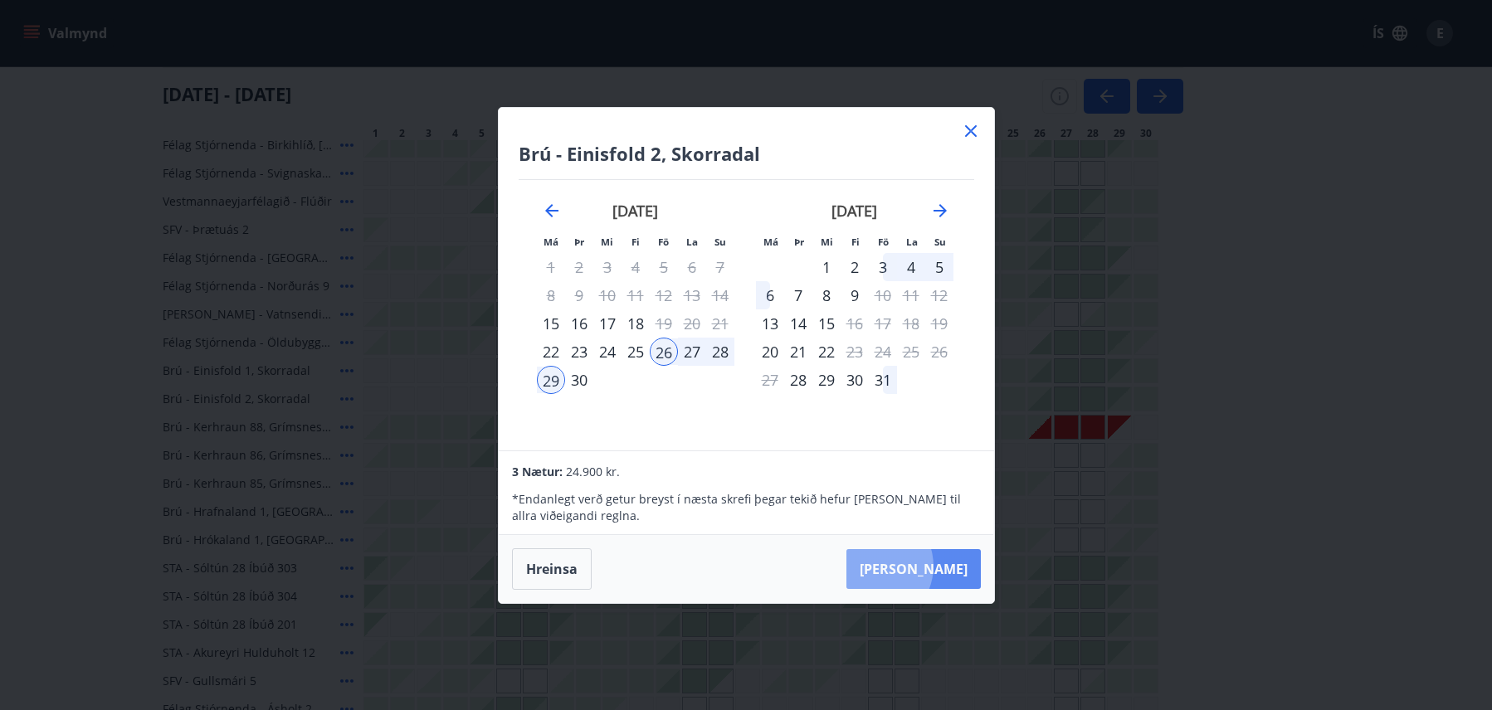
click at [924, 566] on button "[PERSON_NAME]" at bounding box center [913, 569] width 134 height 40
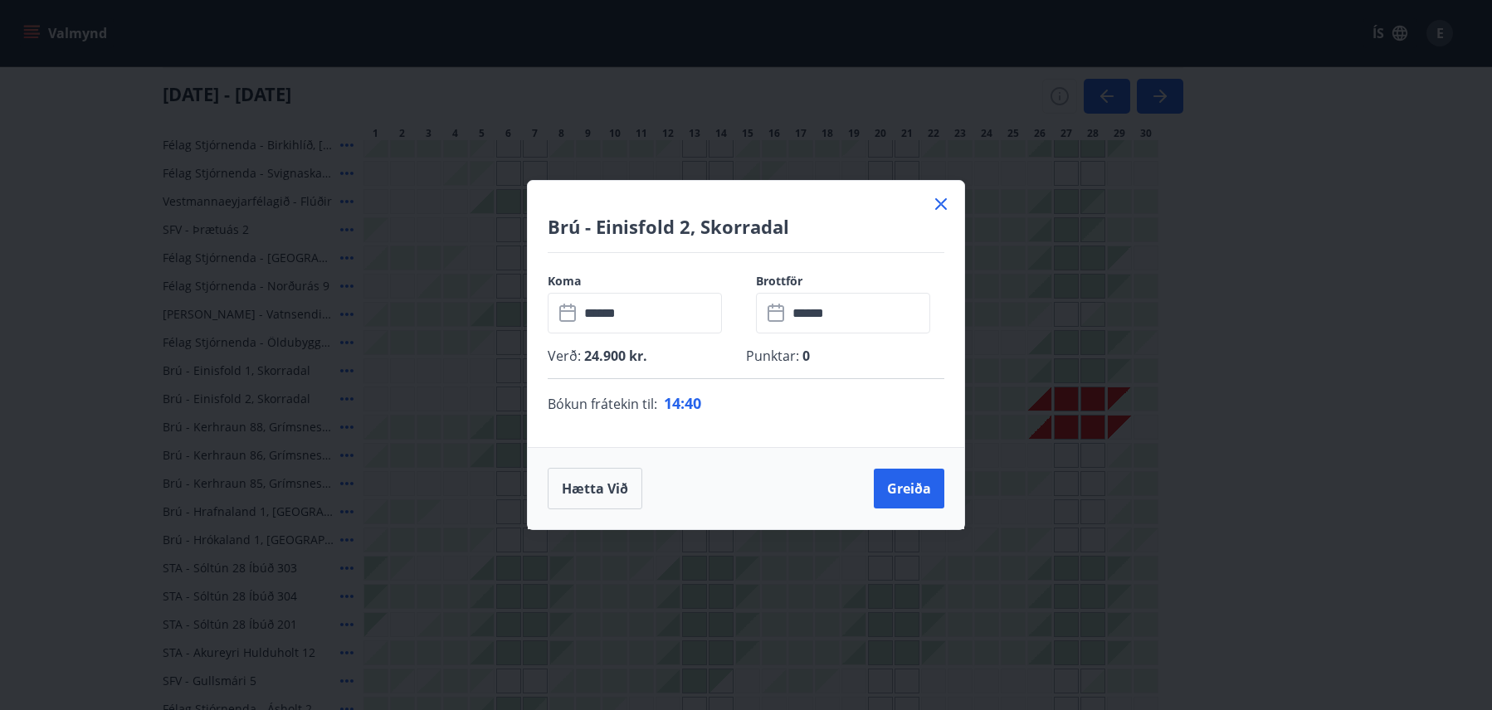
click at [944, 201] on icon at bounding box center [941, 204] width 12 height 12
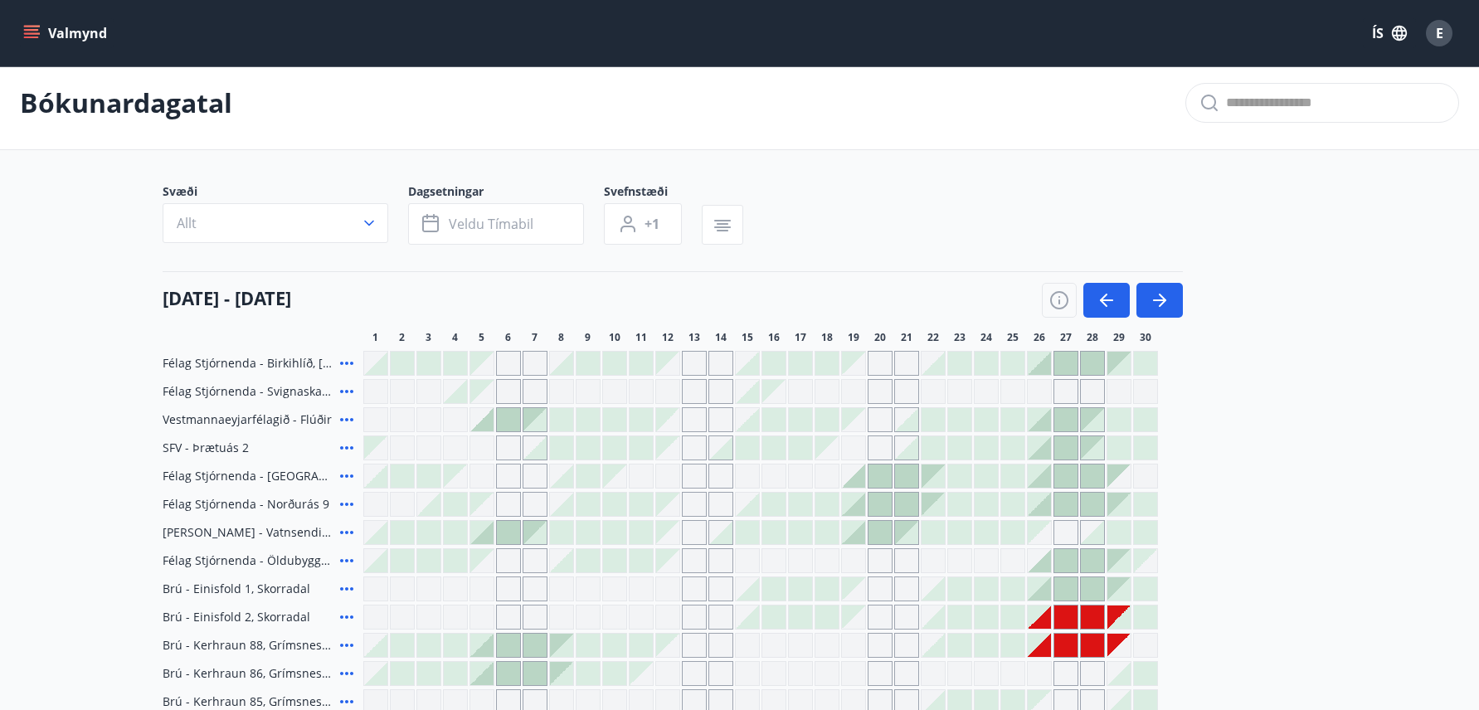
scroll to position [0, 0]
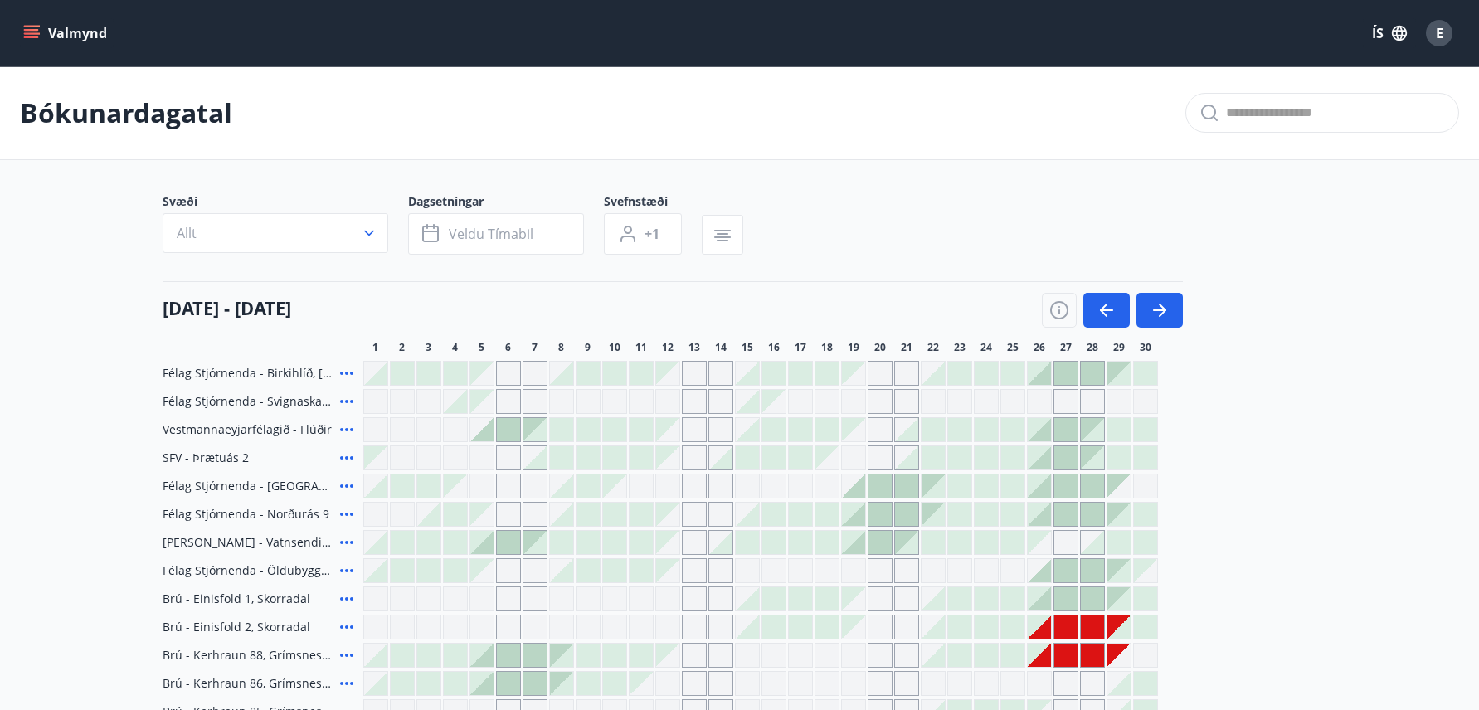
click at [36, 31] on icon "menu" at bounding box center [31, 30] width 15 height 2
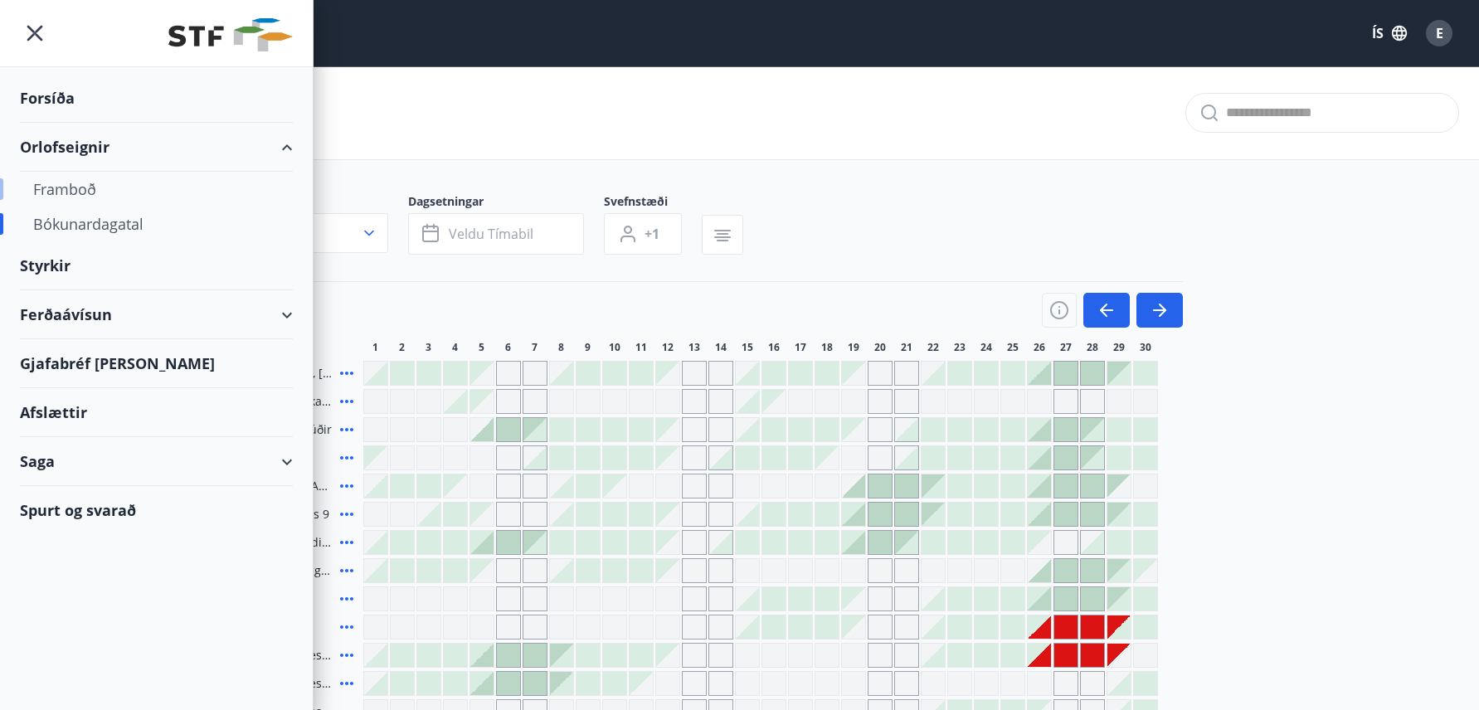
click at [59, 184] on div "Framboð" at bounding box center [156, 189] width 246 height 35
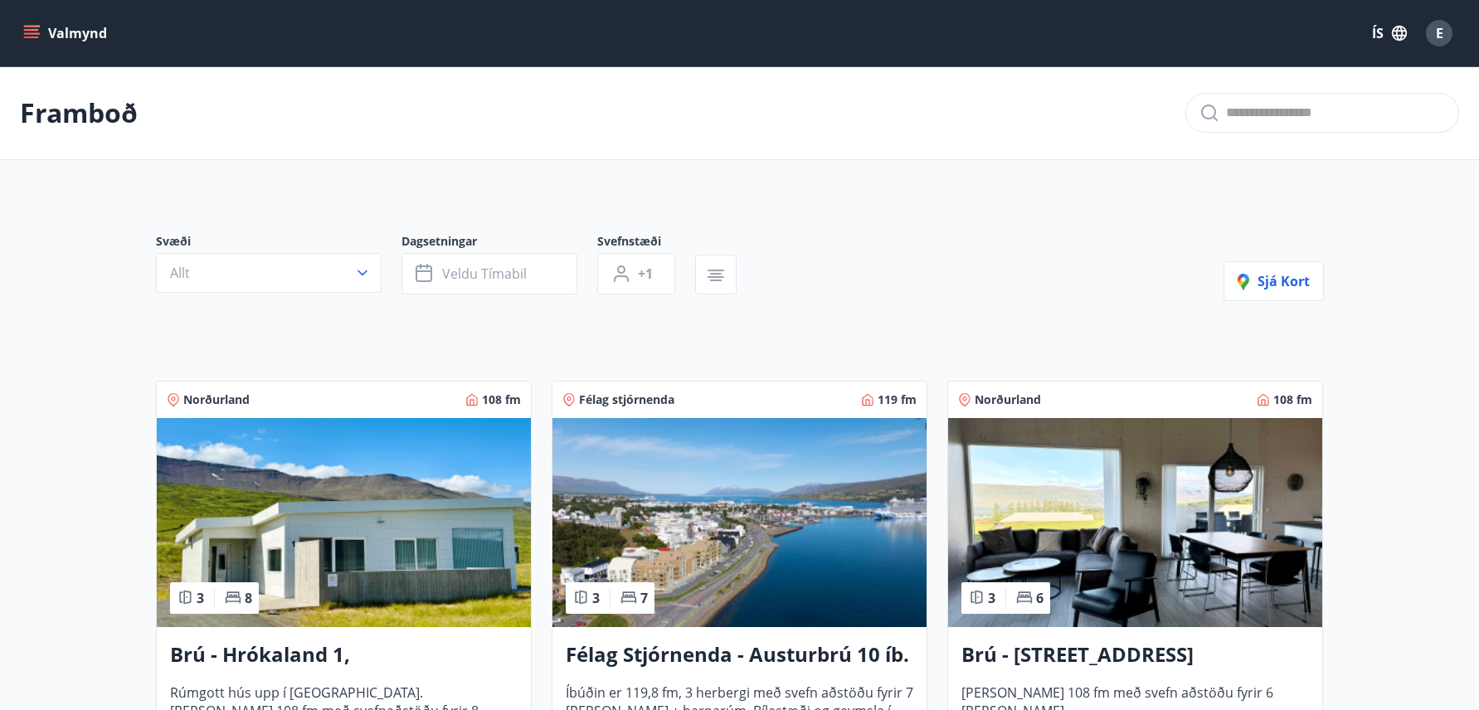
click at [31, 31] on icon "menu" at bounding box center [31, 30] width 15 height 2
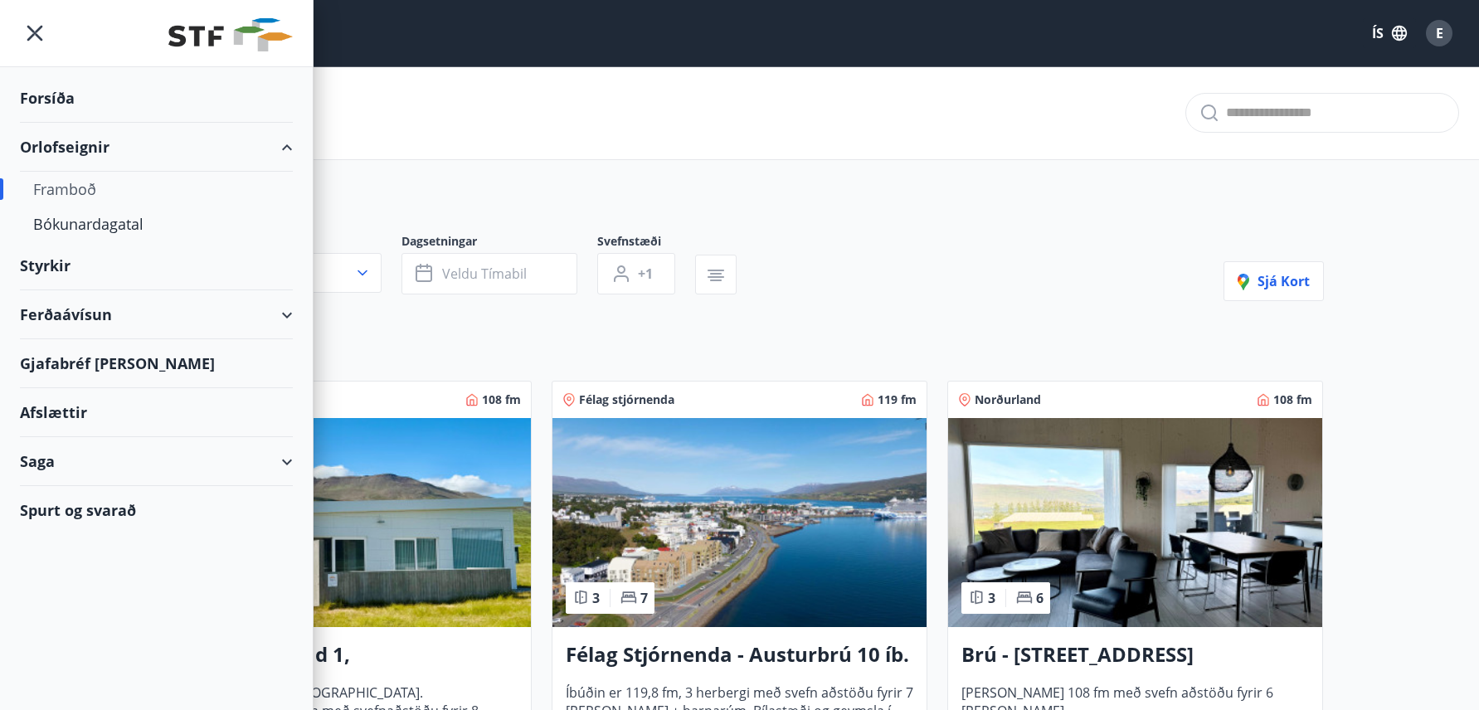
click at [76, 180] on div "Framboð" at bounding box center [156, 189] width 246 height 35
click at [128, 224] on div "Bókunardagatal" at bounding box center [156, 224] width 246 height 35
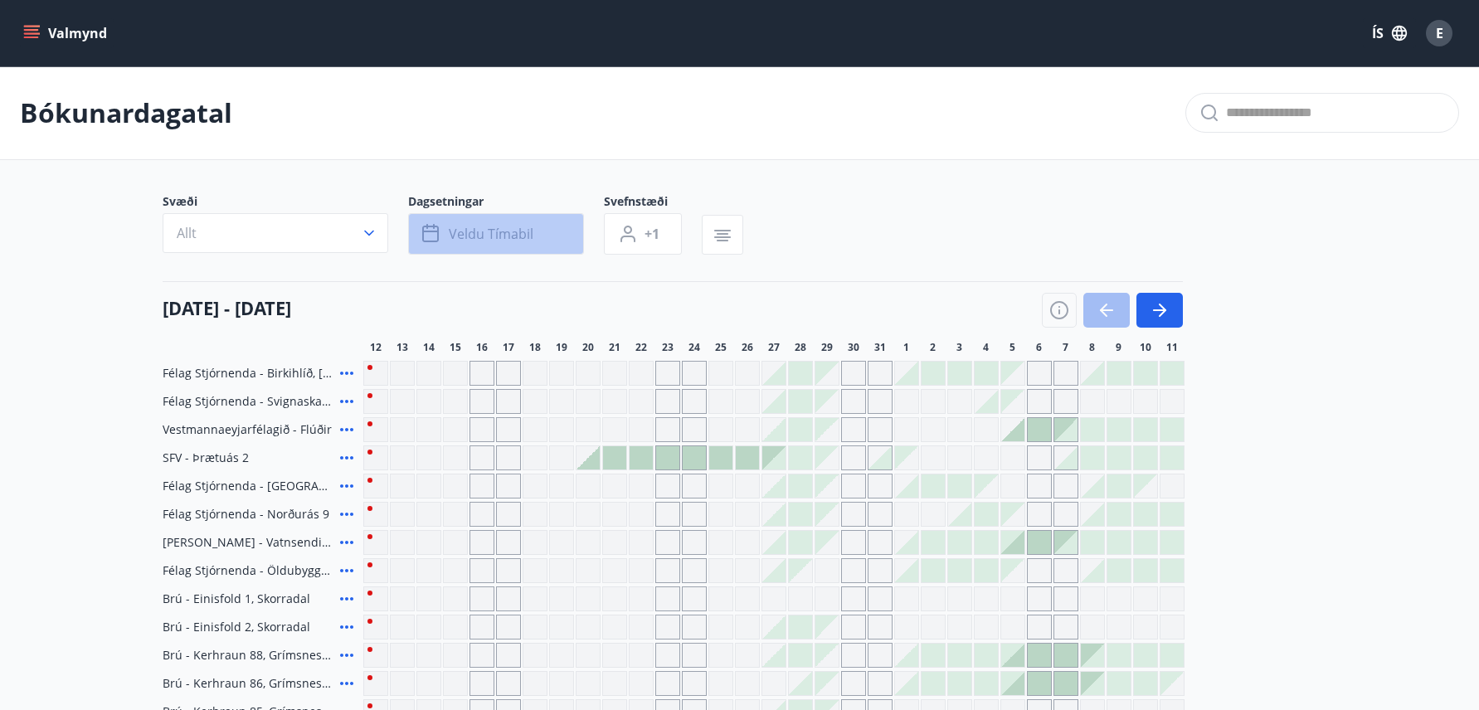
click at [490, 231] on span "Veldu tímabil" at bounding box center [491, 234] width 85 height 18
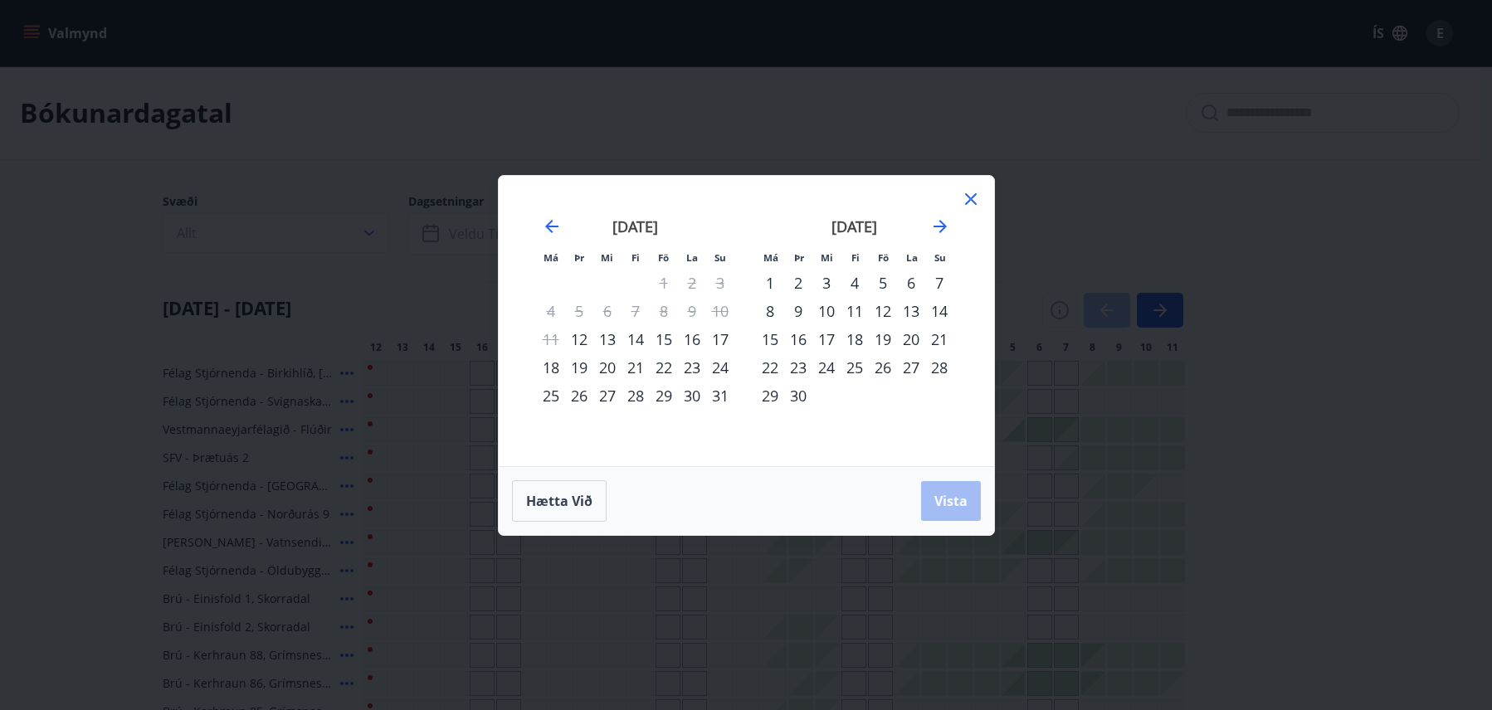
click at [884, 285] on div "5" at bounding box center [883, 283] width 28 height 28
click at [767, 313] on div "8" at bounding box center [770, 311] width 28 height 28
click at [945, 494] on span "Vista" at bounding box center [950, 501] width 33 height 18
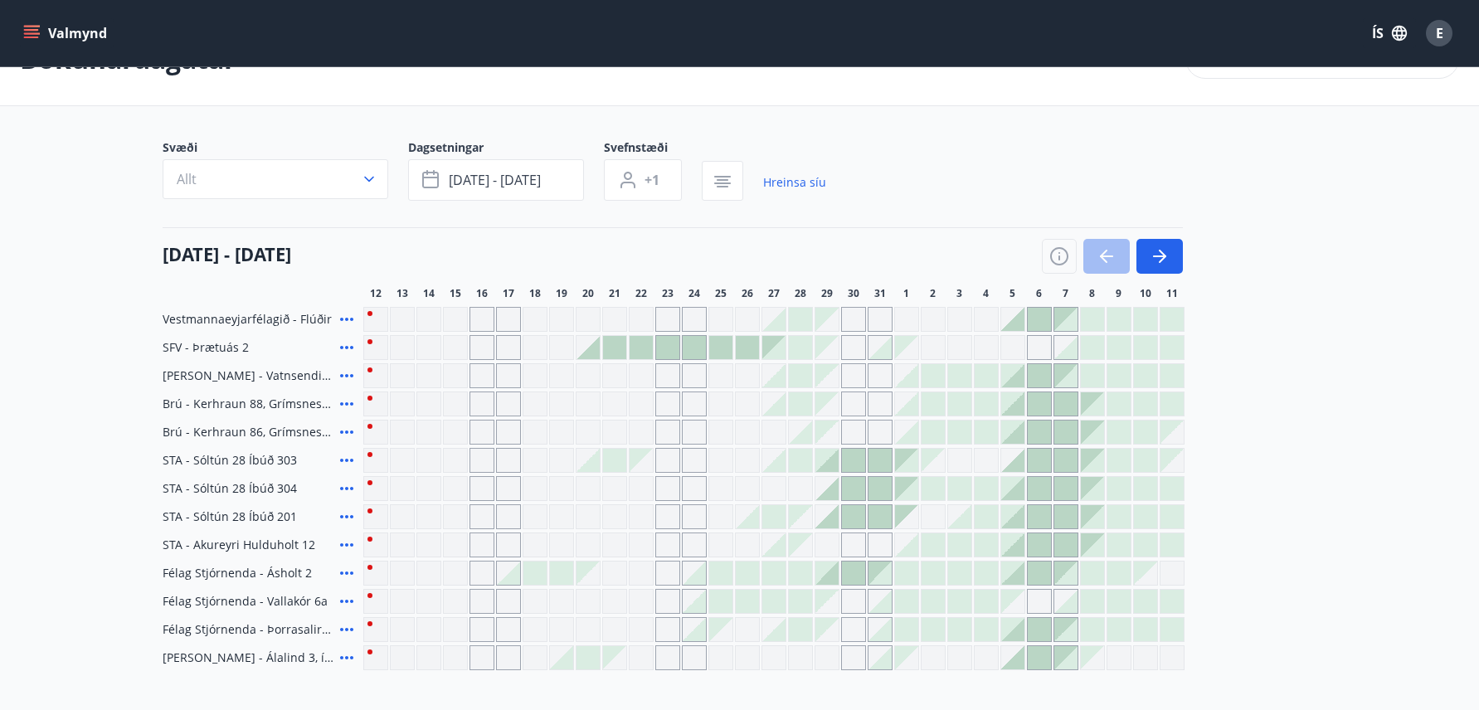
scroll to position [166, 0]
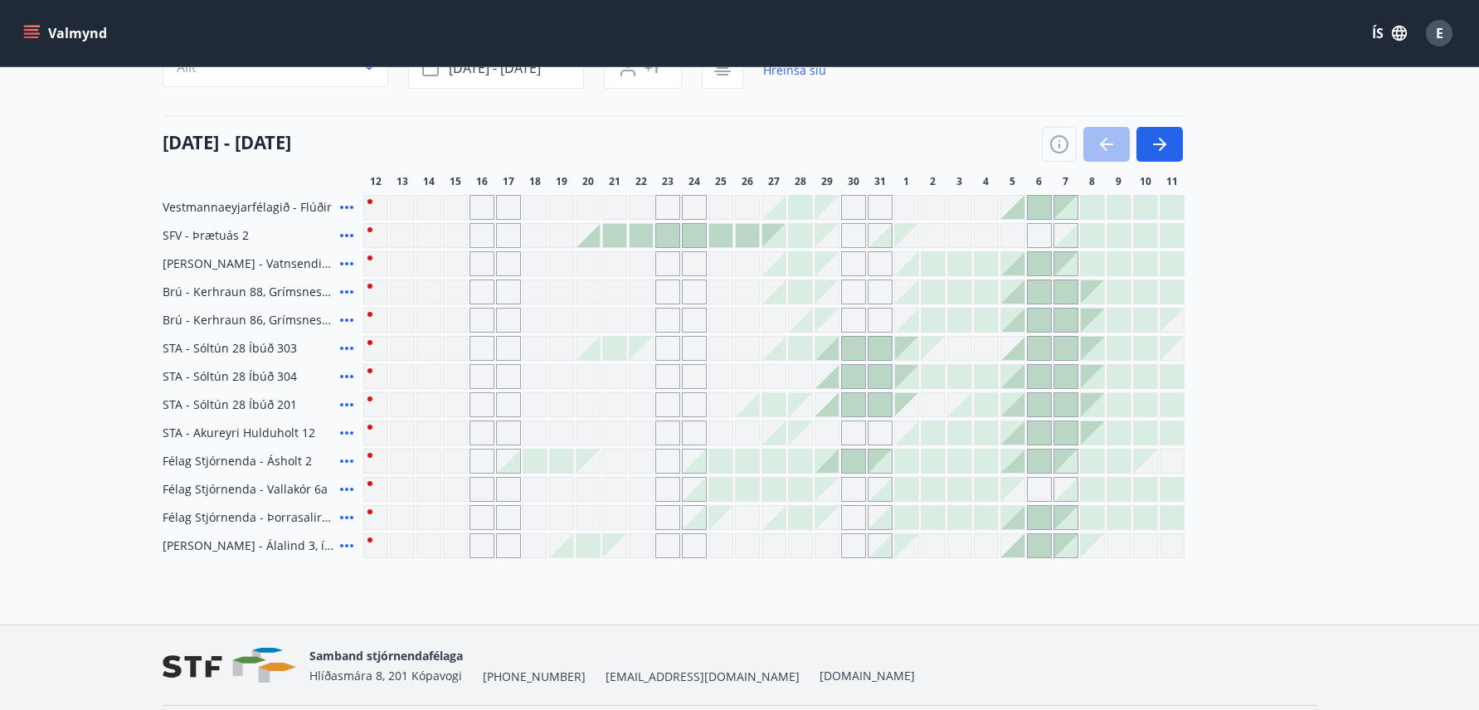
click at [1016, 293] on div at bounding box center [1012, 291] width 23 height 23
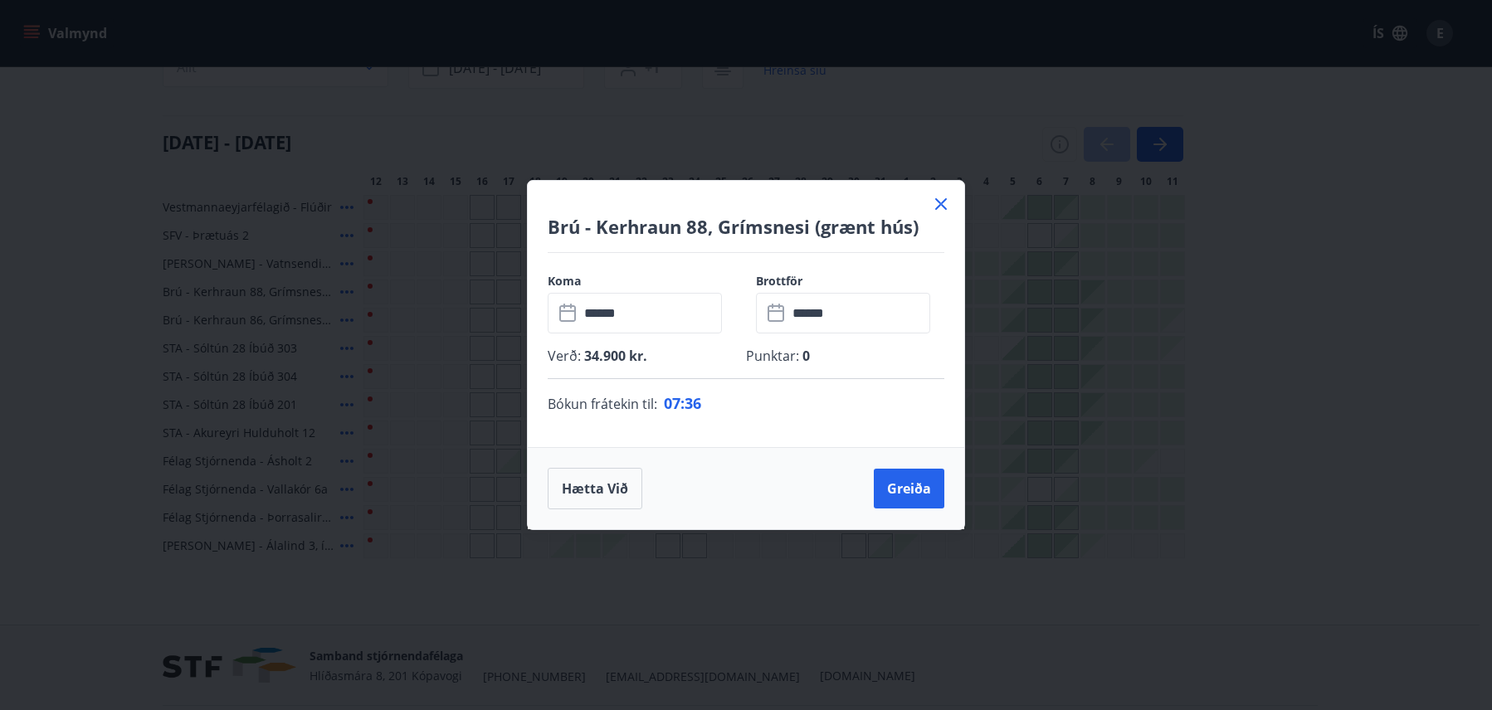
click at [943, 206] on icon at bounding box center [941, 204] width 12 height 12
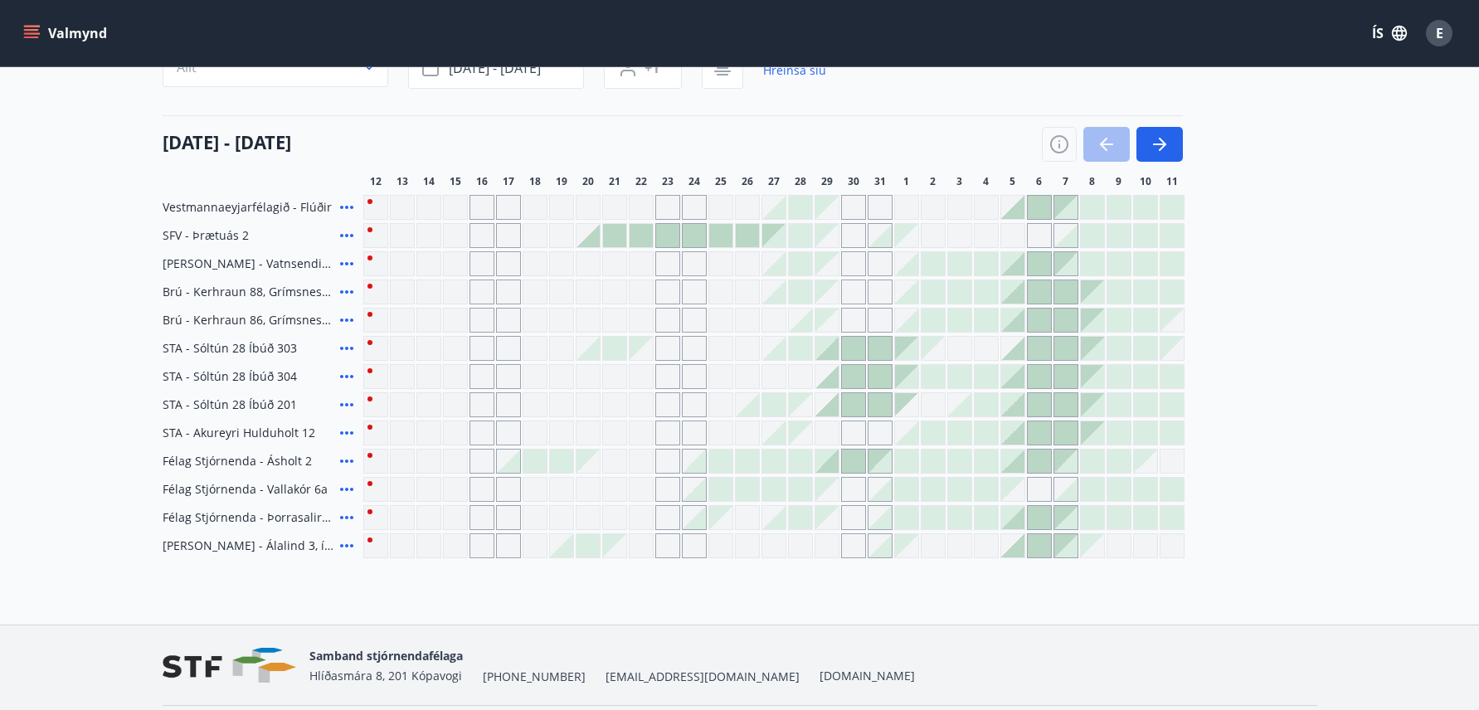
click at [27, 27] on icon "menu" at bounding box center [31, 33] width 17 height 17
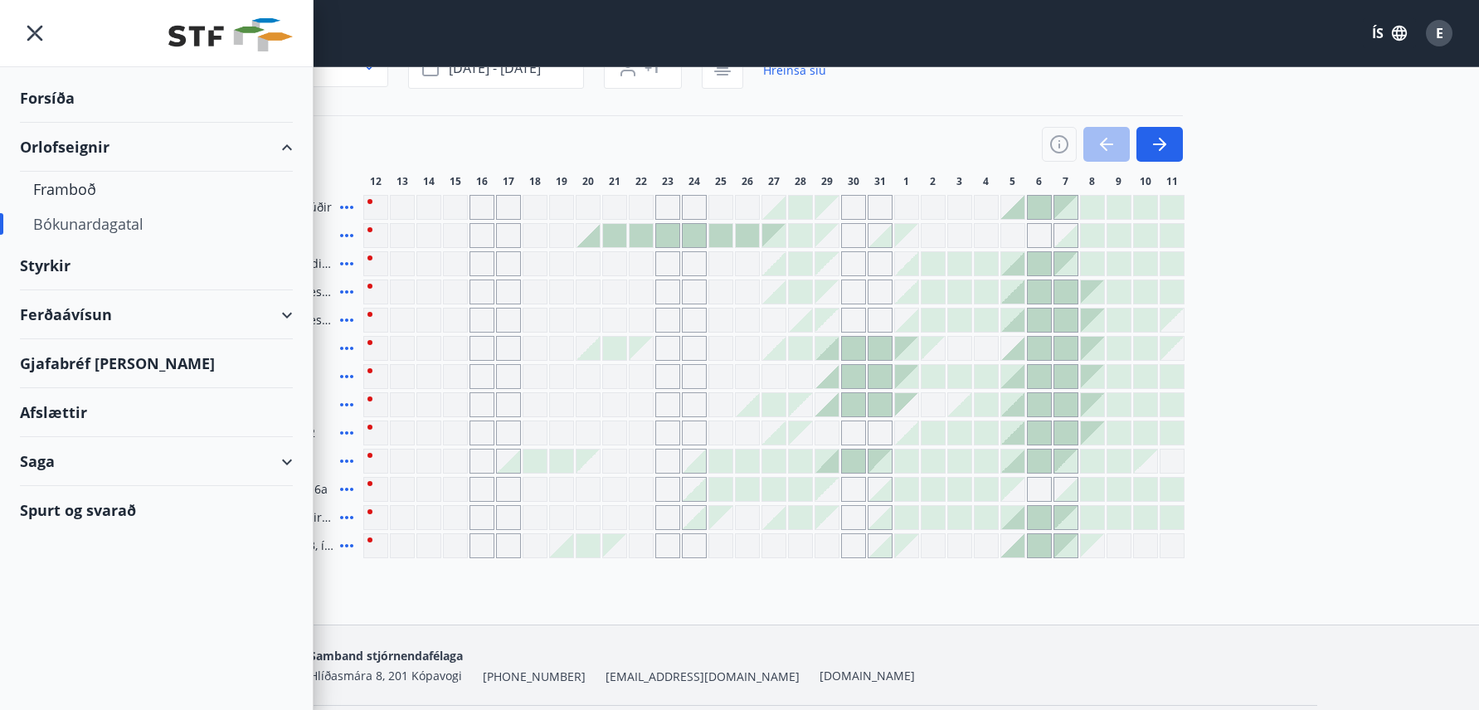
click at [77, 155] on div "Orlofseignir" at bounding box center [156, 147] width 273 height 49
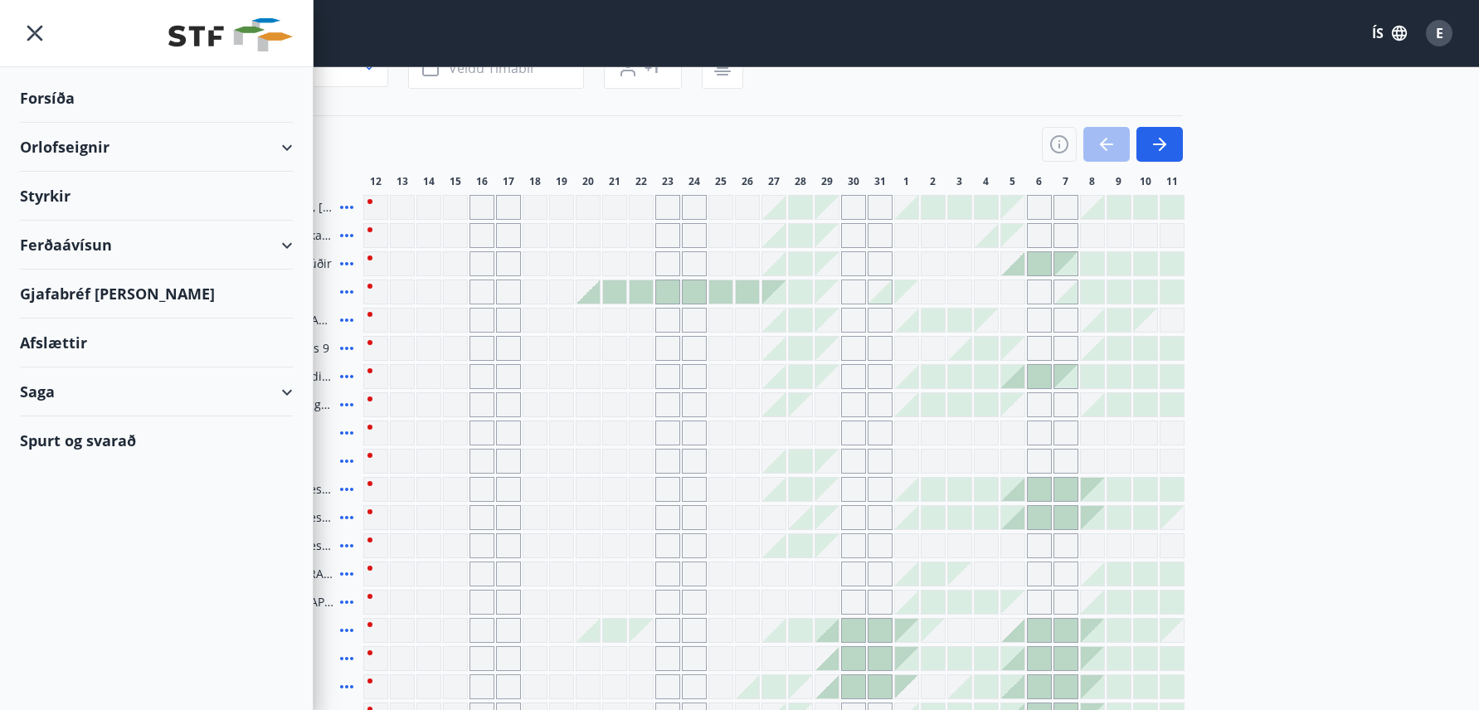
click at [140, 139] on div "Orlofseignir" at bounding box center [156, 147] width 273 height 49
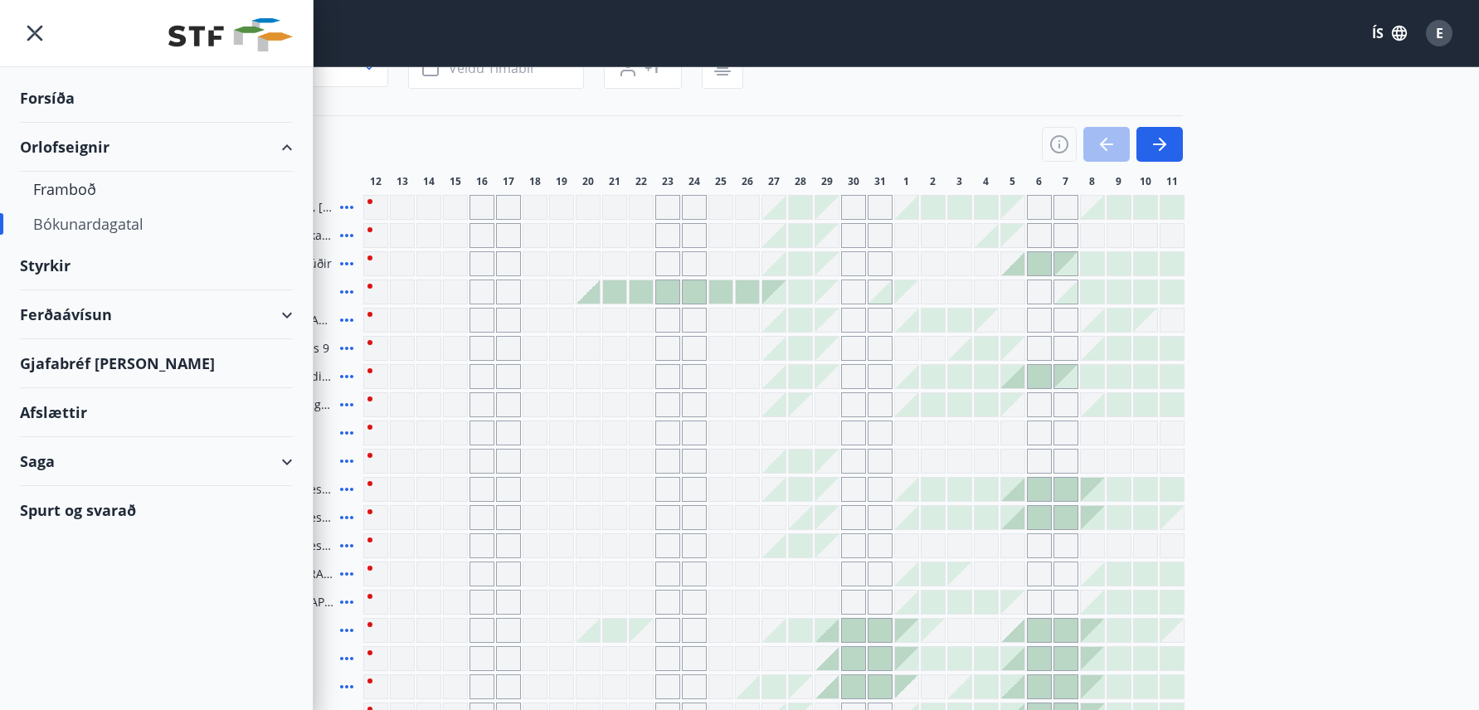
drag, startPoint x: 55, startPoint y: 141, endPoint x: 76, endPoint y: 222, distance: 83.3
click at [56, 141] on div "Orlofseignir" at bounding box center [156, 147] width 273 height 49
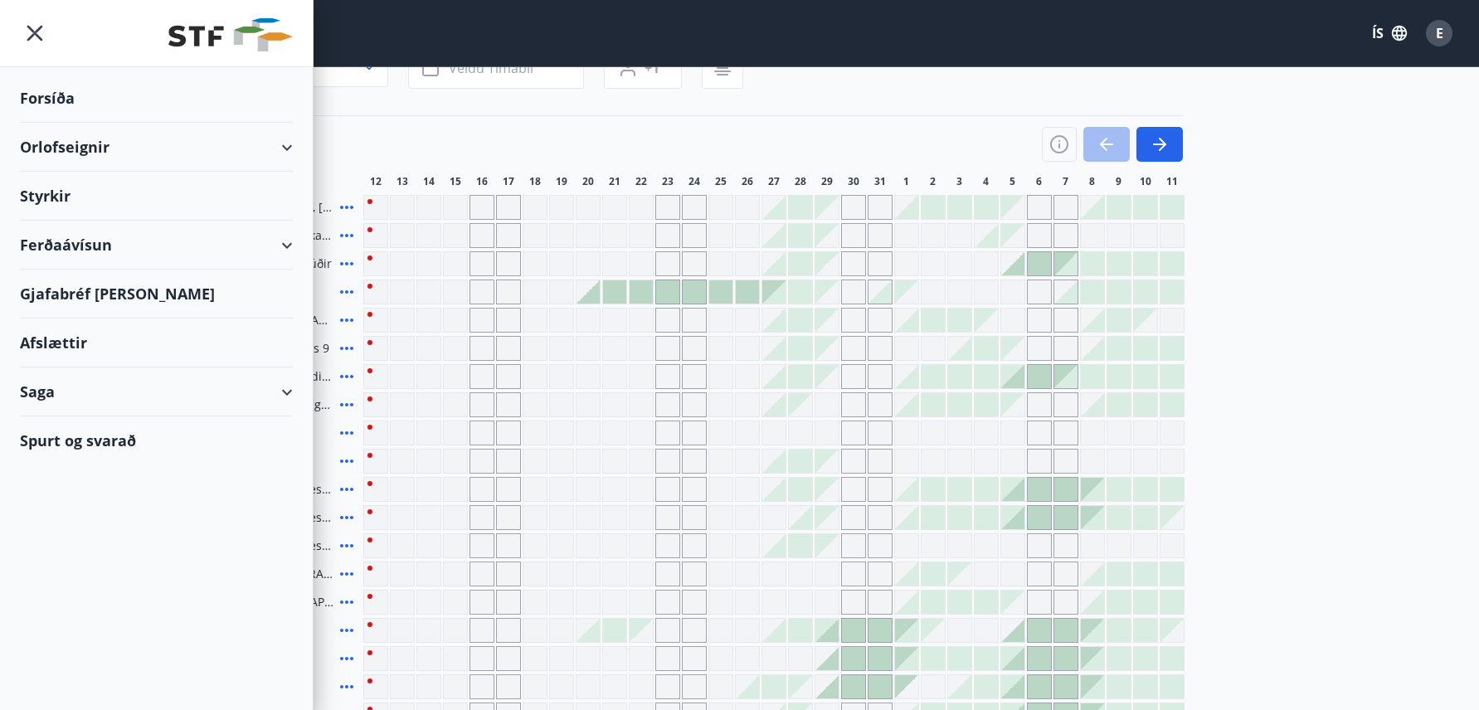
click at [76, 222] on ul "Forsíða Orlofseignir Framboð Bókunardagatal Styrkir Ferðaávísun Gjafabréf [PERS…" at bounding box center [156, 265] width 313 height 397
click at [86, 141] on div "Orlofseignir" at bounding box center [156, 147] width 273 height 49
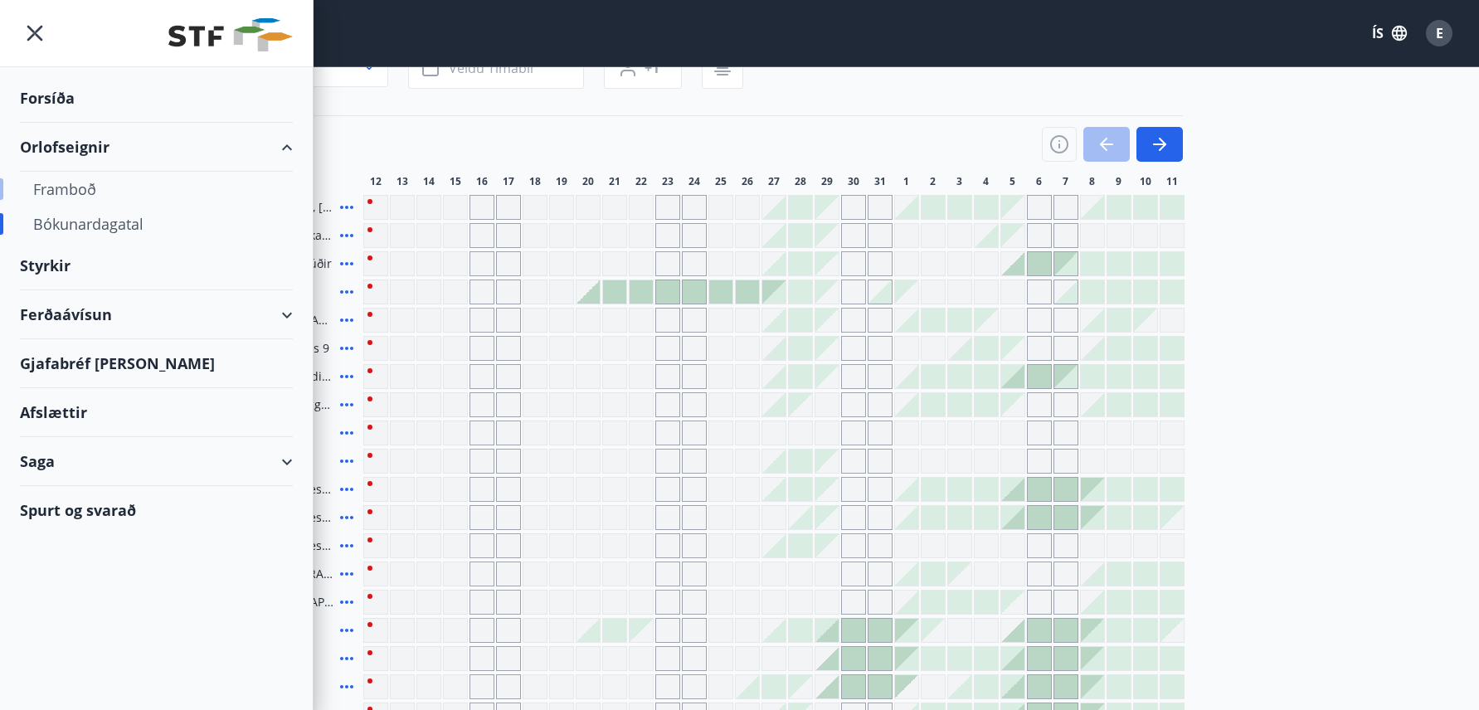
click at [74, 188] on div "Framboð" at bounding box center [156, 189] width 246 height 35
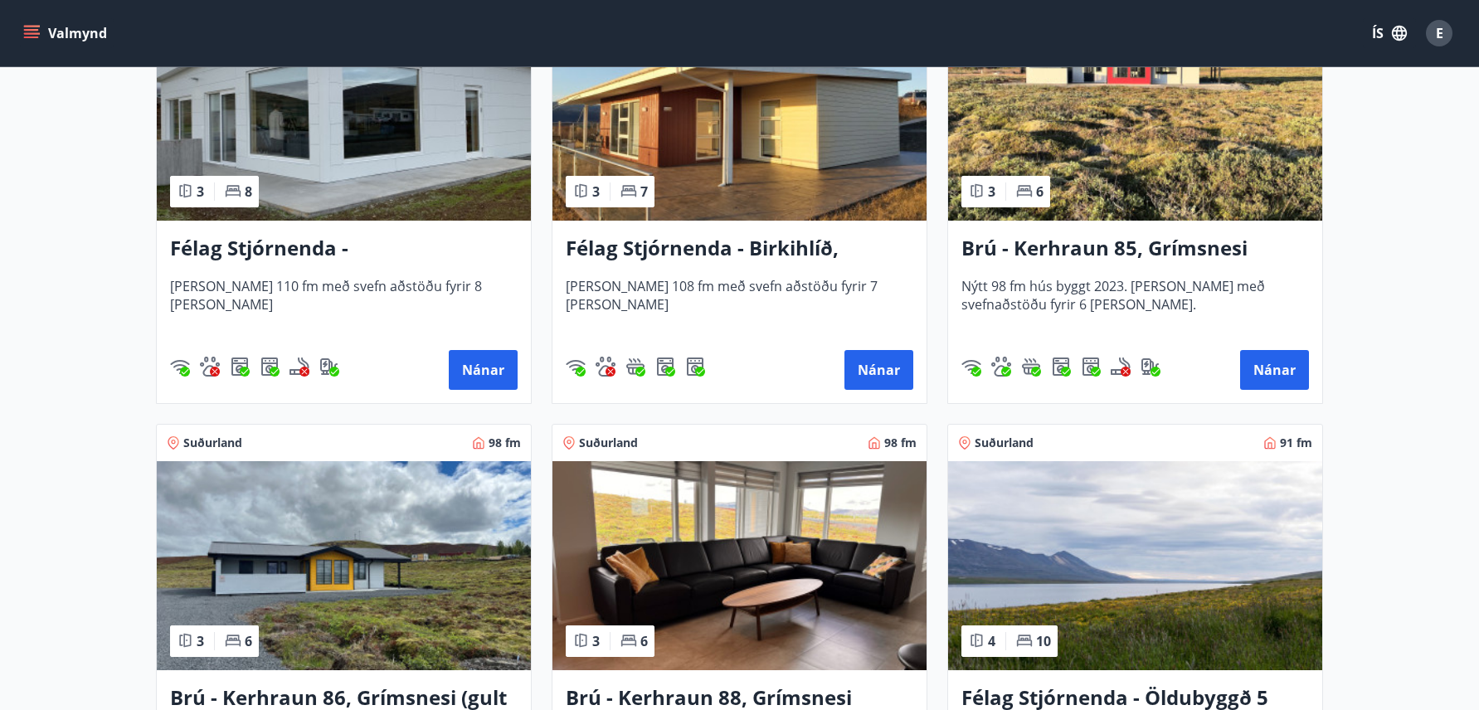
scroll to position [3568, 0]
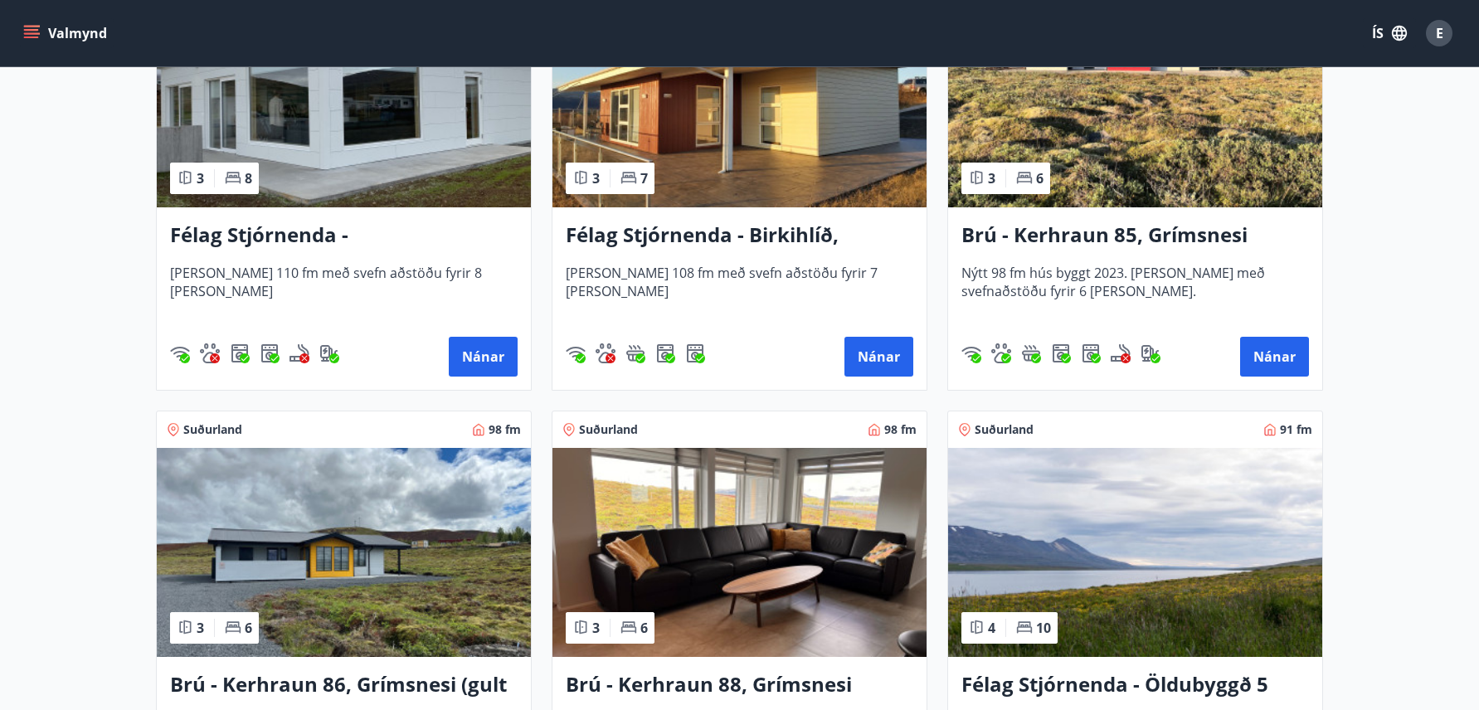
click at [358, 561] on img at bounding box center [344, 552] width 374 height 209
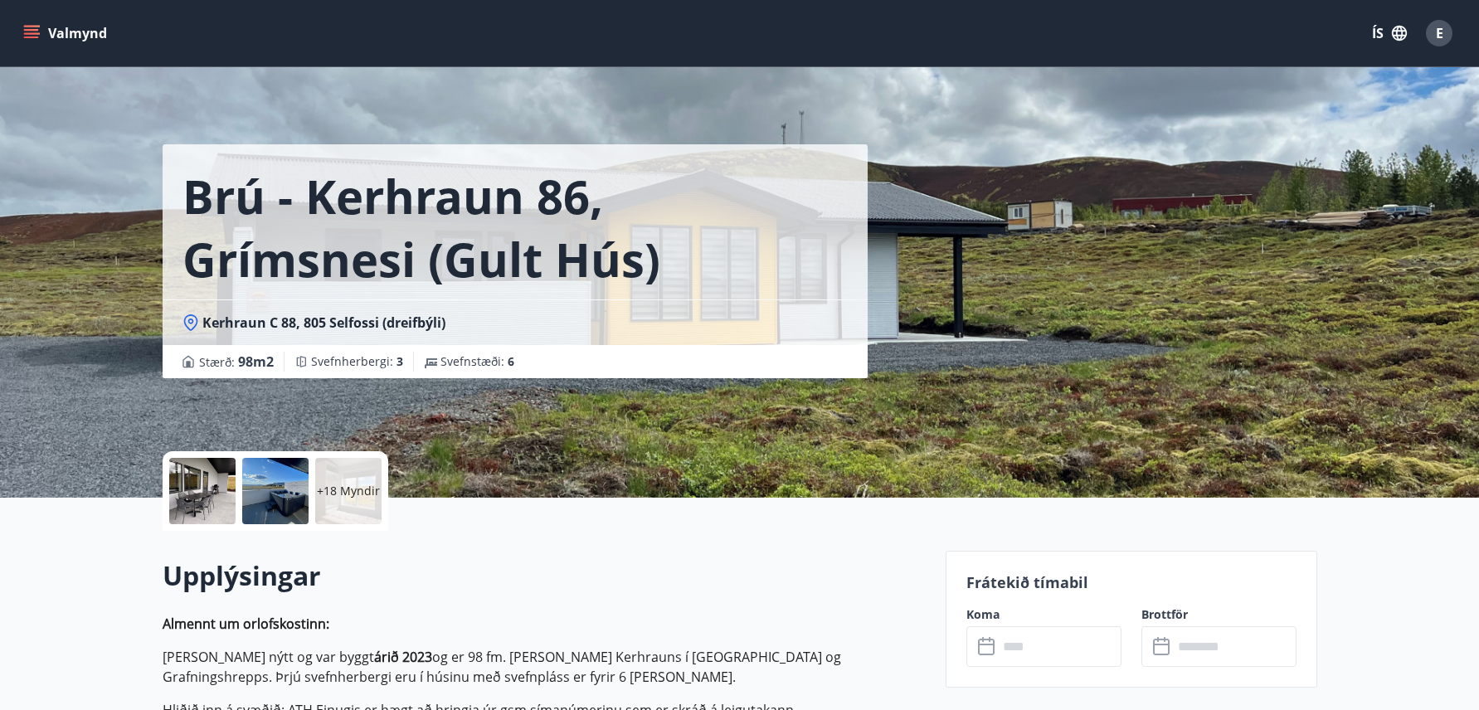
click at [177, 488] on div at bounding box center [202, 491] width 66 height 66
